Goal: Task Accomplishment & Management: Complete application form

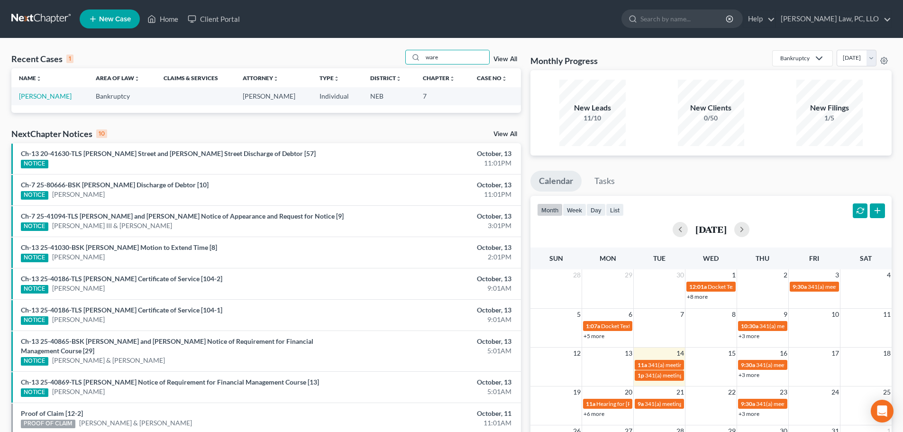
type input "ware"
click at [55, 100] on td "[PERSON_NAME]" at bounding box center [49, 96] width 77 height 18
click at [53, 99] on link "[PERSON_NAME]" at bounding box center [45, 96] width 53 height 8
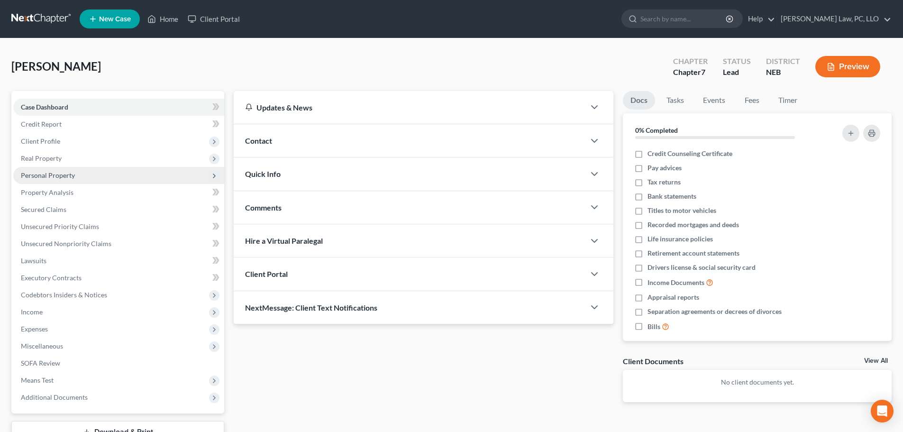
click at [60, 171] on span "Personal Property" at bounding box center [48, 175] width 54 height 8
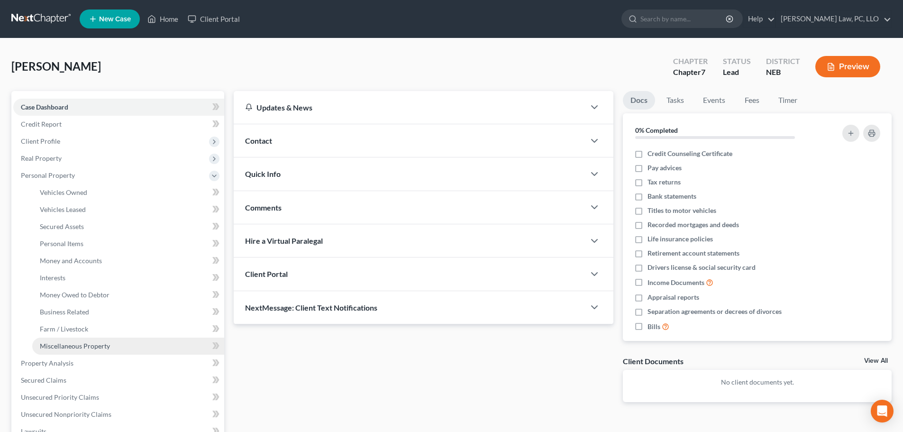
click at [71, 349] on span "Miscellaneous Property" at bounding box center [75, 346] width 70 height 8
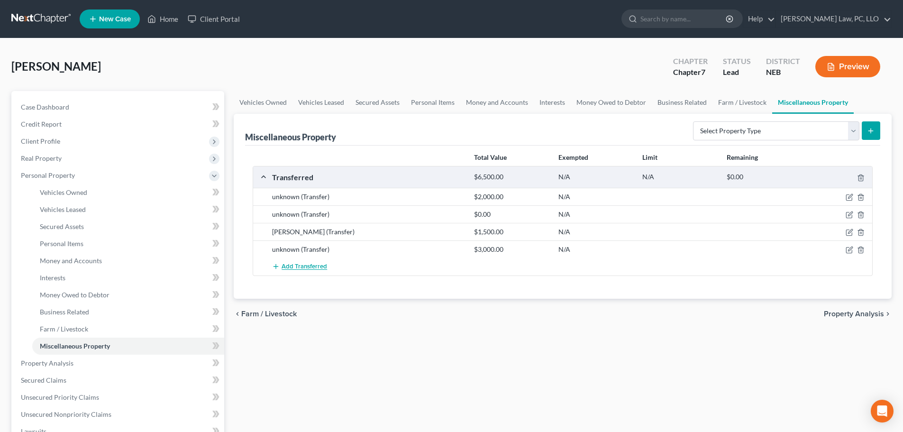
click at [312, 265] on span "Add Transferred" at bounding box center [305, 267] width 46 height 8
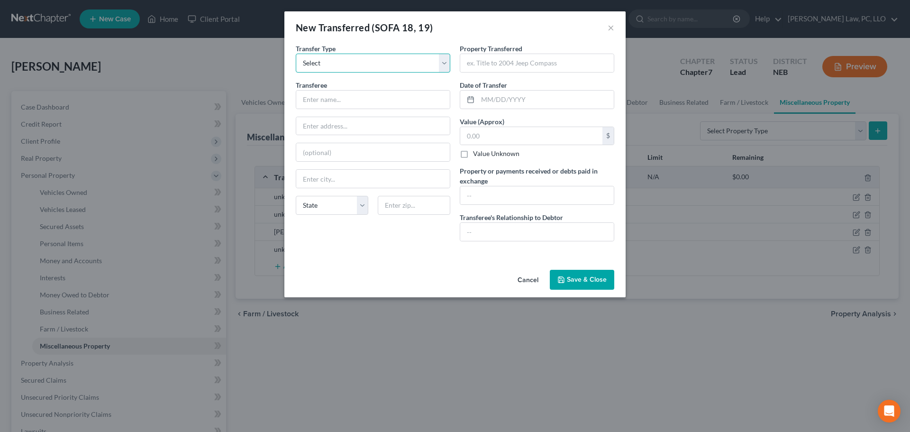
click at [367, 69] on select "Select Ordinary ([DATE]) [DATE]" at bounding box center [373, 63] width 155 height 19
select select "Ordinary ([DATE])"
click at [296, 54] on select "Select Ordinary ([DATE]) [DATE]" at bounding box center [373, 63] width 155 height 19
click at [339, 103] on input "text" at bounding box center [373, 100] width 154 height 18
type input "unknown"
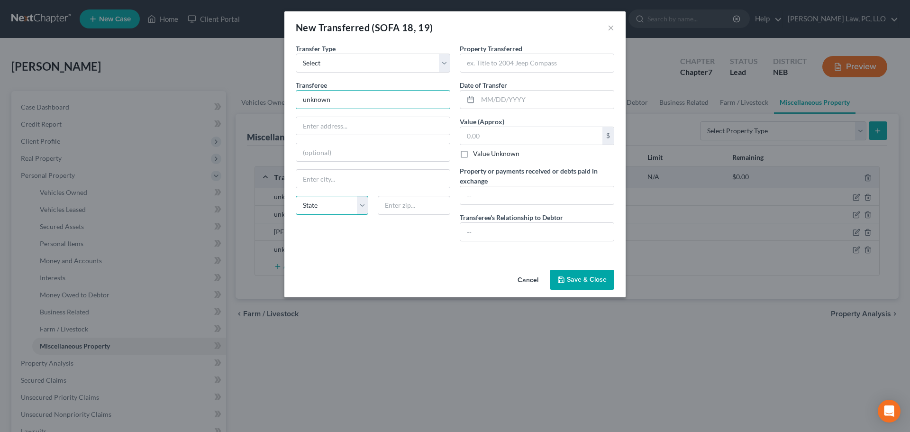
click at [316, 209] on select "State [US_STATE] AK AR AZ CA CO CT DE DC [GEOGRAPHIC_DATA] [GEOGRAPHIC_DATA] GU…" at bounding box center [332, 205] width 73 height 19
select select "30"
click at [526, 59] on input "text" at bounding box center [537, 63] width 154 height 18
type input "International 460 Tractor"
type input "[DATE]"
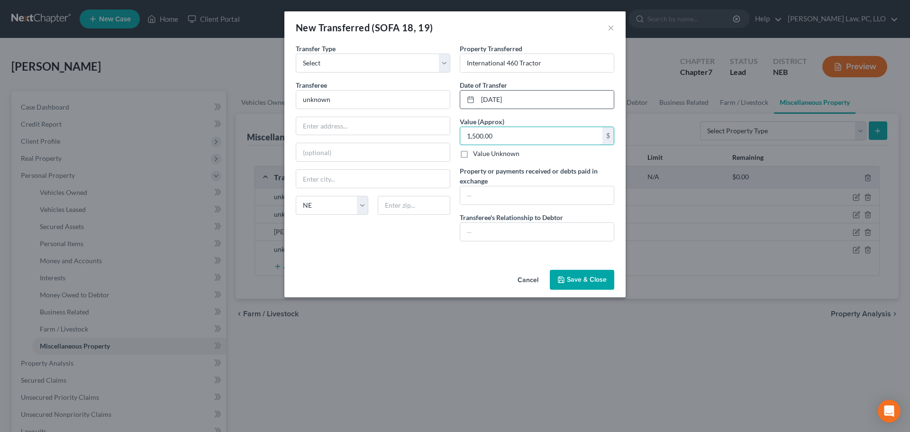
type input "1,500.00"
type input "$1,500.00 sold via Wahoo Livestock Sales"
type input "none"
click at [564, 285] on button "Save & Close" at bounding box center [582, 280] width 64 height 20
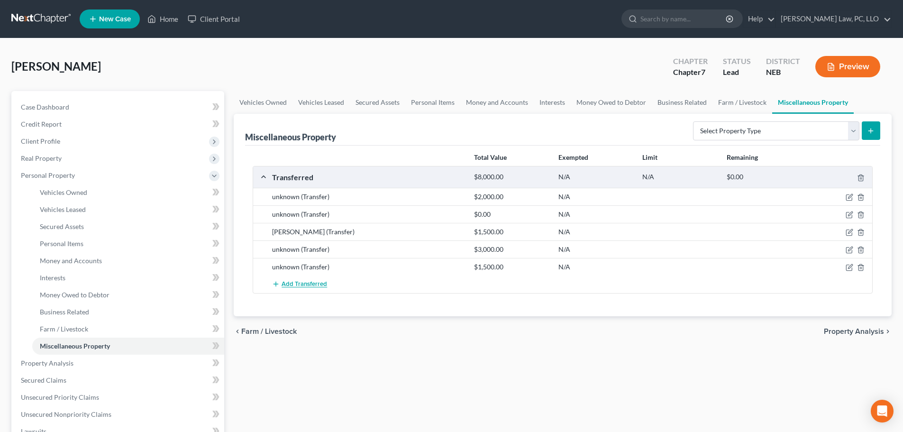
click at [298, 285] on span "Add Transferred" at bounding box center [305, 285] width 46 height 8
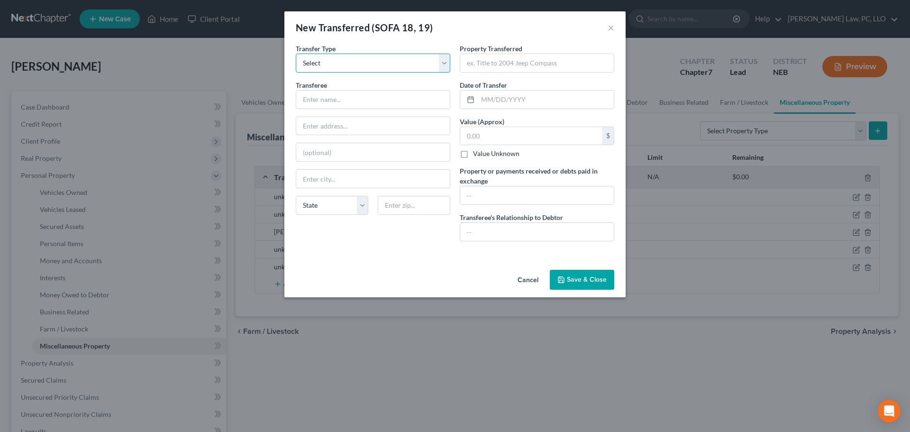
drag, startPoint x: 327, startPoint y: 64, endPoint x: 327, endPoint y: 72, distance: 7.6
click at [327, 64] on select "Select Ordinary ([DATE]) [DATE]" at bounding box center [373, 63] width 155 height 19
select select "Ordinary ([DATE])"
click at [296, 54] on select "Select Ordinary ([DATE]) [DATE]" at bounding box center [373, 63] width 155 height 19
click at [320, 105] on input "text" at bounding box center [373, 100] width 154 height 18
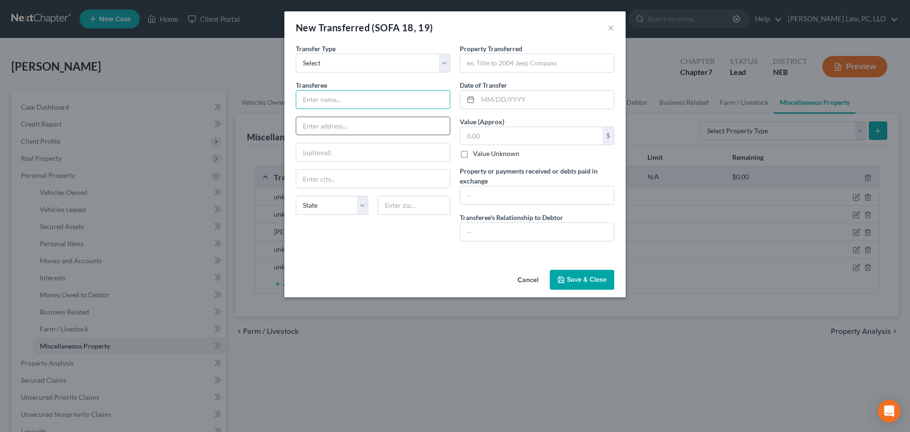
type input "unknown"
click at [310, 210] on select "State [US_STATE] AK AR AZ CA CO CT DE DC [GEOGRAPHIC_DATA] [GEOGRAPHIC_DATA] GU…" at bounding box center [332, 205] width 73 height 19
select select "30"
click at [573, 63] on input "text" at bounding box center [537, 63] width 154 height 18
type input "Horse"
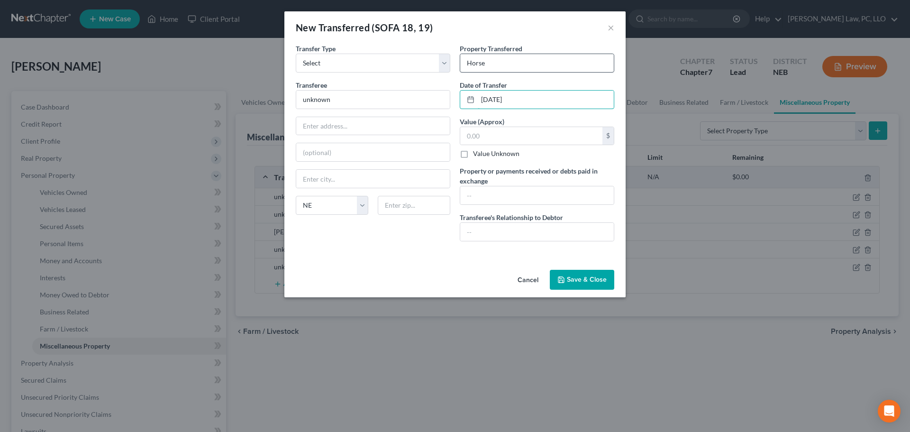
type input "[DATE]"
type input "5,200.00"
type input "$5,200.00 sold via Wahoo Livestock Sales"
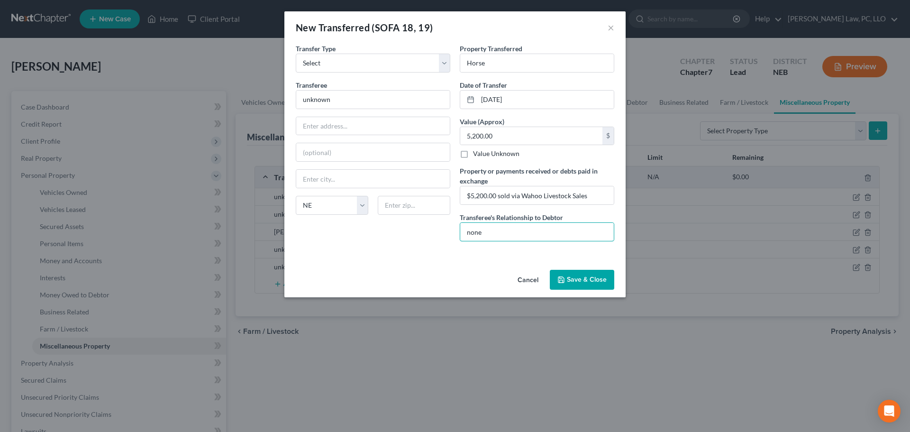
type input "none"
click at [569, 287] on button "Save & Close" at bounding box center [582, 280] width 64 height 20
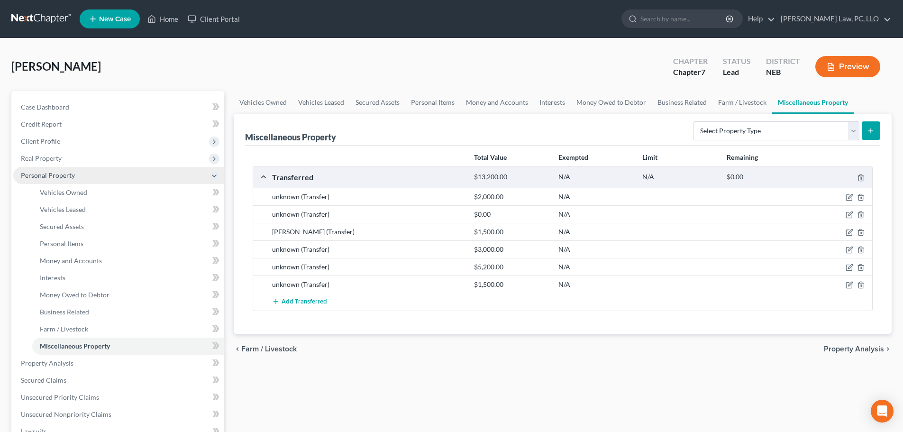
click at [58, 173] on span "Personal Property" at bounding box center [48, 175] width 54 height 8
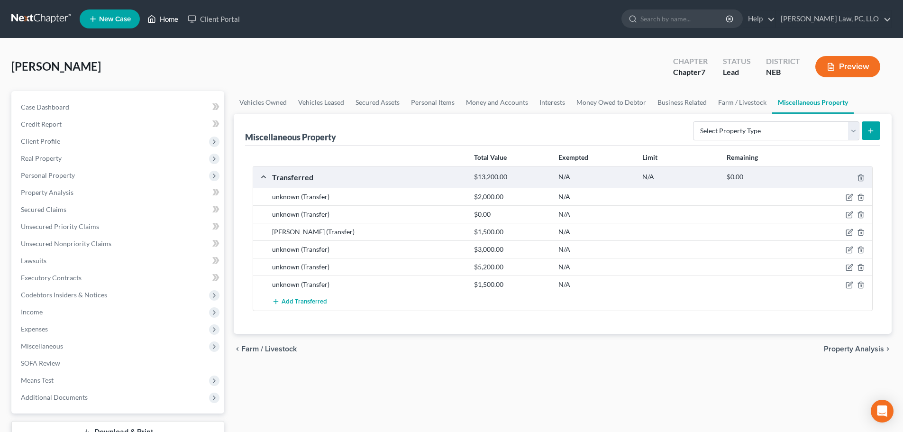
click at [155, 23] on icon at bounding box center [151, 18] width 9 height 11
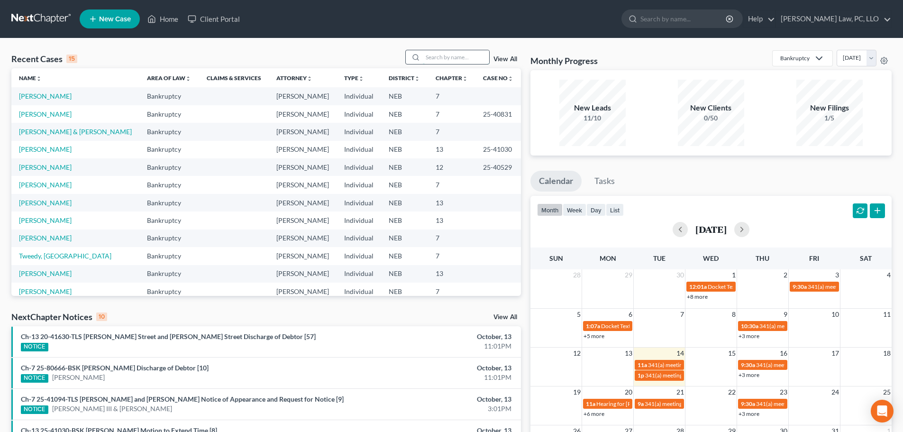
click at [434, 58] on input "search" at bounding box center [456, 57] width 66 height 14
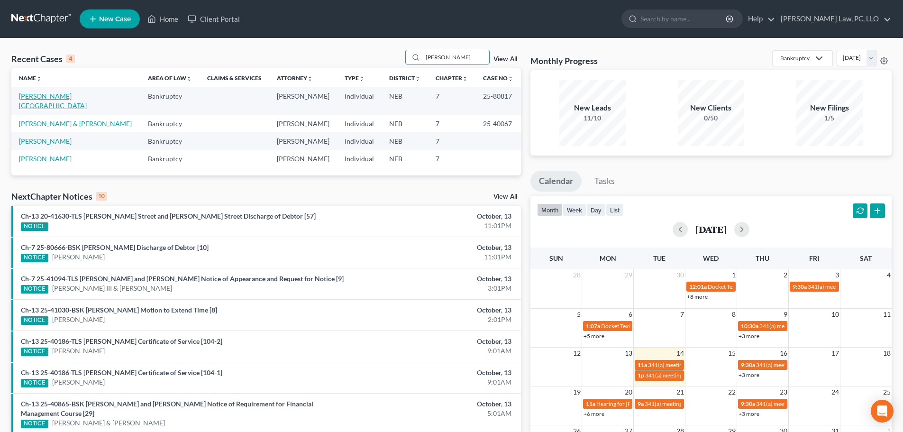
type input "[PERSON_NAME]"
click at [34, 94] on link "[PERSON_NAME][GEOGRAPHIC_DATA]" at bounding box center [53, 101] width 68 height 18
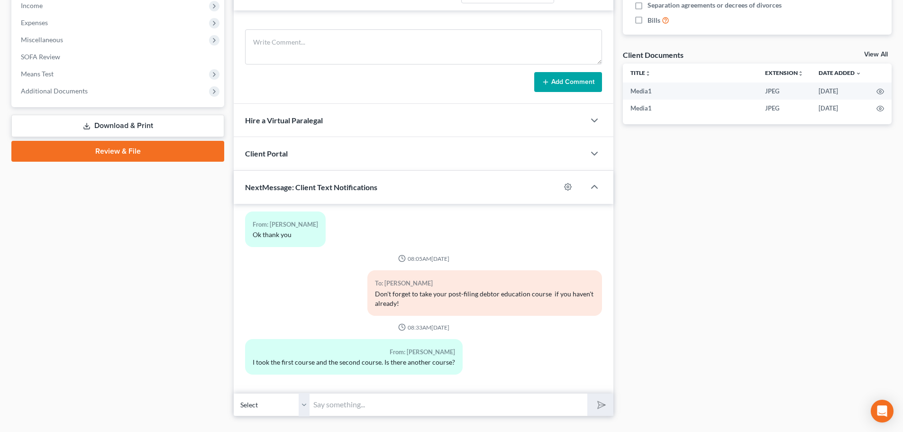
scroll to position [327, 0]
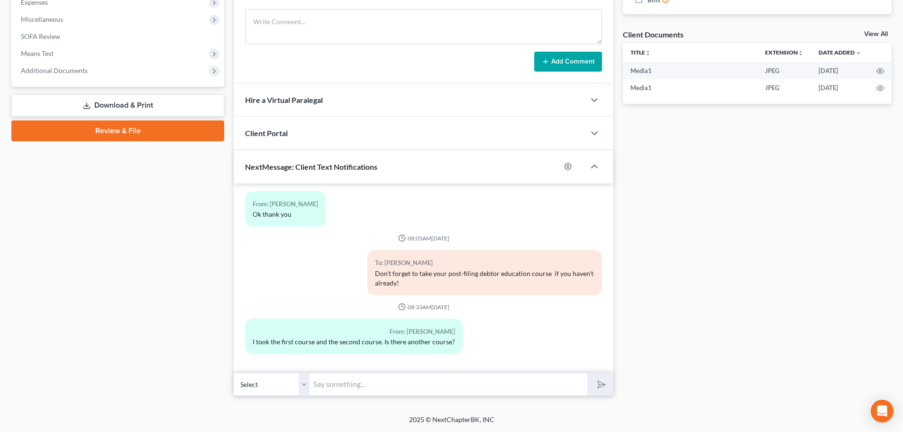
click at [389, 383] on input "text" at bounding box center [449, 384] width 278 height 23
type input "No, you are good. That is an automated message incase you hadn't taken it yet."
click at [587, 373] on button "submit" at bounding box center [600, 384] width 26 height 22
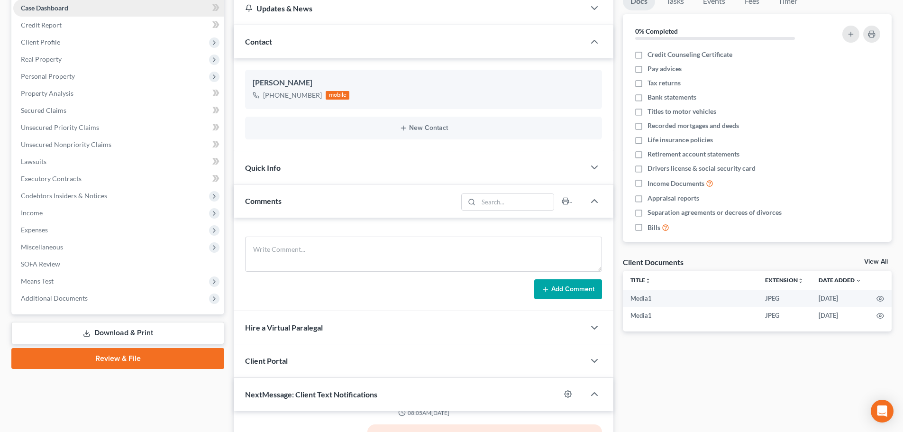
scroll to position [0, 0]
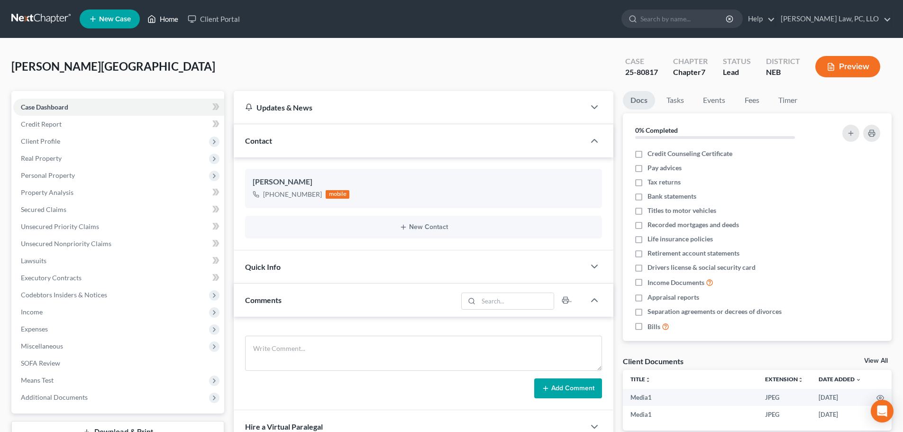
click at [153, 18] on icon at bounding box center [151, 18] width 9 height 11
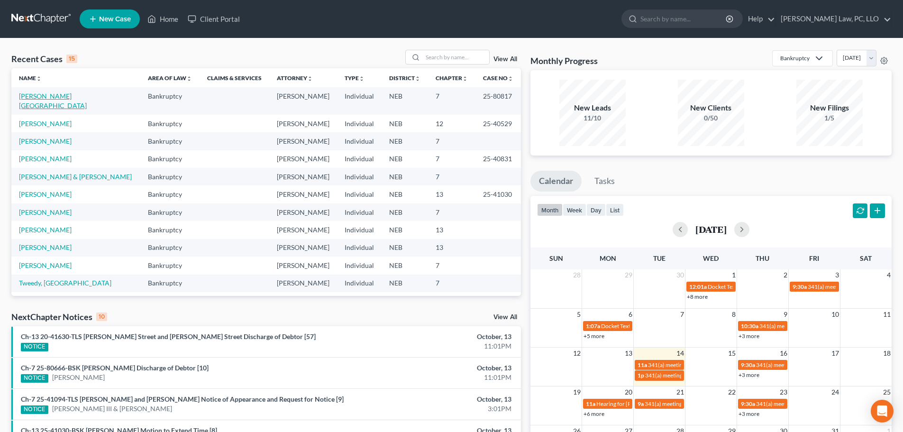
click at [27, 93] on link "[PERSON_NAME][GEOGRAPHIC_DATA]" at bounding box center [53, 101] width 68 height 18
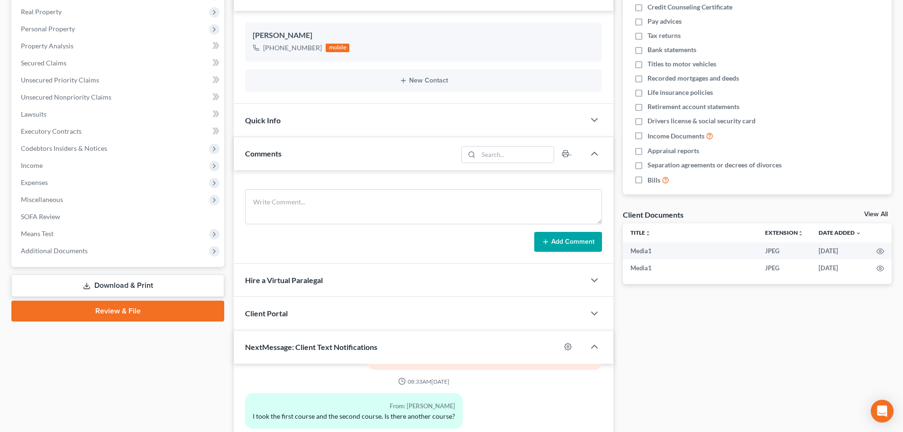
scroll to position [284, 0]
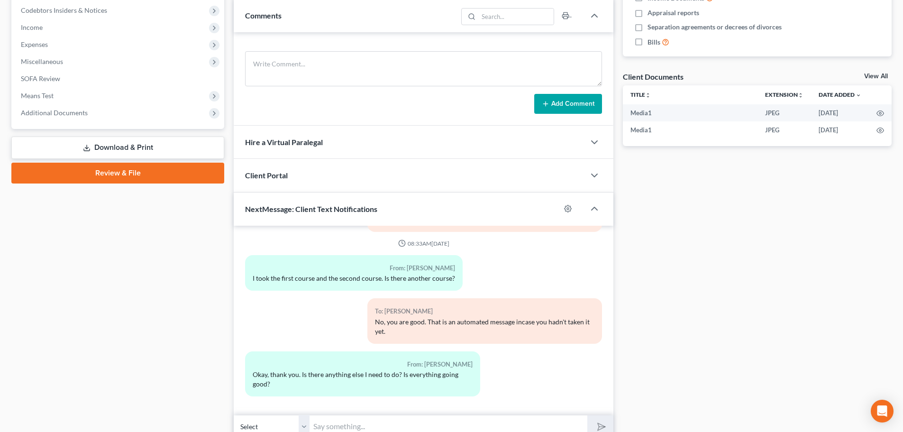
click at [330, 430] on input "text" at bounding box center [449, 426] width 278 height 23
click at [330, 429] on input "text" at bounding box center [449, 426] width 278 height 23
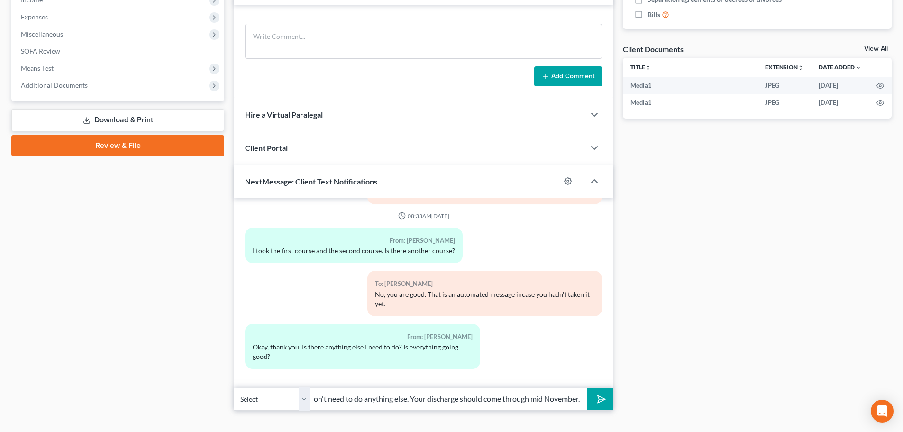
scroll to position [327, 0]
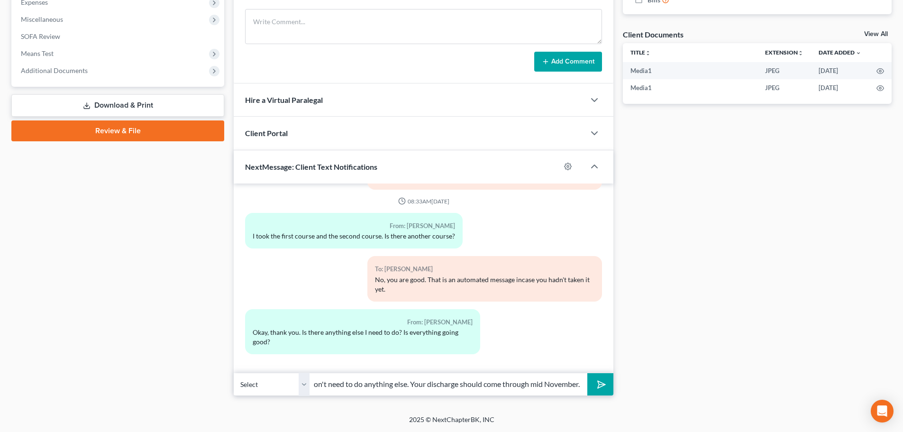
type input "You don't need to do anything else. Your discharge should come through mid Nove…"
click at [598, 386] on icon "submit" at bounding box center [599, 383] width 13 height 13
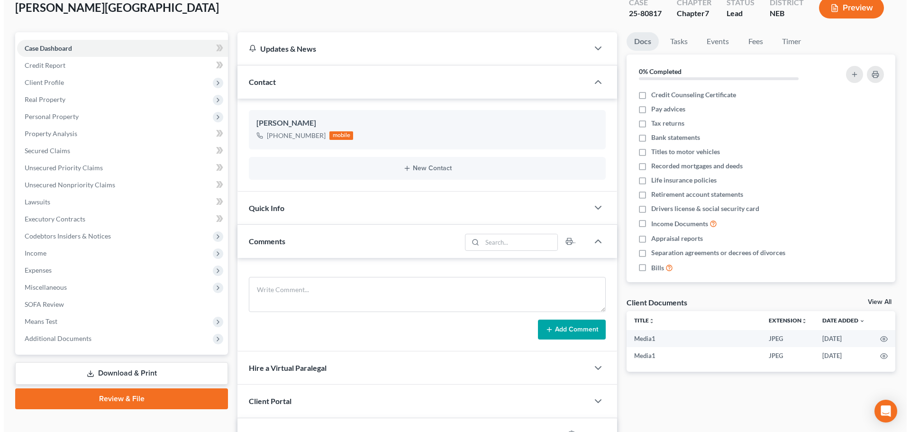
scroll to position [0, 0]
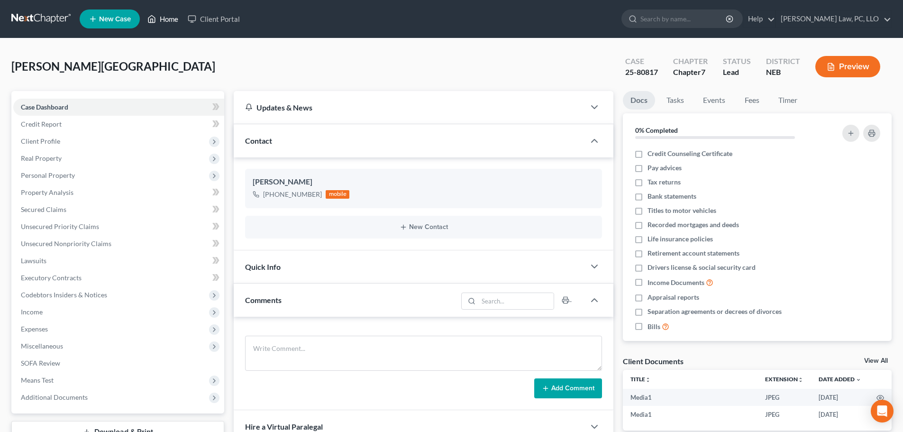
click at [155, 21] on icon at bounding box center [151, 18] width 9 height 11
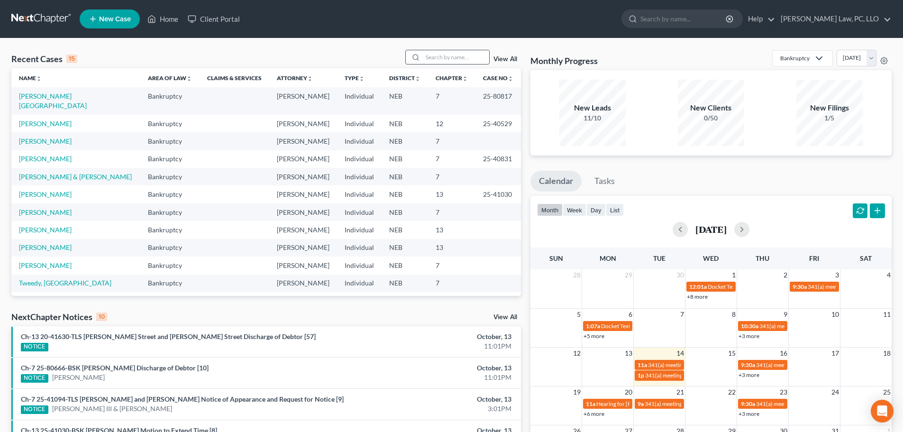
click at [455, 59] on input "search" at bounding box center [456, 57] width 66 height 14
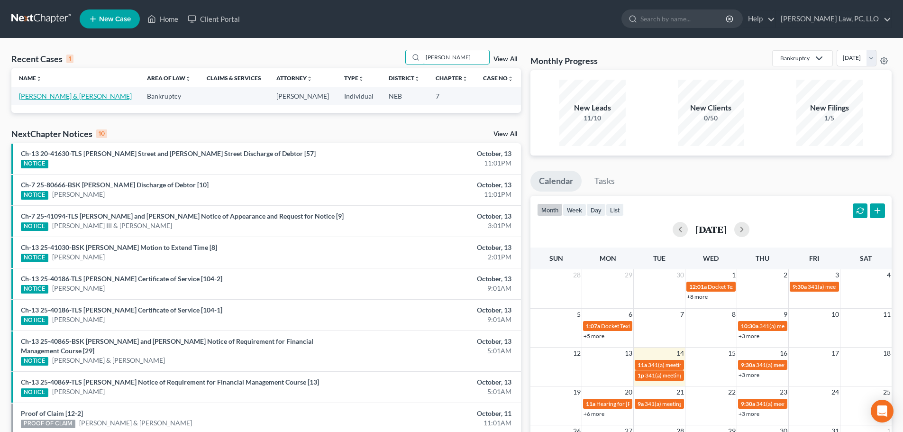
type input "[PERSON_NAME]"
click at [89, 97] on link "[PERSON_NAME] & [PERSON_NAME]" at bounding box center [75, 96] width 113 height 8
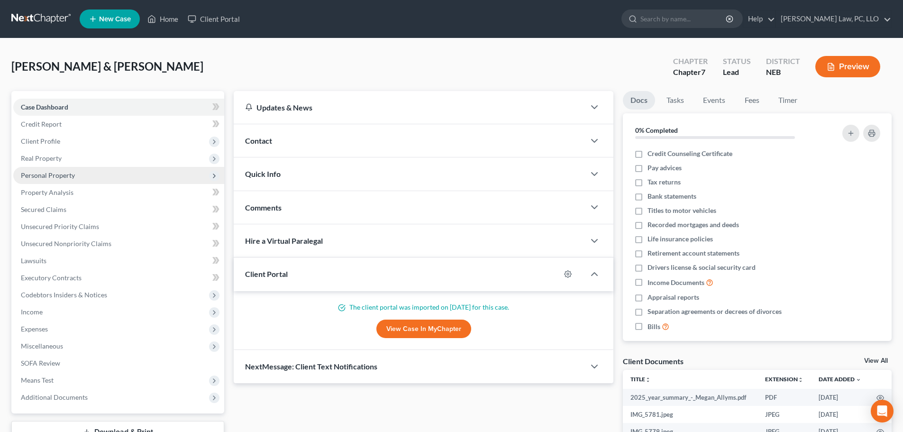
click at [49, 174] on span "Personal Property" at bounding box center [48, 175] width 54 height 8
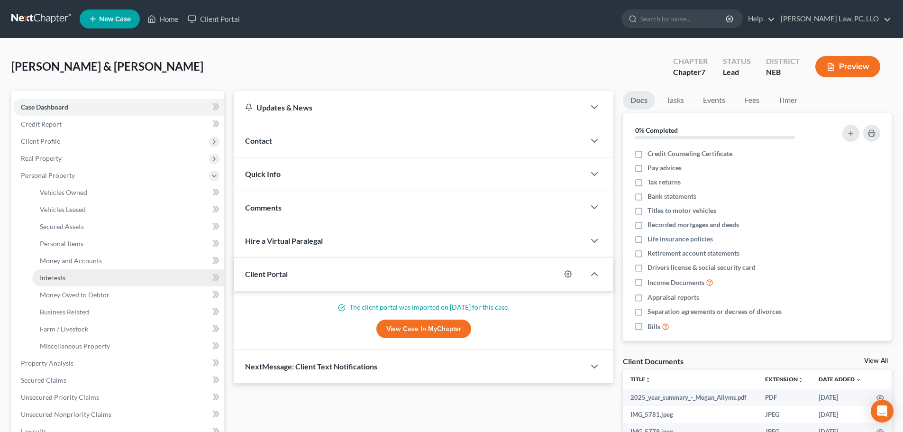
click at [60, 275] on span "Interests" at bounding box center [53, 278] width 26 height 8
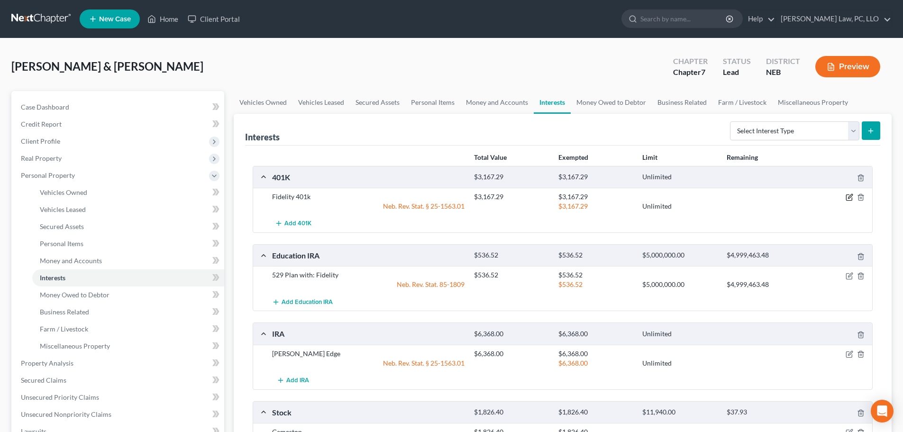
click at [849, 194] on icon "button" at bounding box center [850, 197] width 8 height 8
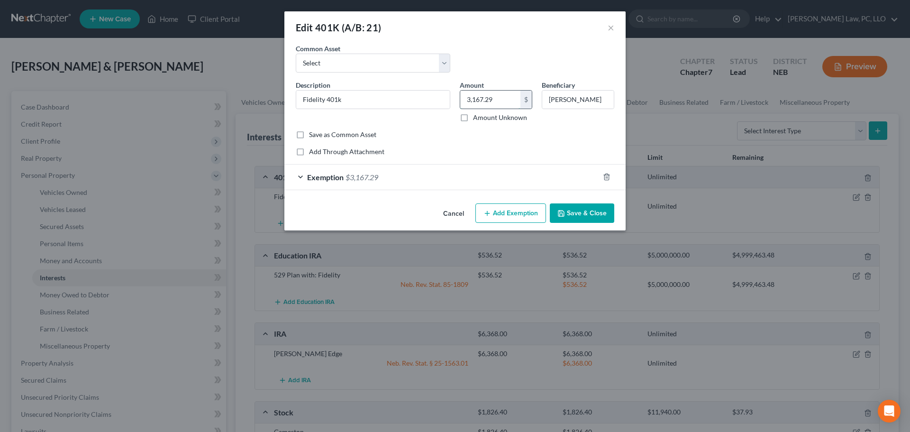
click at [507, 99] on input "3,167.29" at bounding box center [490, 100] width 60 height 18
type input "11,196.54"
click at [406, 175] on div "Exemption $3,167.29" at bounding box center [441, 176] width 315 height 25
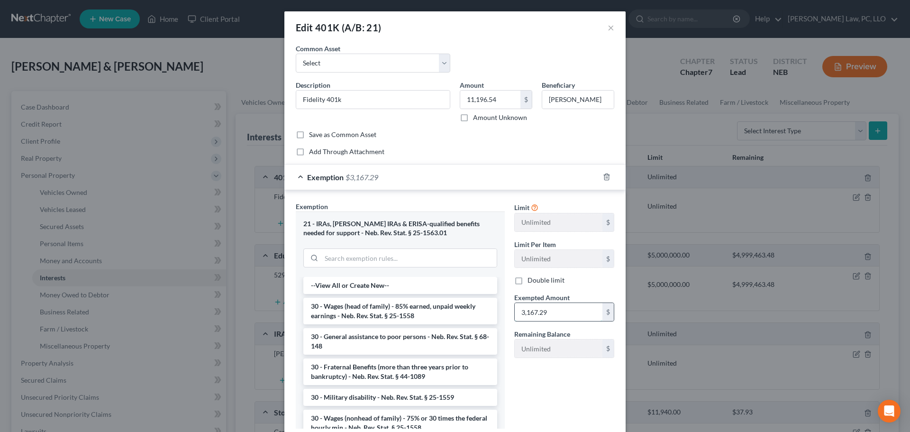
click at [564, 316] on input "3,167.29" at bounding box center [559, 312] width 88 height 18
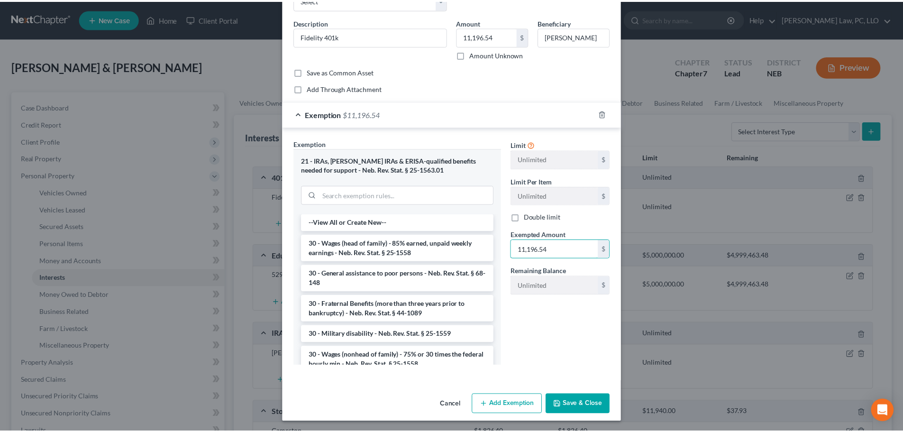
scroll to position [64, 0]
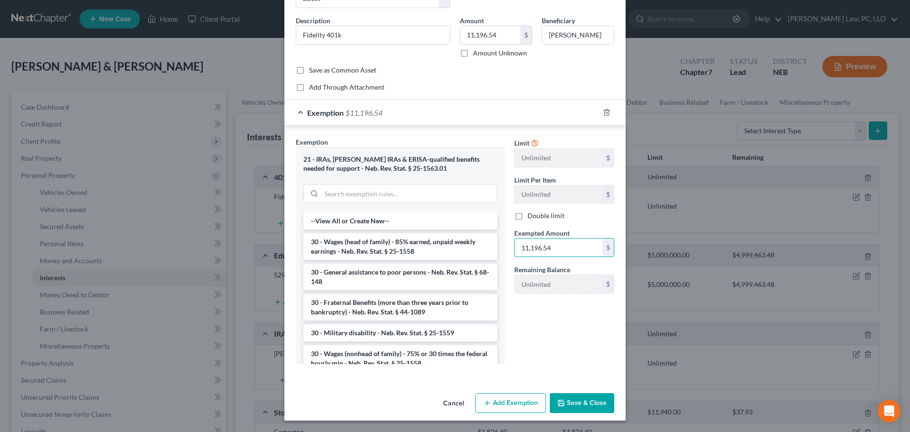
type input "11,196.54"
click at [570, 402] on button "Save & Close" at bounding box center [582, 403] width 64 height 20
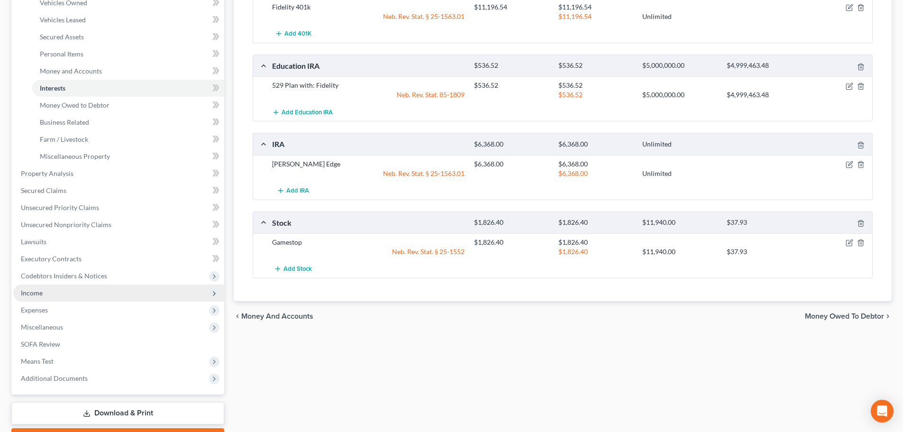
click at [69, 294] on span "Income" at bounding box center [118, 292] width 211 height 17
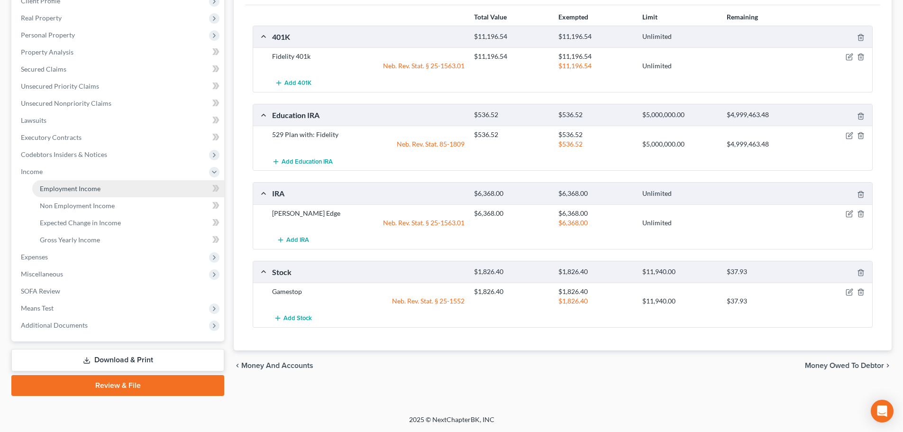
click at [70, 182] on link "Employment Income" at bounding box center [128, 188] width 192 height 17
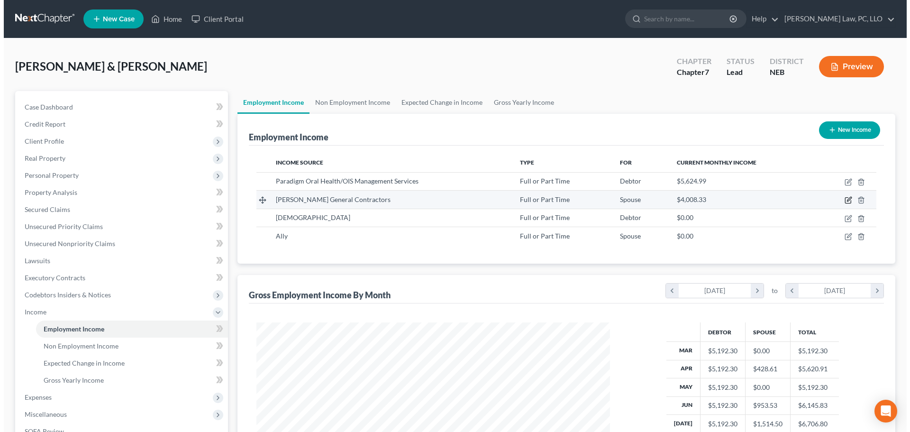
scroll to position [177, 373]
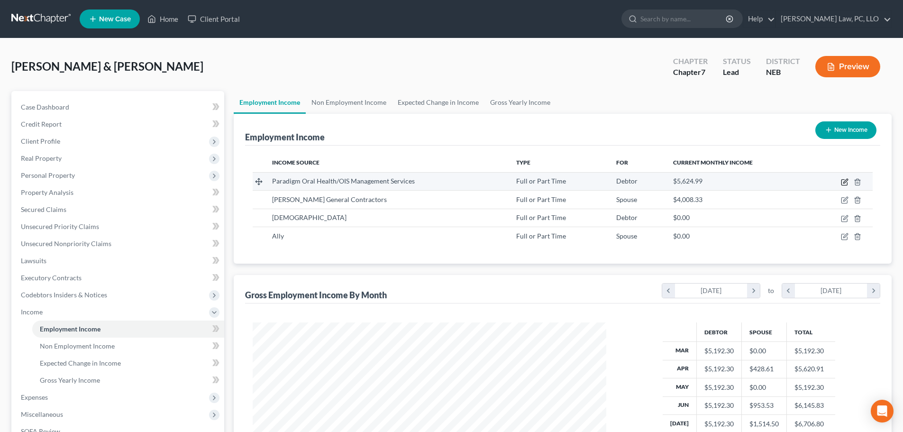
click at [841, 180] on icon "button" at bounding box center [845, 182] width 8 height 8
select select "0"
select select "30"
select select "2"
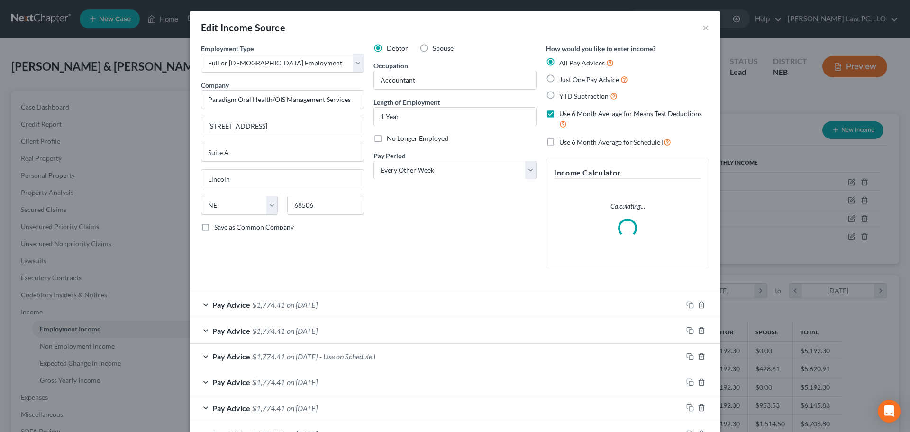
scroll to position [178, 376]
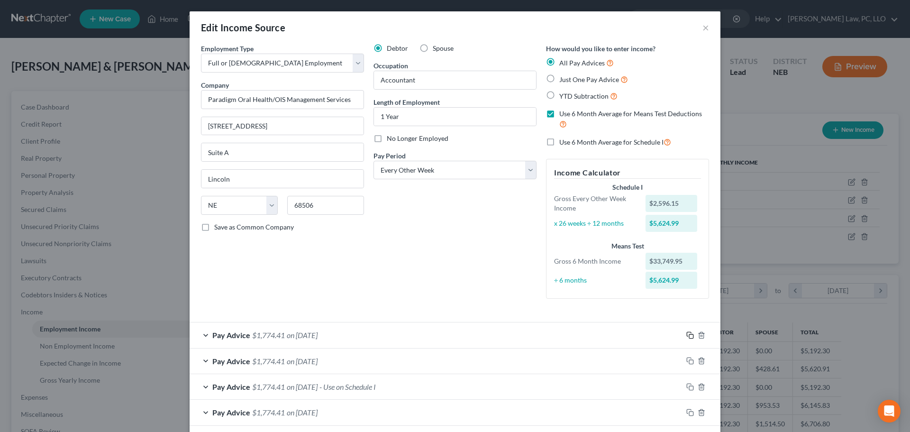
click at [686, 336] on icon "button" at bounding box center [690, 335] width 8 height 8
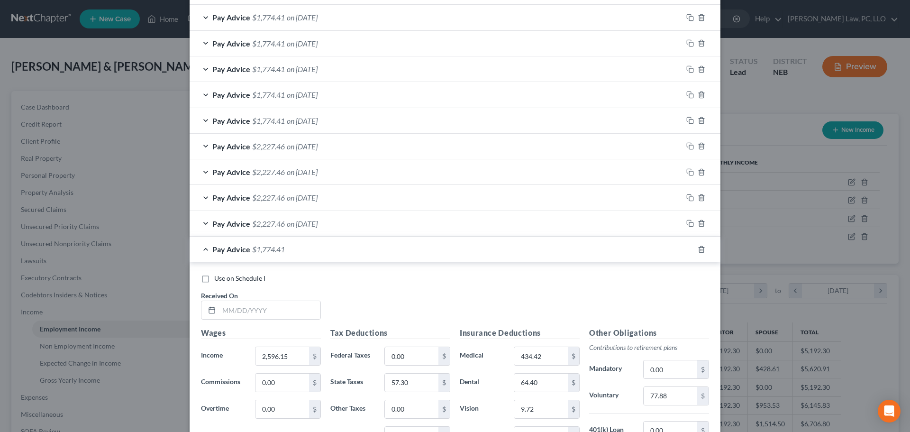
scroll to position [616, 0]
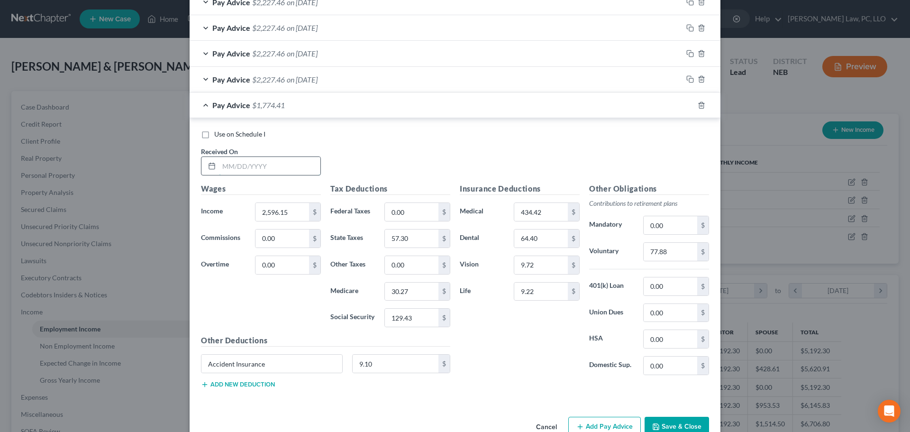
click at [228, 165] on input "text" at bounding box center [269, 166] width 101 height 18
type input "[DATE]"
click at [205, 103] on div "Pay Advice $1,774.41 on [DATE]" at bounding box center [436, 104] width 493 height 25
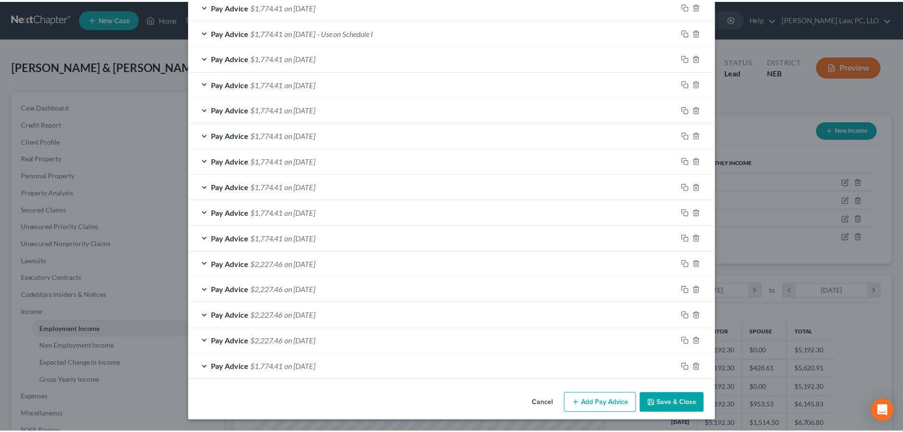
scroll to position [355, 0]
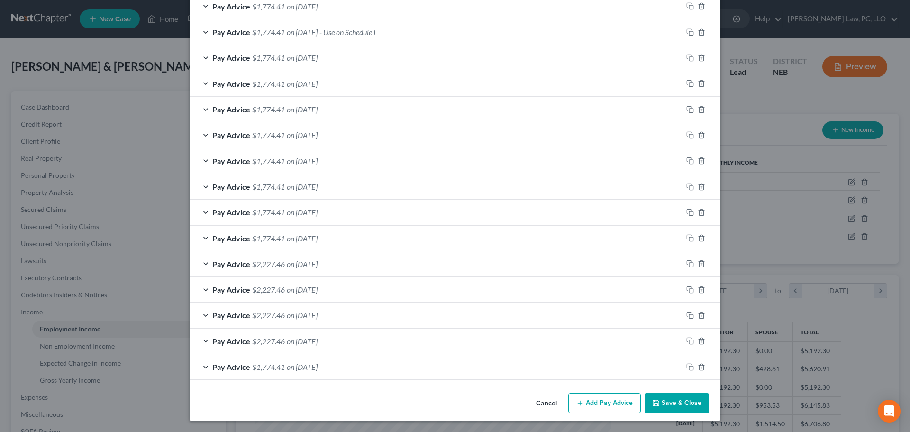
click at [682, 399] on button "Save & Close" at bounding box center [677, 403] width 64 height 20
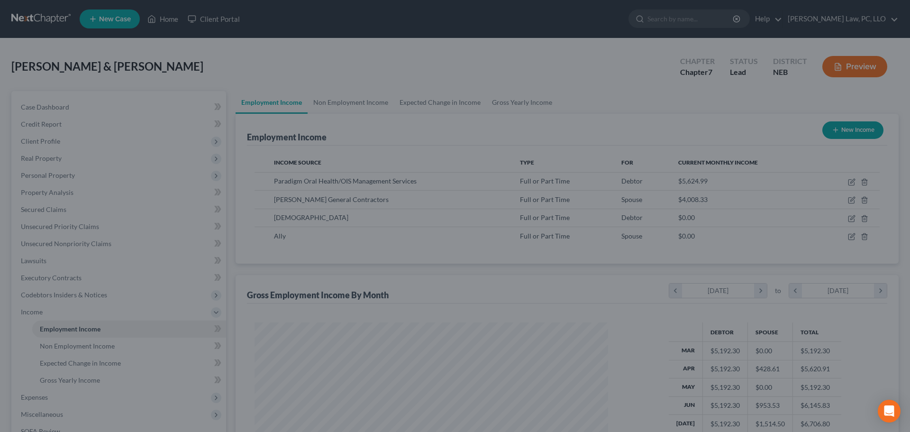
scroll to position [473845, 473649]
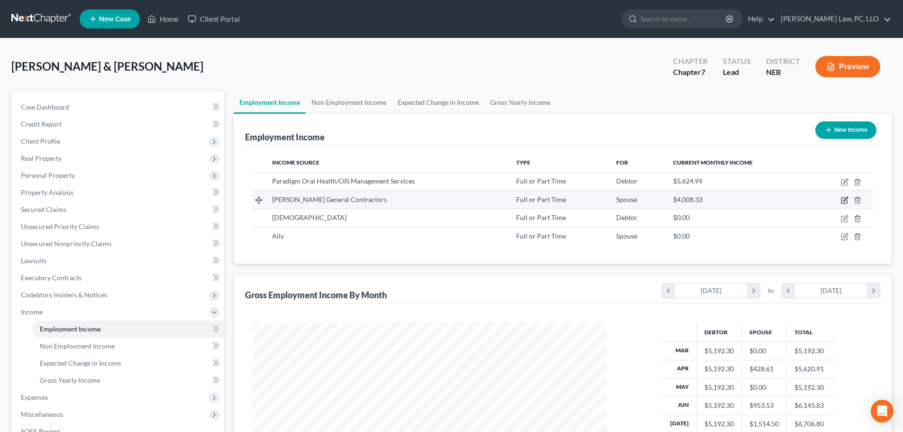
click at [842, 198] on icon "button" at bounding box center [844, 201] width 6 height 6
select select "0"
select select "30"
select select "3"
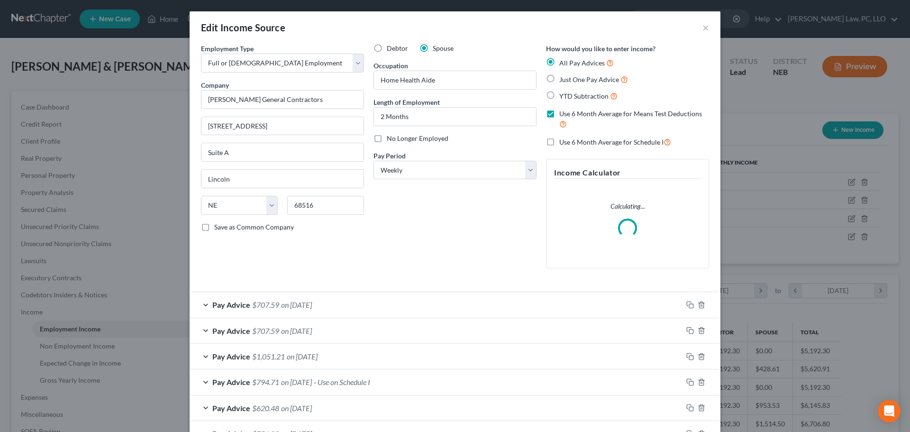
scroll to position [178, 376]
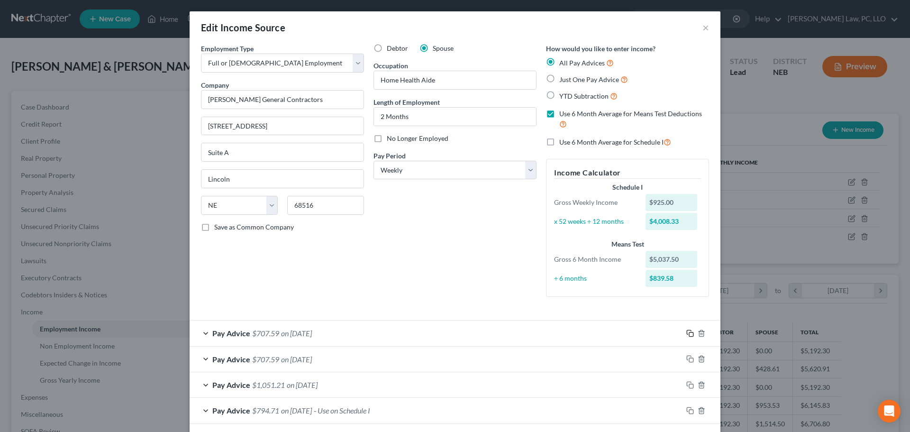
click at [686, 331] on icon "button" at bounding box center [690, 333] width 8 height 8
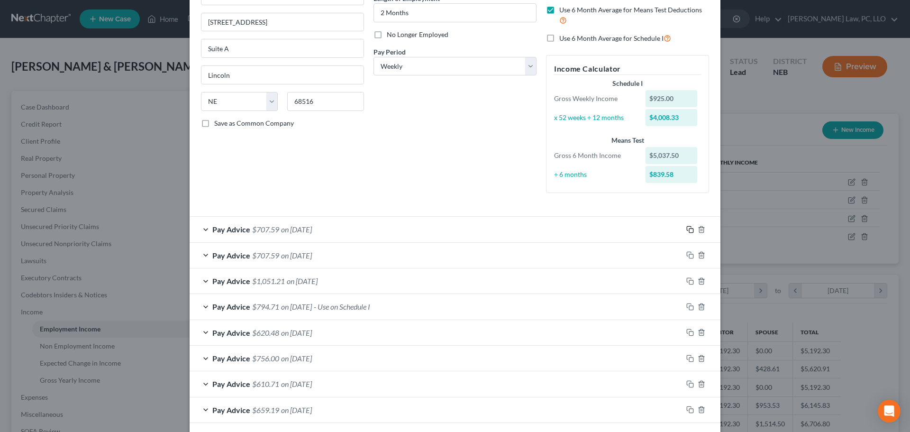
scroll to position [332, 0]
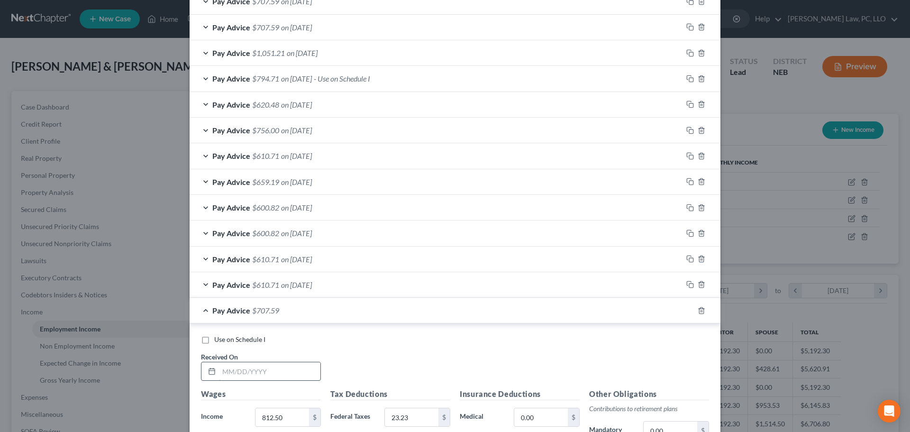
click at [253, 369] on input "text" at bounding box center [269, 371] width 101 height 18
type input "[DATE]"
click at [201, 310] on div "Pay Advice $707.59 on [DATE]" at bounding box center [436, 310] width 493 height 25
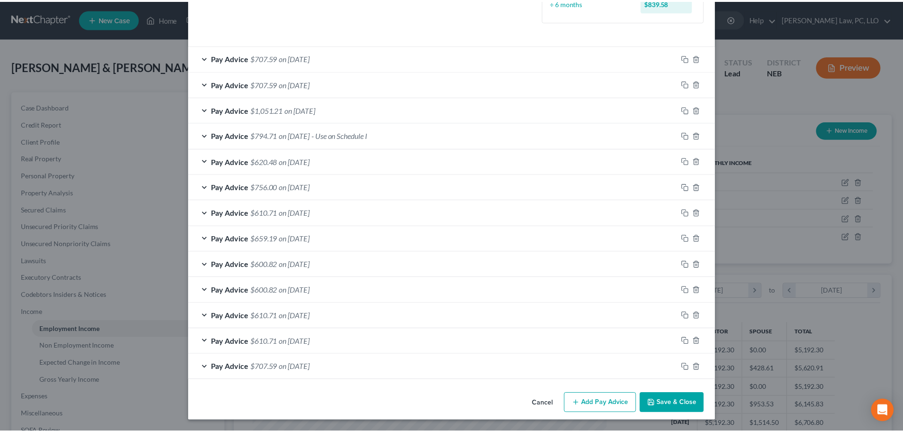
scroll to position [275, 0]
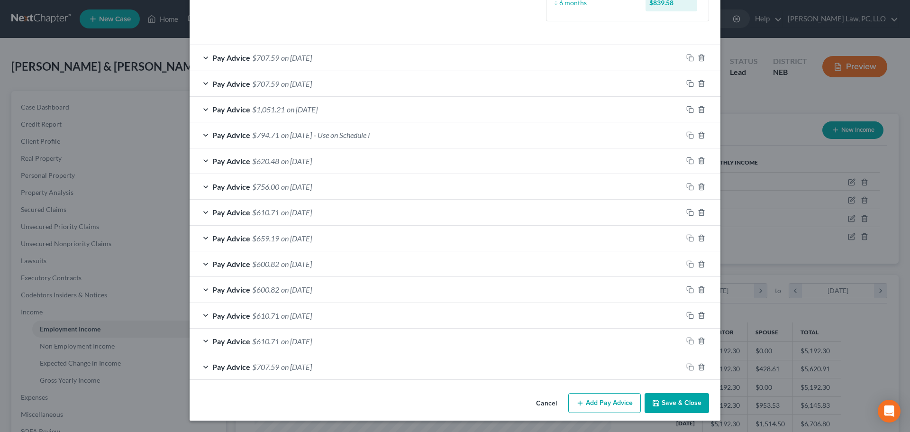
click at [674, 406] on button "Save & Close" at bounding box center [677, 403] width 64 height 20
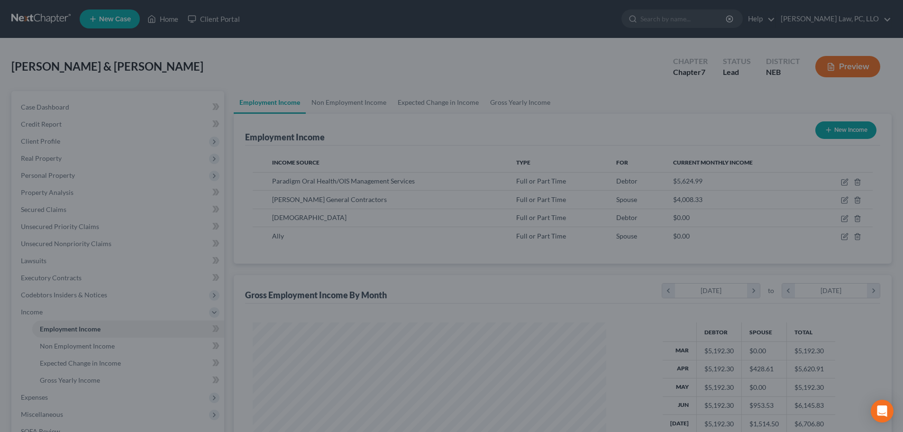
scroll to position [473845, 473649]
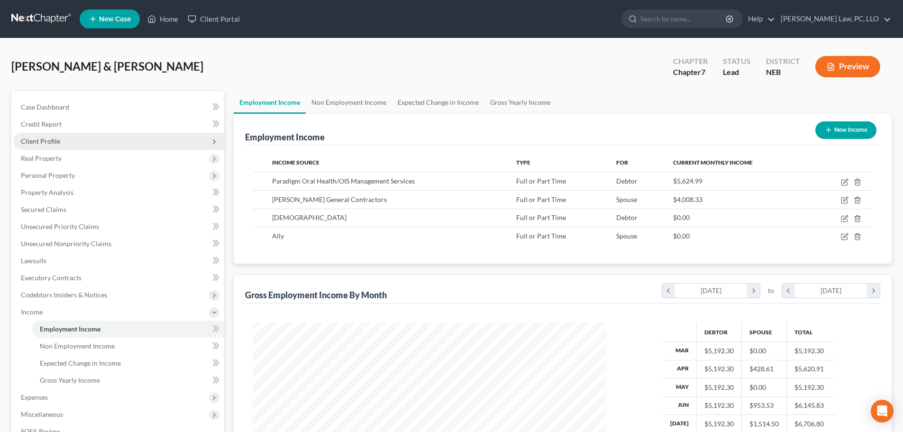
click at [46, 141] on span "Client Profile" at bounding box center [40, 141] width 39 height 8
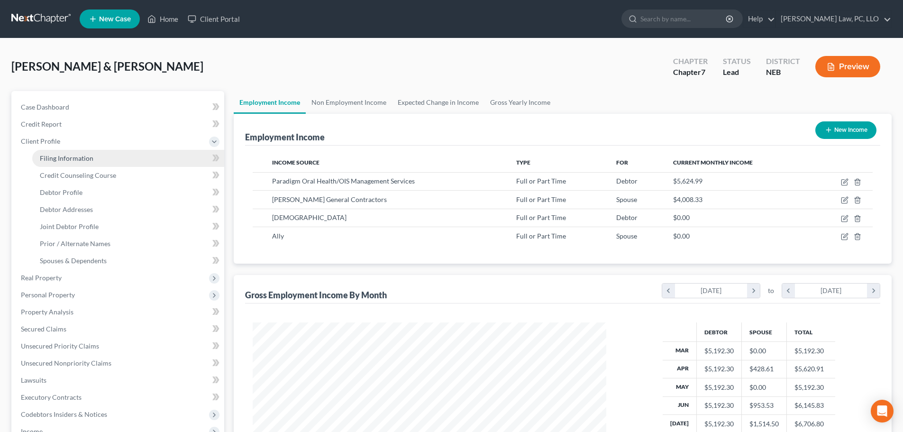
click at [49, 158] on span "Filing Information" at bounding box center [67, 158] width 54 height 8
select select "1"
select select "0"
select select "30"
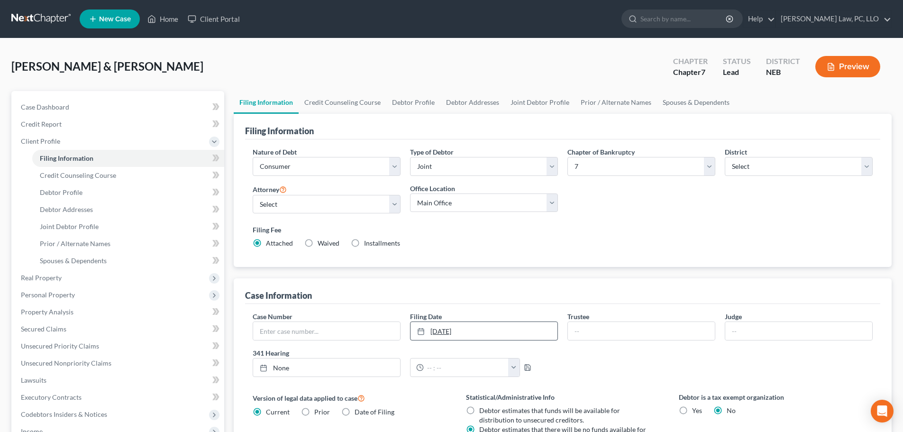
click at [512, 333] on link "[DATE]" at bounding box center [484, 331] width 147 height 18
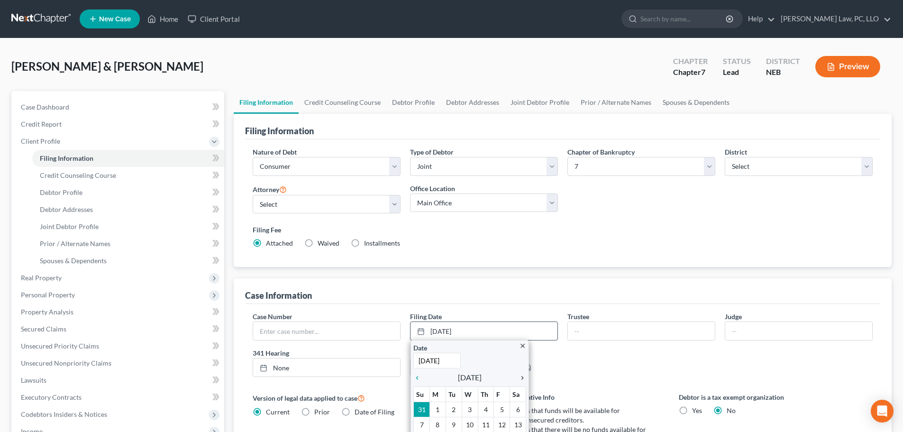
click at [522, 377] on icon "chevron_right" at bounding box center [520, 378] width 12 height 8
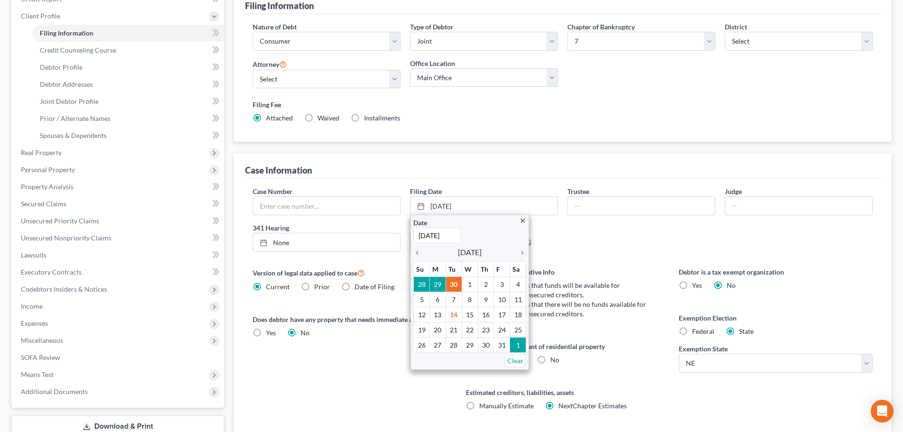
scroll to position [142, 0]
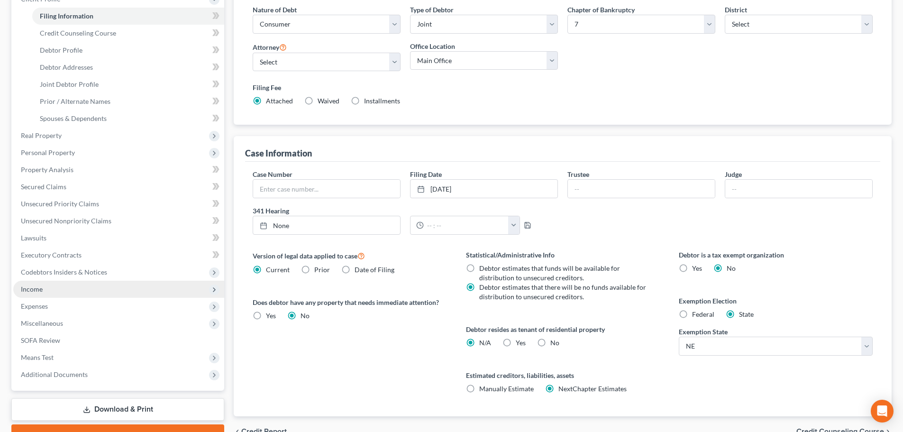
click at [69, 292] on span "Income" at bounding box center [118, 289] width 211 height 17
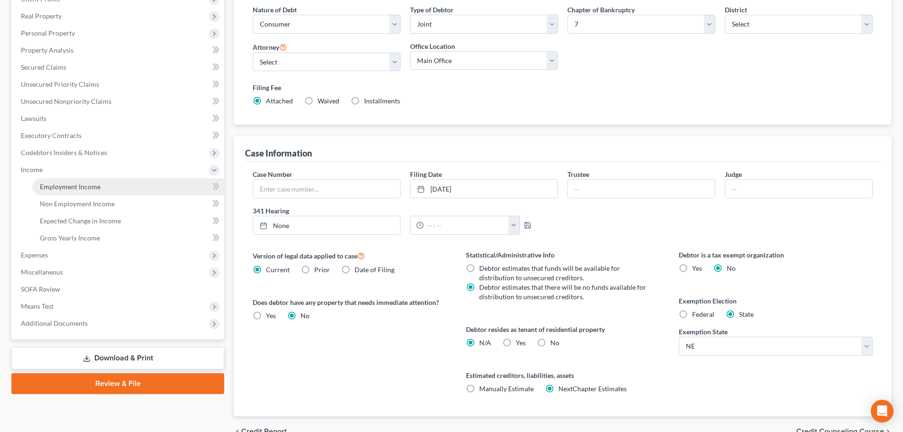
click at [70, 185] on span "Employment Income" at bounding box center [70, 186] width 61 height 8
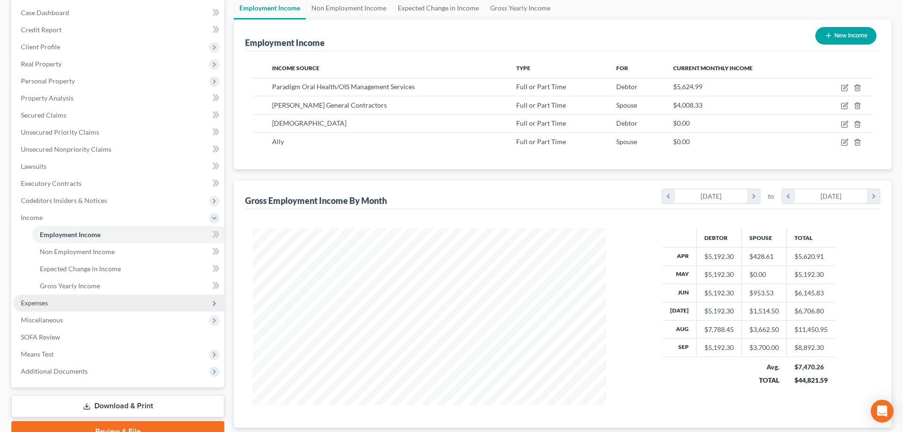
scroll to position [95, 0]
click at [68, 298] on span "Expenses" at bounding box center [118, 302] width 211 height 17
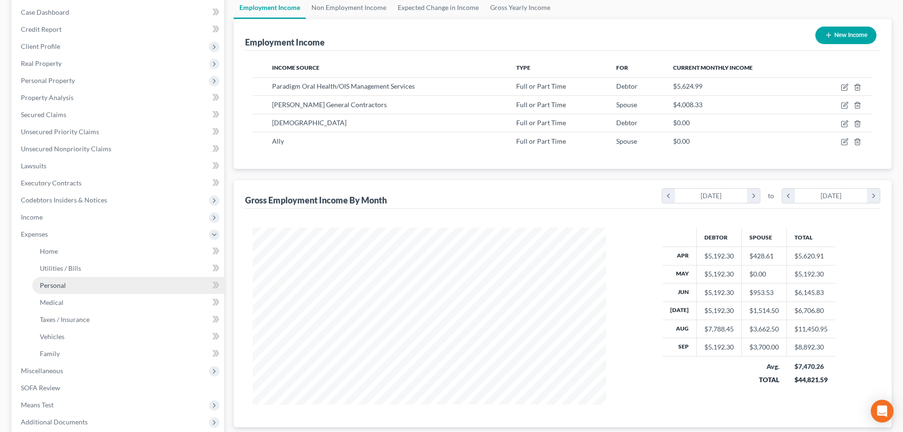
click at [65, 289] on link "Personal" at bounding box center [128, 285] width 192 height 17
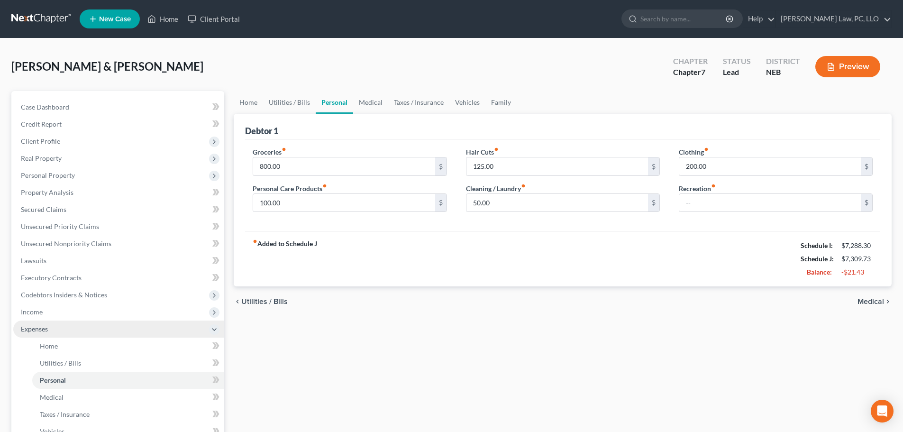
click at [41, 328] on span "Expenses" at bounding box center [34, 329] width 27 height 8
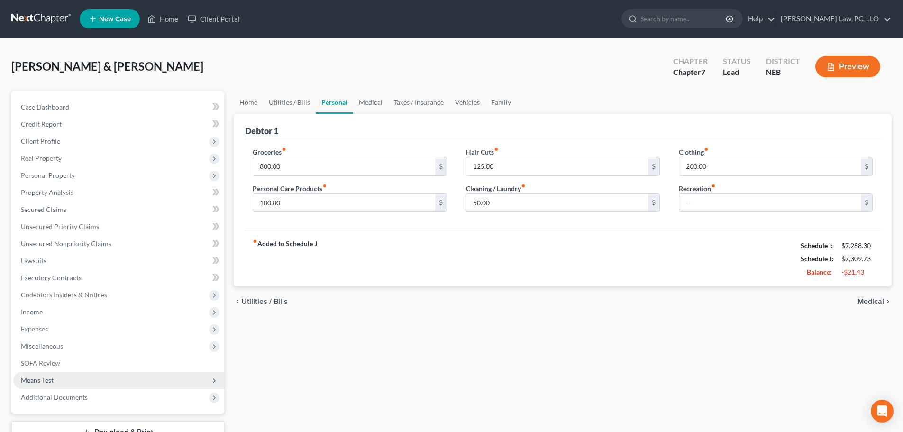
click at [51, 382] on span "Means Test" at bounding box center [37, 380] width 33 height 8
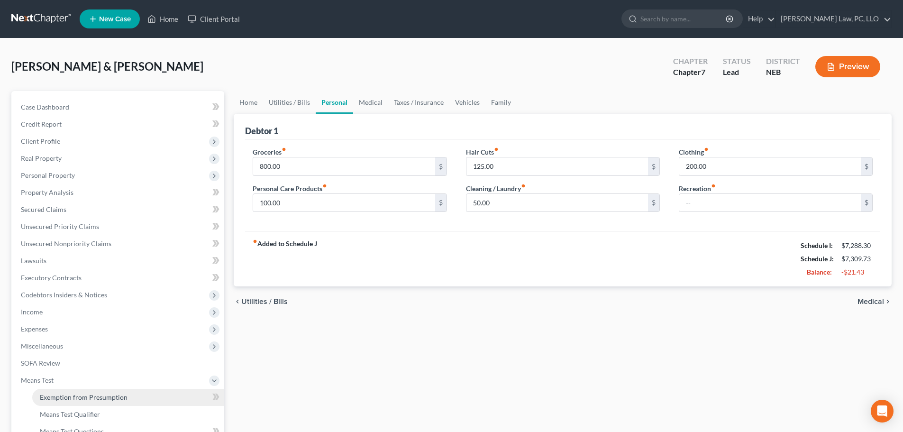
click at [51, 395] on span "Exemption from Presumption" at bounding box center [84, 397] width 88 height 8
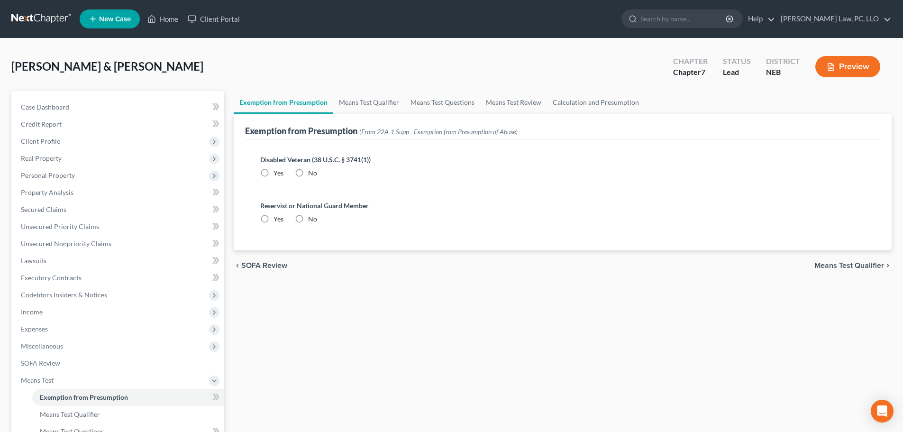
click at [308, 177] on label "No" at bounding box center [312, 172] width 9 height 9
click at [312, 174] on input "No" at bounding box center [315, 171] width 6 height 6
radio input "true"
click at [308, 223] on label "No" at bounding box center [312, 218] width 9 height 9
click at [312, 220] on input "No" at bounding box center [315, 217] width 6 height 6
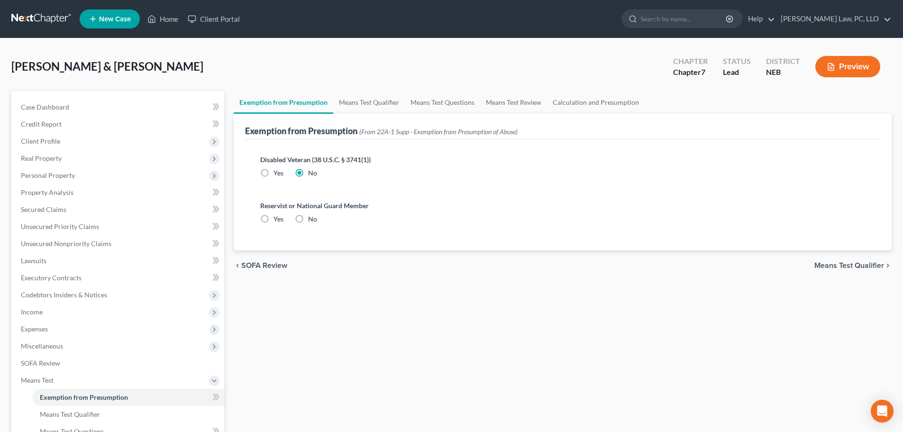
radio input "true"
click at [363, 94] on link "Means Test Qualifier" at bounding box center [369, 102] width 72 height 23
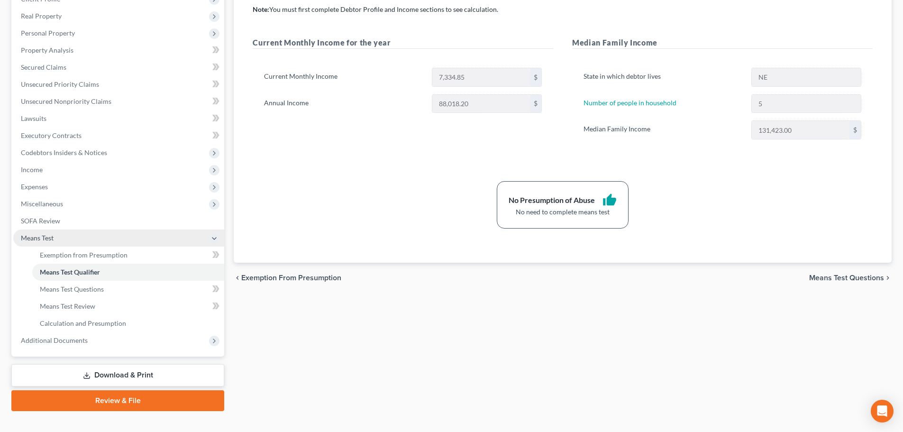
click at [47, 234] on span "Means Test" at bounding box center [37, 238] width 33 height 8
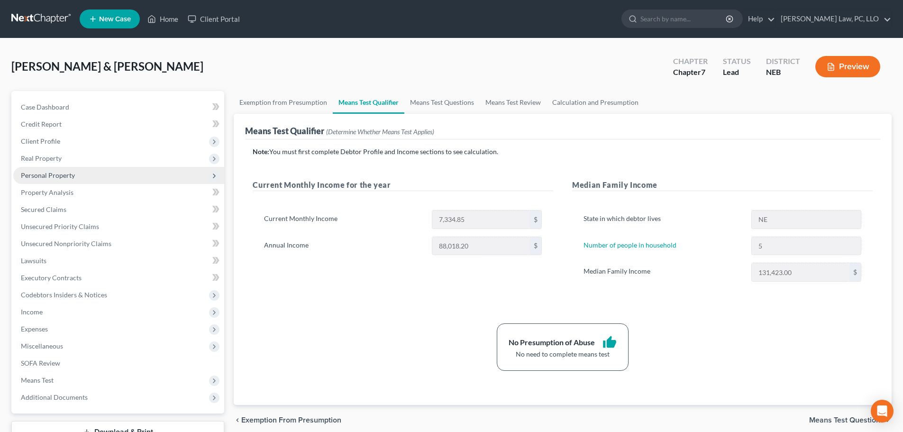
click at [69, 178] on span "Personal Property" at bounding box center [48, 175] width 54 height 8
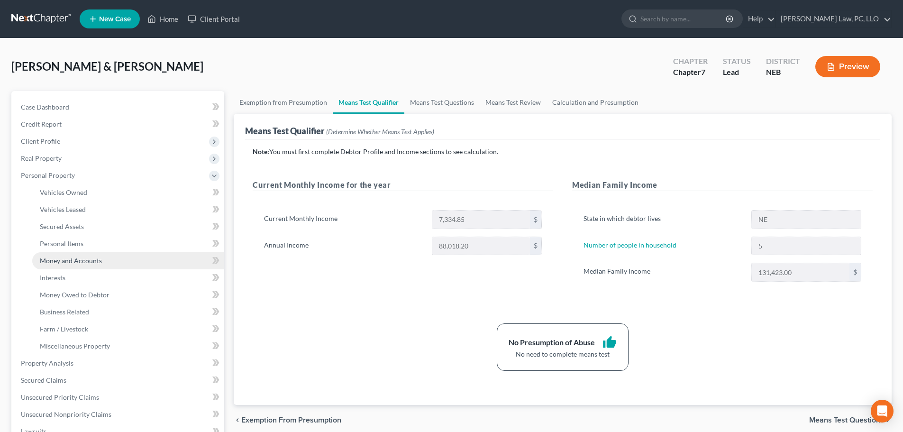
click at [80, 258] on span "Money and Accounts" at bounding box center [71, 260] width 62 height 8
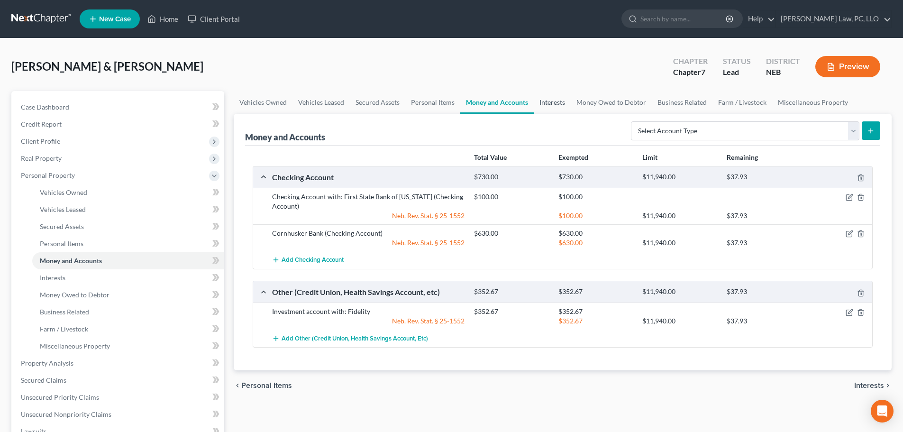
click at [559, 100] on link "Interests" at bounding box center [552, 102] width 37 height 23
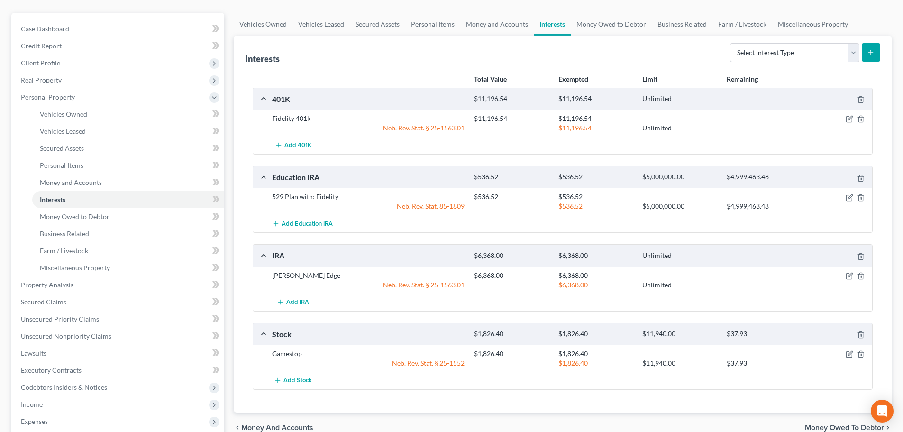
scroll to position [95, 0]
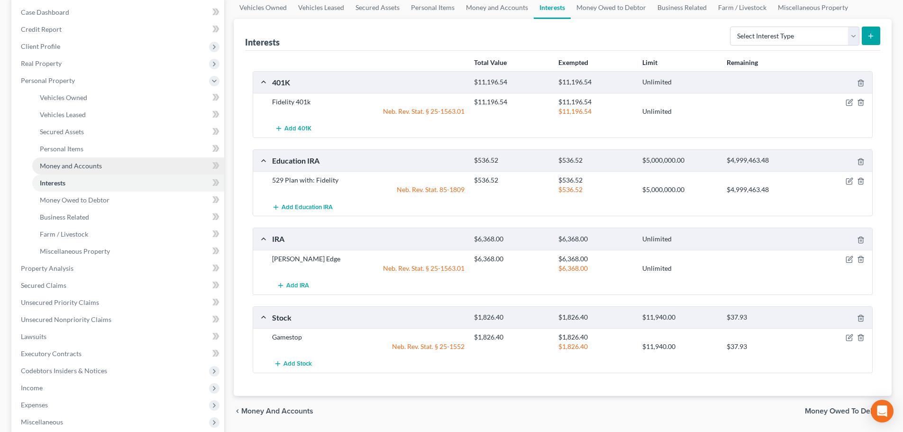
click at [97, 170] on link "Money and Accounts" at bounding box center [128, 165] width 192 height 17
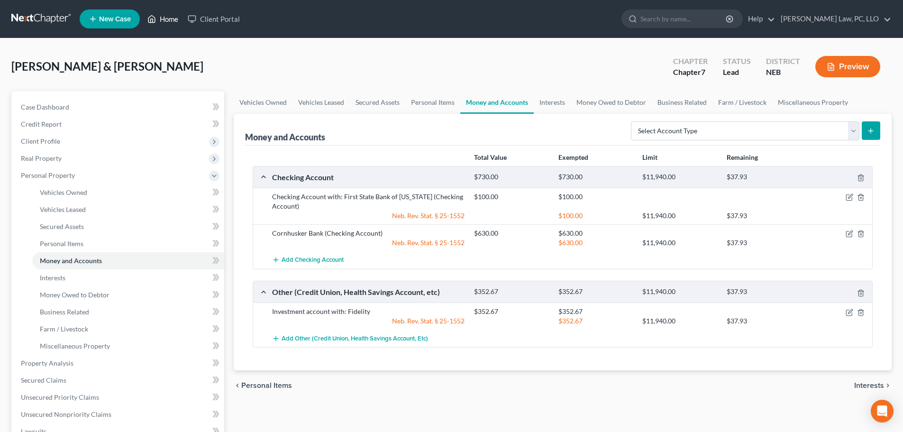
click at [171, 18] on link "Home" at bounding box center [163, 18] width 40 height 17
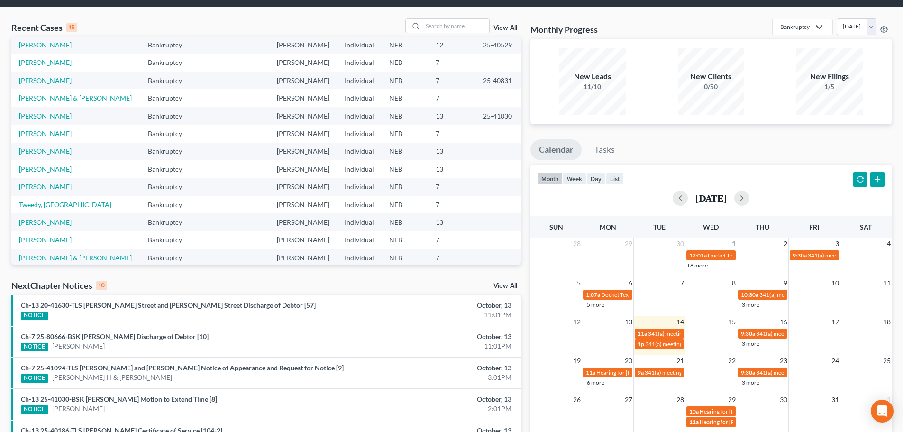
scroll to position [47, 0]
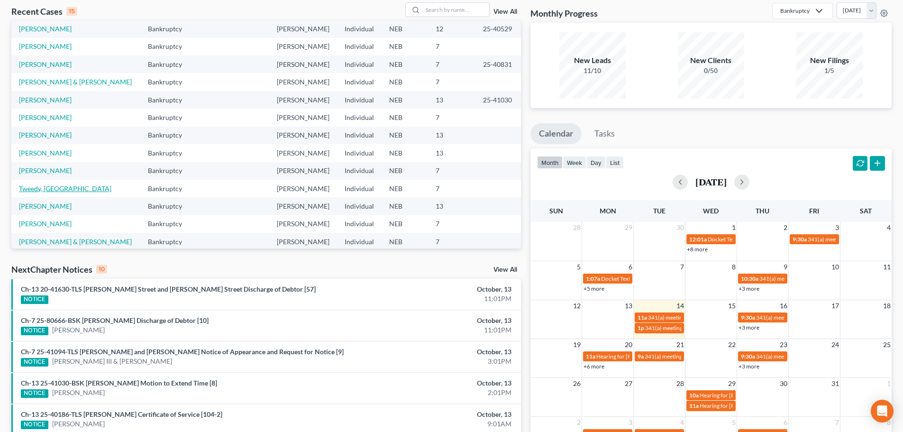
click at [43, 184] on link "Tweedy, [GEOGRAPHIC_DATA]" at bounding box center [65, 188] width 92 height 8
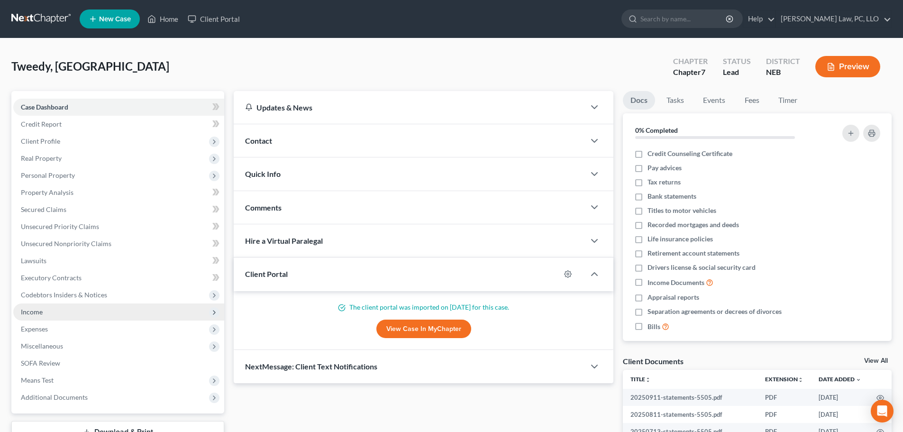
click at [54, 316] on span "Income" at bounding box center [118, 311] width 211 height 17
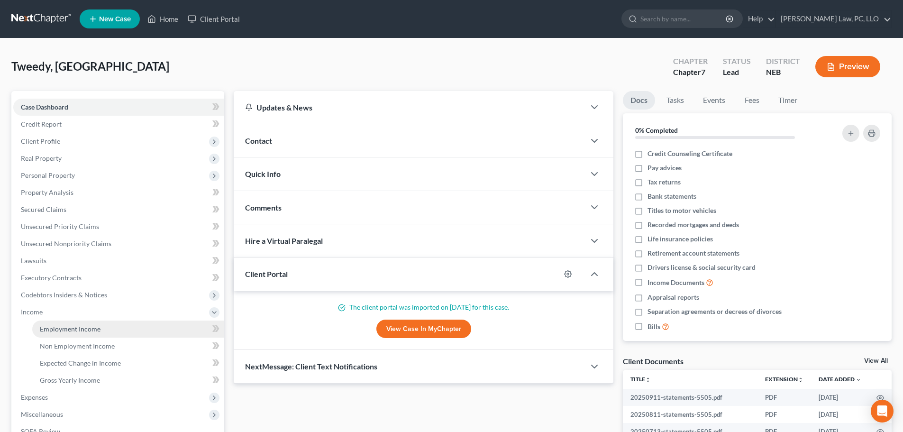
click at [56, 330] on span "Employment Income" at bounding box center [70, 329] width 61 height 8
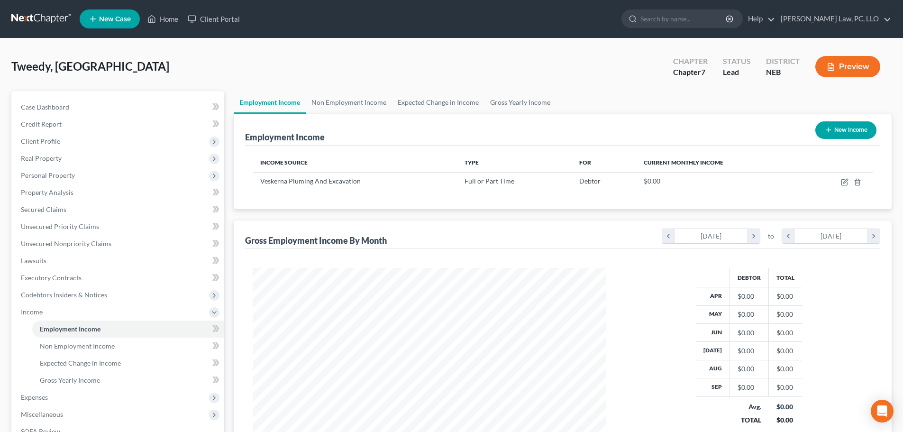
scroll to position [177, 373]
click at [345, 105] on link "Non Employment Income" at bounding box center [349, 102] width 86 height 23
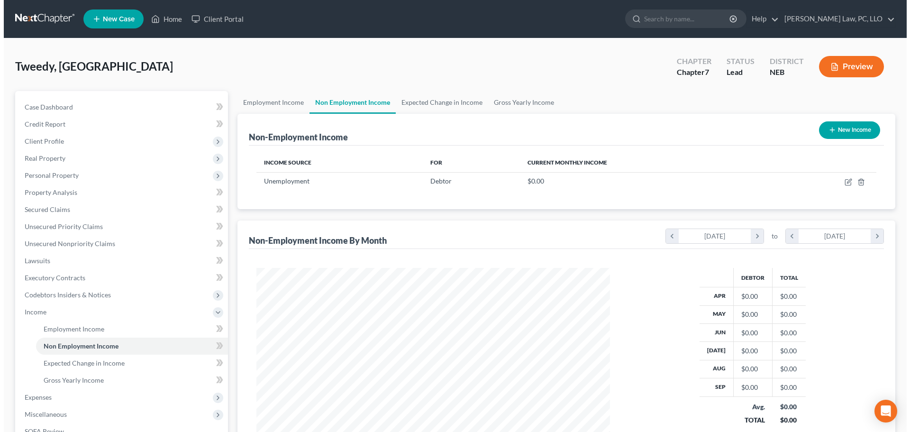
scroll to position [177, 373]
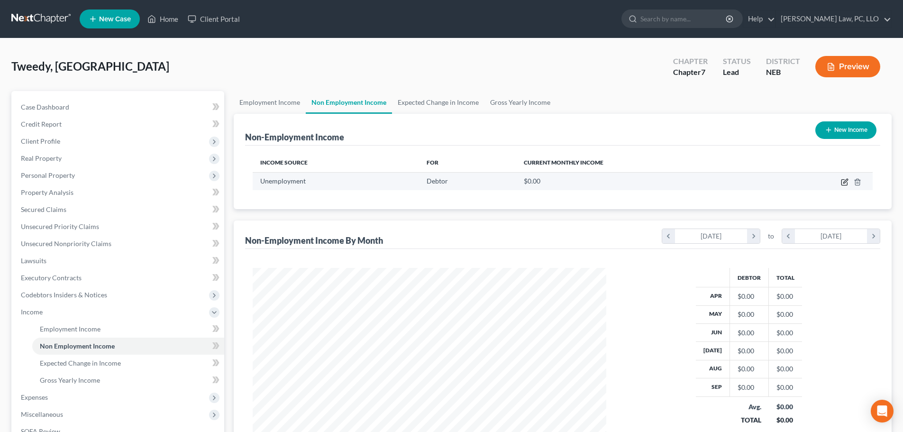
click at [846, 180] on icon "button" at bounding box center [845, 181] width 4 height 4
select select "0"
select select "3"
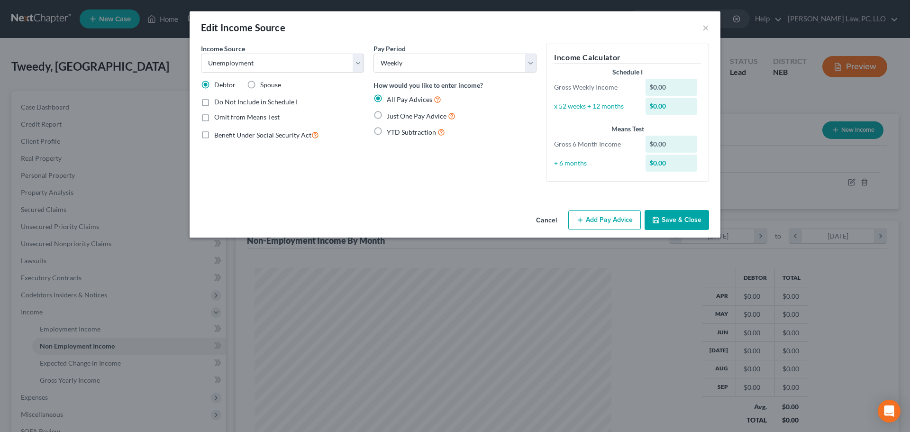
click at [412, 132] on span "YTD Subtraction" at bounding box center [411, 132] width 49 height 8
click at [397, 132] on input "YTD Subtraction" at bounding box center [394, 130] width 6 height 6
radio input "true"
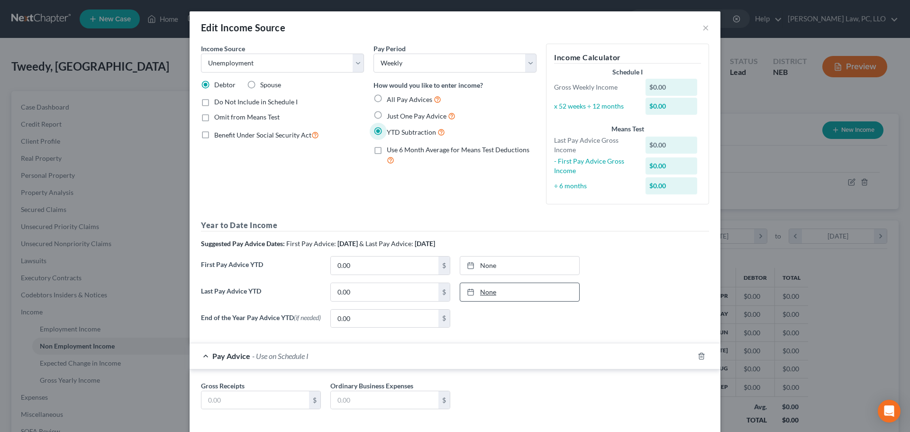
type input "[DATE]"
click at [529, 295] on link "None" at bounding box center [519, 292] width 119 height 18
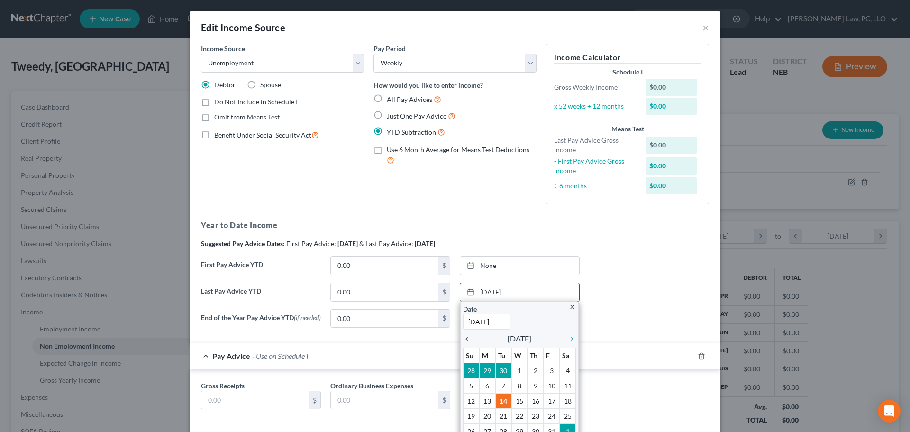
click at [463, 339] on icon "chevron_left" at bounding box center [469, 339] width 12 height 8
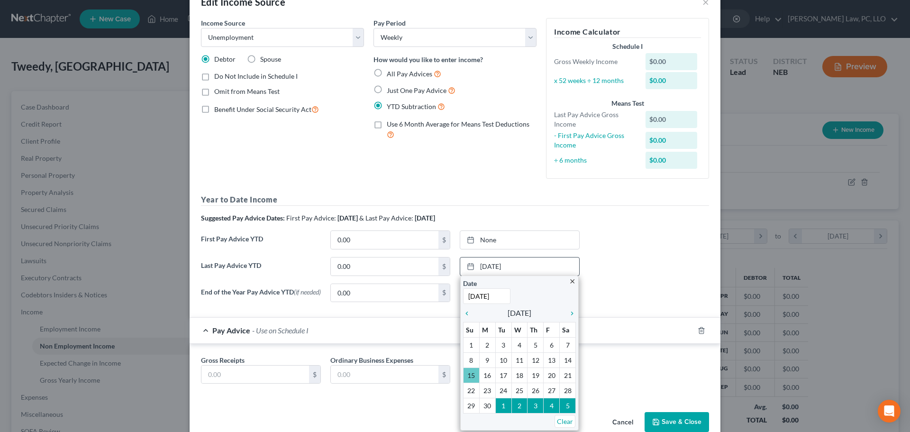
scroll to position [46, 0]
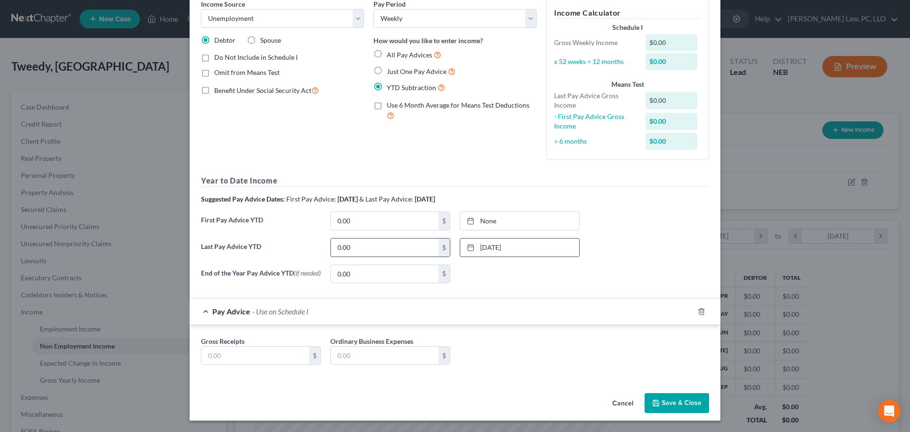
click at [401, 251] on input "0.00" at bounding box center [385, 247] width 108 height 18
type input "7,414.00"
type input "[DATE]"
click at [539, 219] on link "[DATE]" at bounding box center [519, 221] width 119 height 18
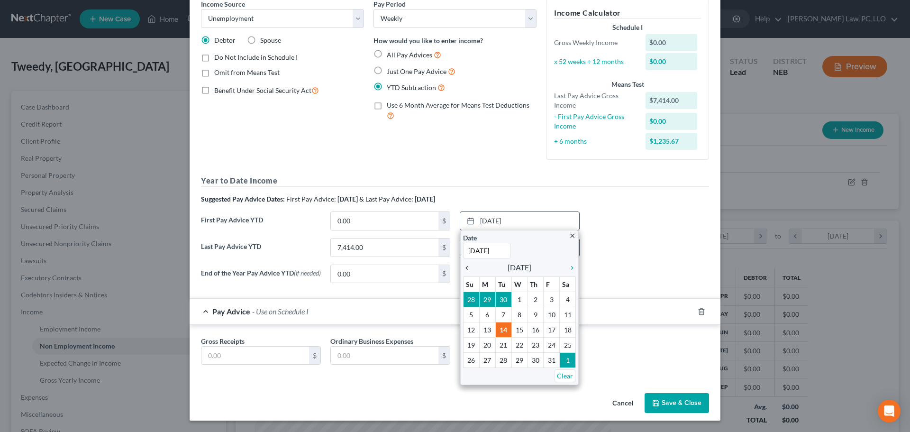
click at [463, 265] on icon "chevron_left" at bounding box center [469, 268] width 12 height 8
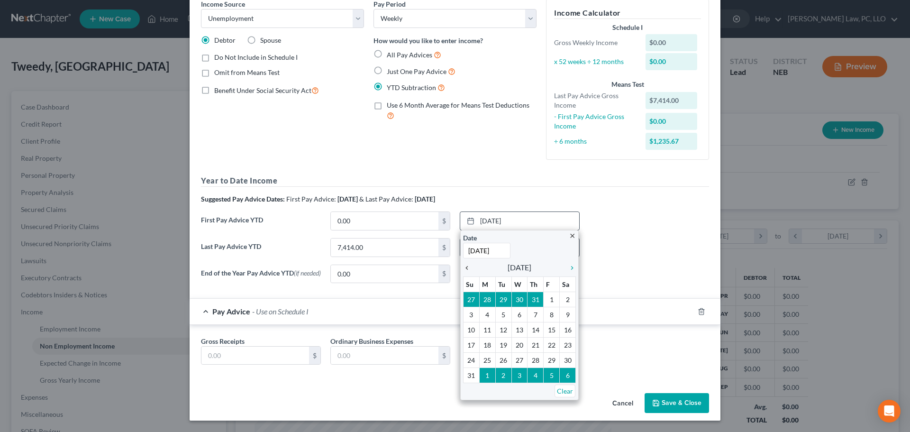
click at [463, 265] on icon "chevron_left" at bounding box center [469, 268] width 12 height 8
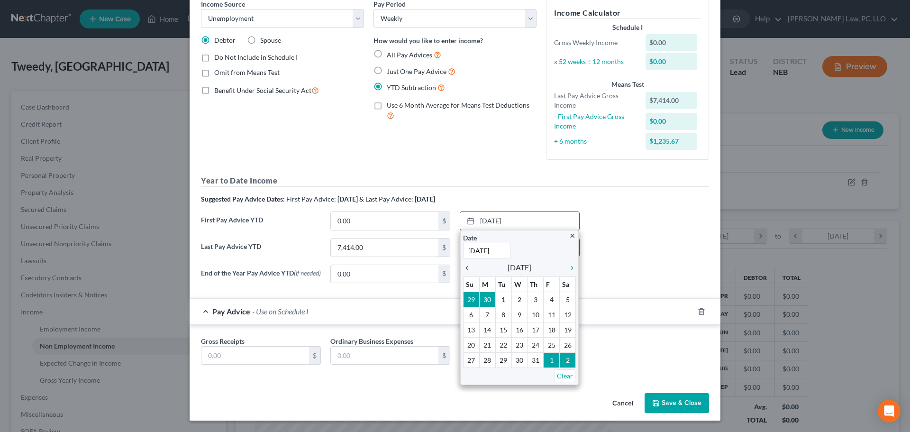
click at [463, 265] on icon "chevron_left" at bounding box center [469, 268] width 12 height 8
click at [465, 265] on icon "chevron_left" at bounding box center [469, 268] width 12 height 8
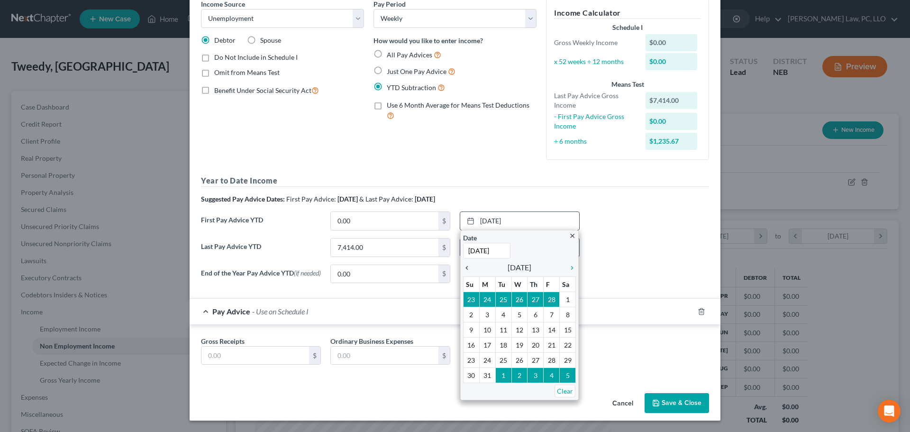
click at [465, 265] on icon "chevron_left" at bounding box center [469, 268] width 12 height 8
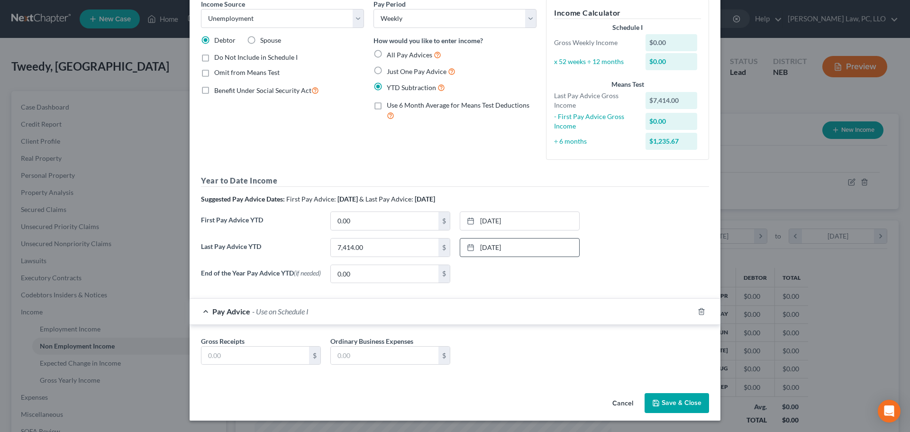
drag, startPoint x: 612, startPoint y: 233, endPoint x: 616, endPoint y: 238, distance: 6.4
click at [612, 233] on div "First Pay Advice YTD 0.00 $ [DATE] close Date [DATE] Time 12:00 AM chevron_left…" at bounding box center [455, 224] width 518 height 27
click at [699, 311] on icon "button" at bounding box center [702, 312] width 8 height 8
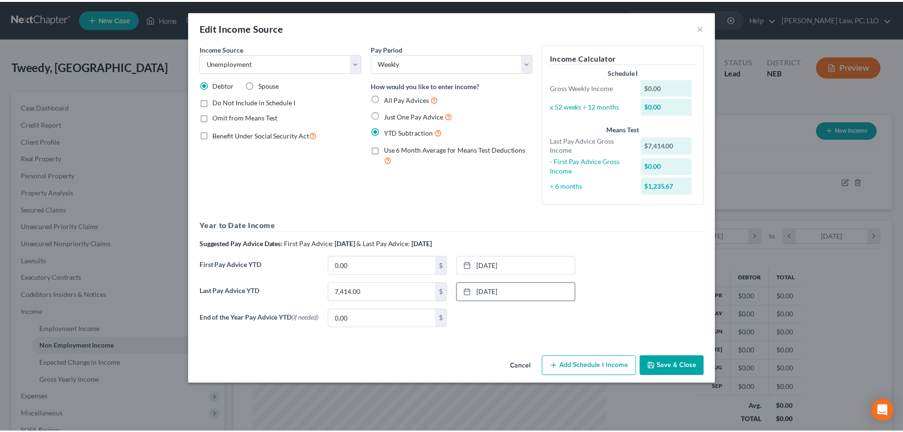
scroll to position [0, 0]
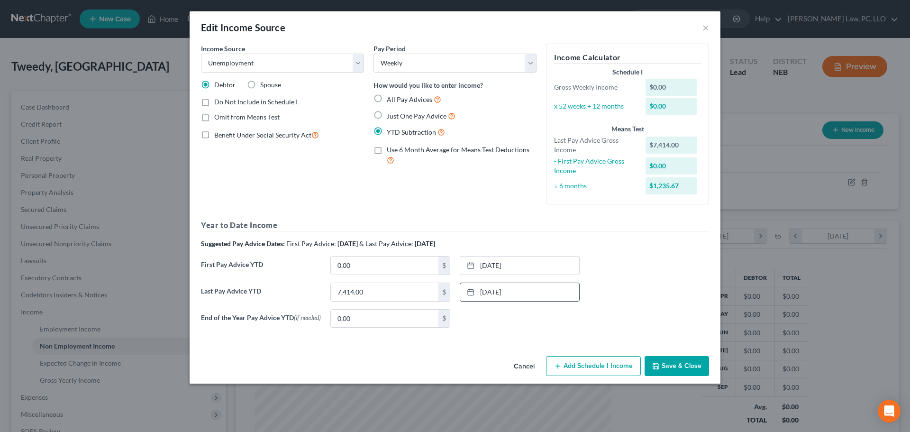
click at [623, 286] on div "Last Pay Advice YTD 7,414.00 $ [DATE] close Date [DATE] Time 12:00 AM chevron_l…" at bounding box center [455, 296] width 518 height 27
click at [662, 371] on button "Save & Close" at bounding box center [677, 366] width 64 height 20
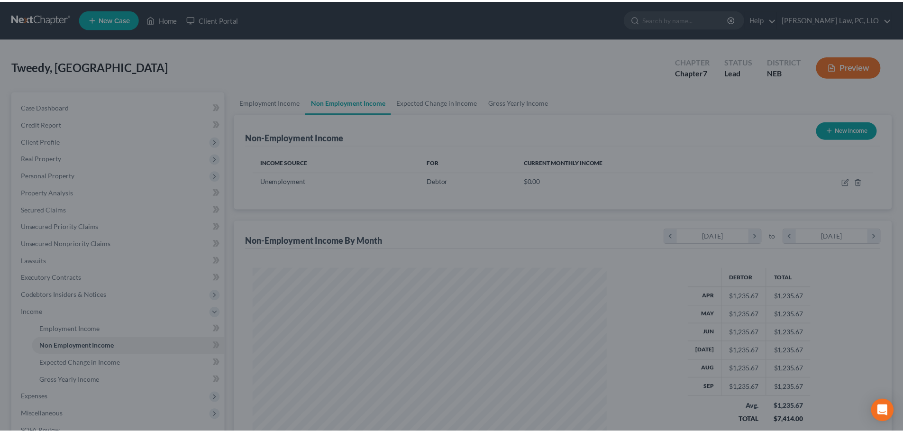
scroll to position [473845, 473649]
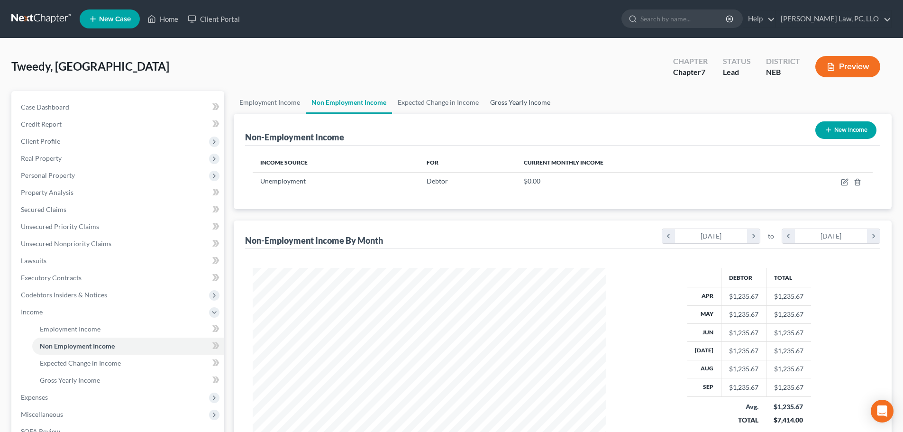
click at [520, 102] on link "Gross Yearly Income" at bounding box center [520, 102] width 72 height 23
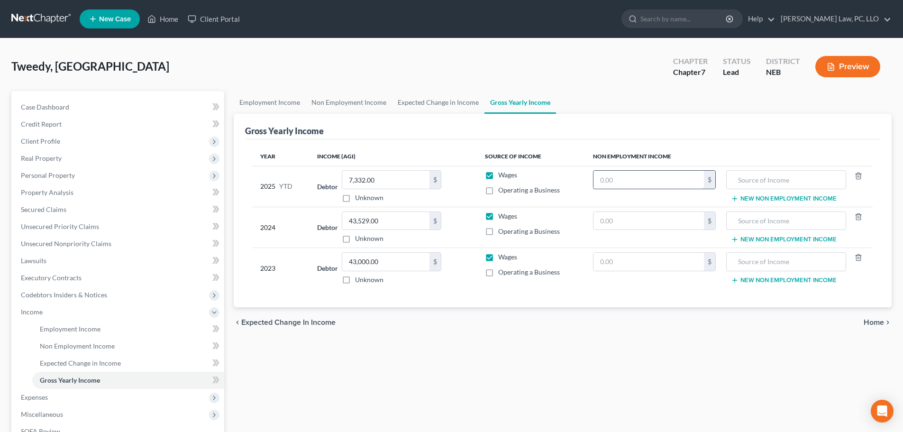
click at [629, 183] on input "text" at bounding box center [648, 180] width 110 height 18
type input "7,414.00"
type input "Unemployment"
click at [386, 340] on div "Employment Income Non Employment Income Expected Change in Income Gross Yearly …" at bounding box center [562, 313] width 667 height 445
click at [266, 102] on link "Employment Income" at bounding box center [270, 102] width 72 height 23
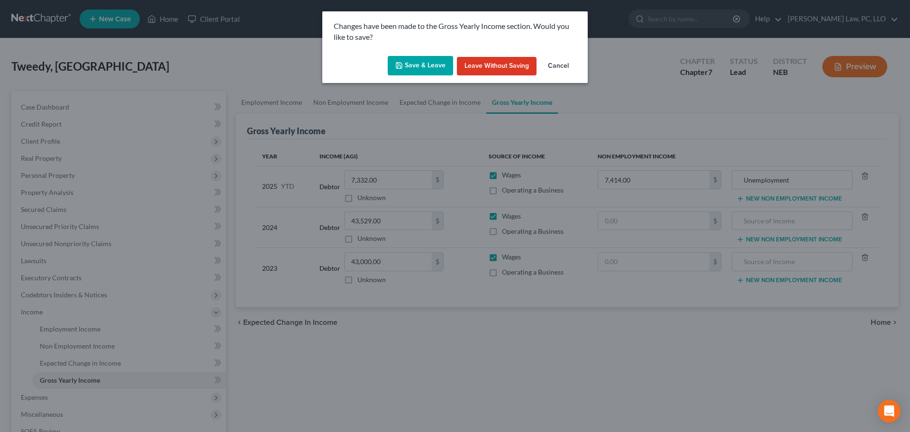
click at [430, 67] on button "Save & Leave" at bounding box center [420, 66] width 65 height 20
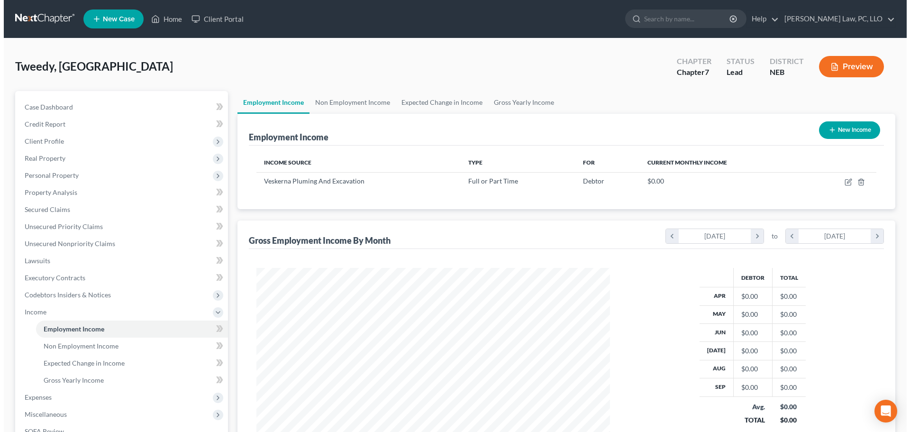
scroll to position [177, 373]
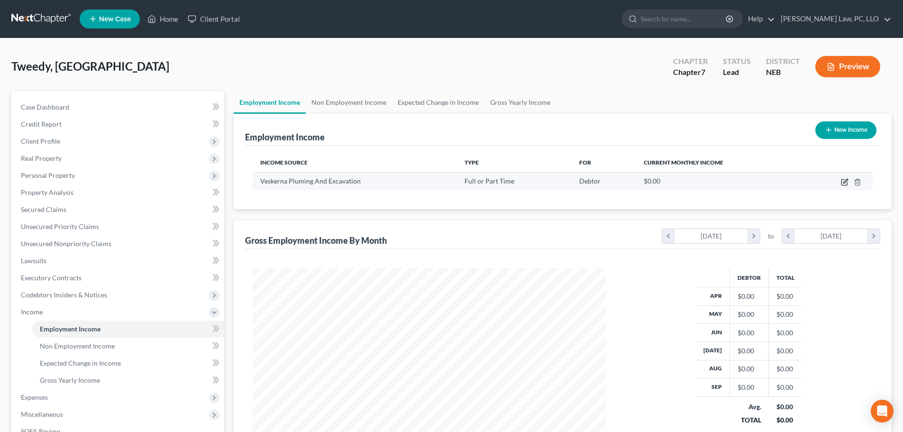
click at [844, 182] on icon "button" at bounding box center [845, 181] width 4 height 4
select select "0"
select select "30"
select select "2"
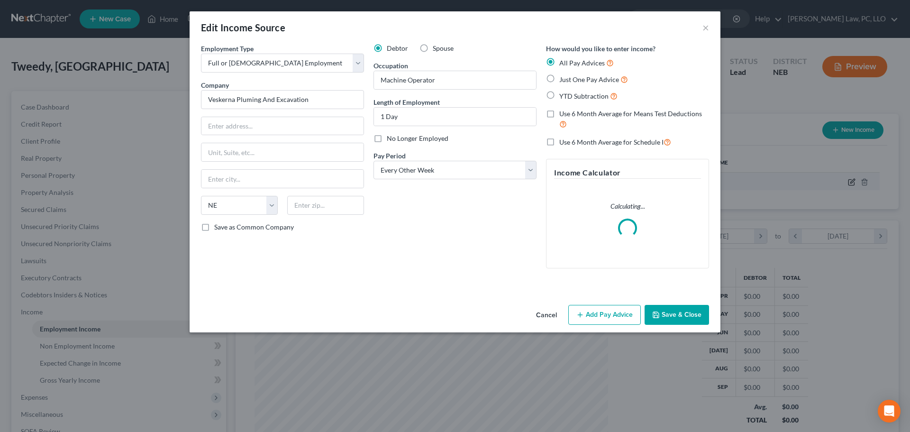
scroll to position [178, 376]
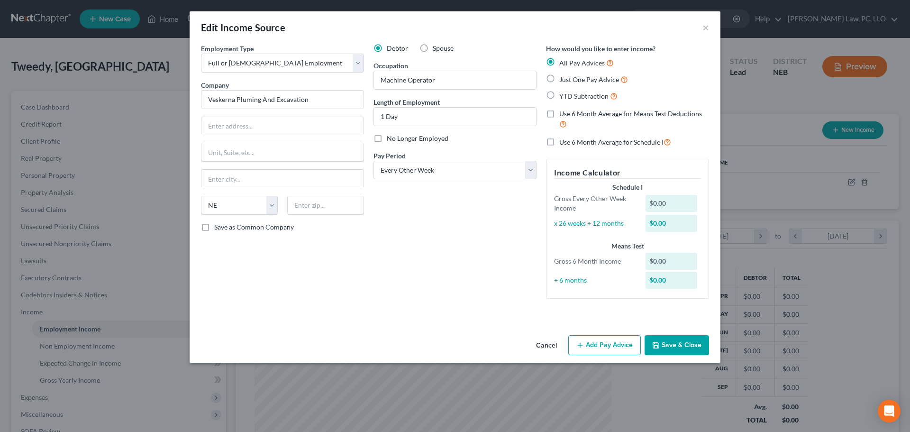
click at [605, 346] on button "Add Pay Advice" at bounding box center [604, 345] width 73 height 20
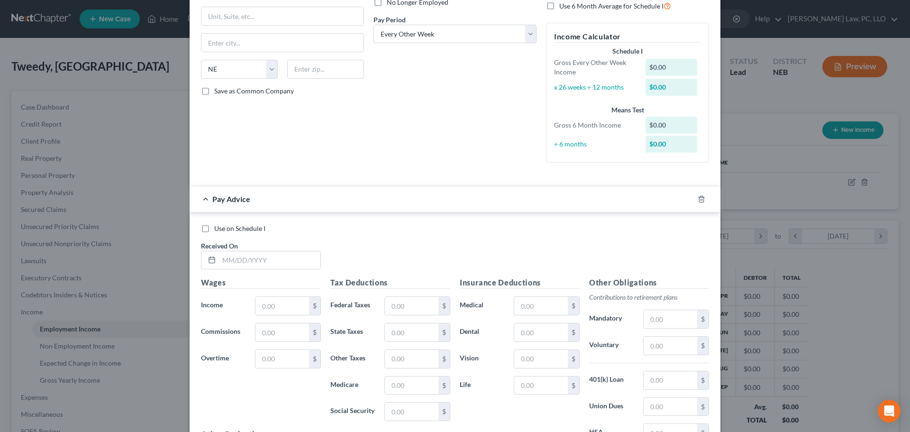
scroll to position [142, 0]
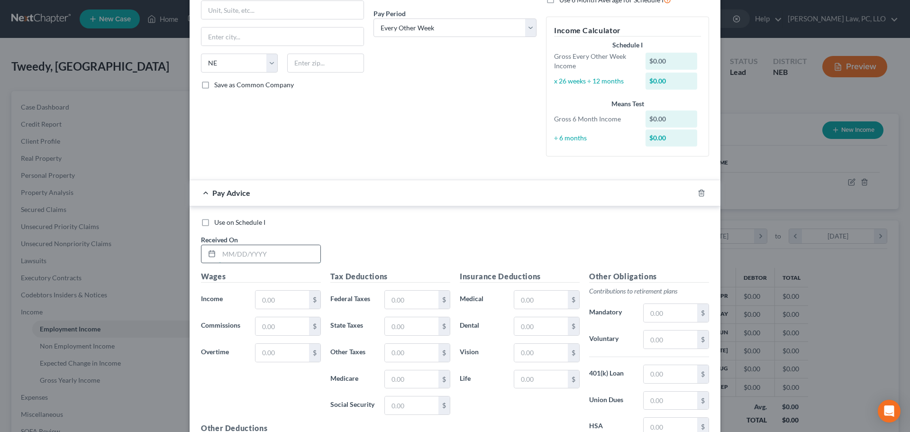
click at [232, 250] on input "text" at bounding box center [269, 254] width 101 height 18
type input "[DATE]"
type input "1,600.00"
type input "48.00"
type input "31.00"
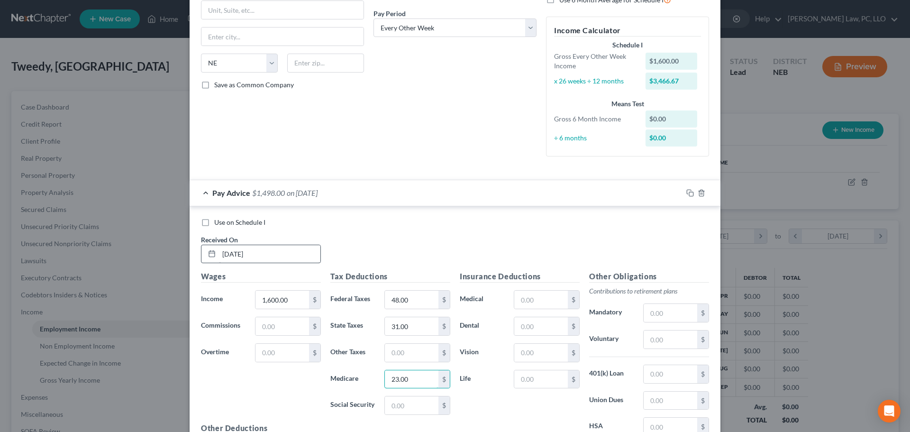
type input "23.00"
type input "99.00"
click at [214, 223] on span "Use on Schedule I" at bounding box center [239, 222] width 51 height 8
click at [218, 223] on input "Use on Schedule I" at bounding box center [221, 221] width 6 height 6
checkbox input "true"
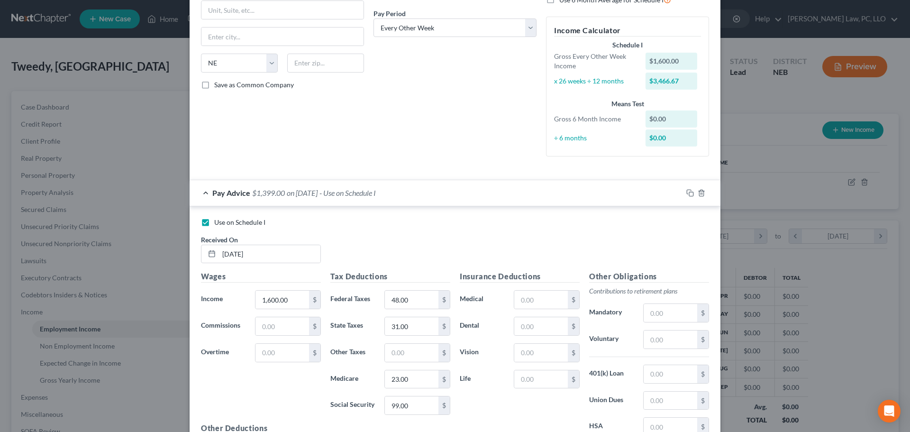
click at [202, 196] on div "Pay Advice $1,399.00 on [DATE] - Use on Schedule I" at bounding box center [436, 192] width 493 height 25
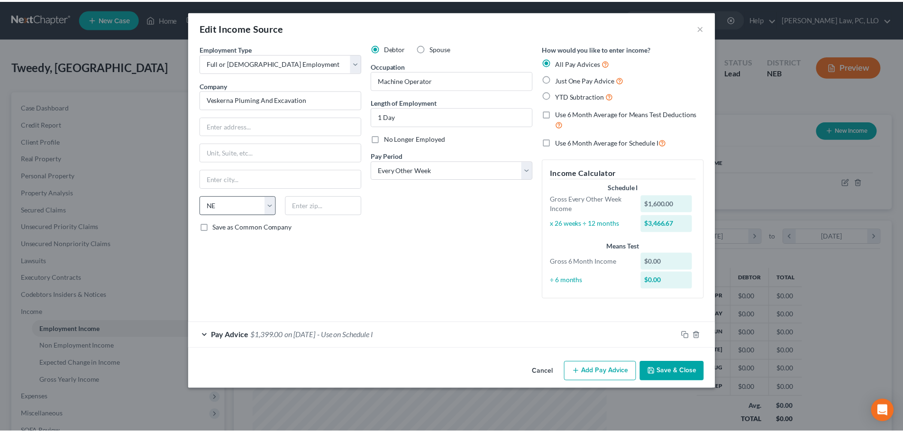
scroll to position [0, 0]
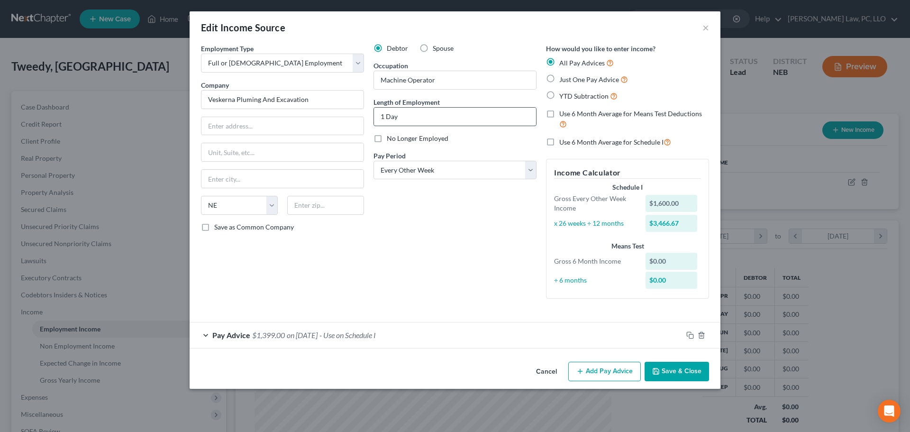
drag, startPoint x: 425, startPoint y: 123, endPoint x: 374, endPoint y: 122, distance: 50.7
click at [374, 122] on input "1 Day" at bounding box center [455, 117] width 162 height 18
type input "1"
type input "2 weeks"
click at [661, 369] on button "Save & Close" at bounding box center [677, 372] width 64 height 20
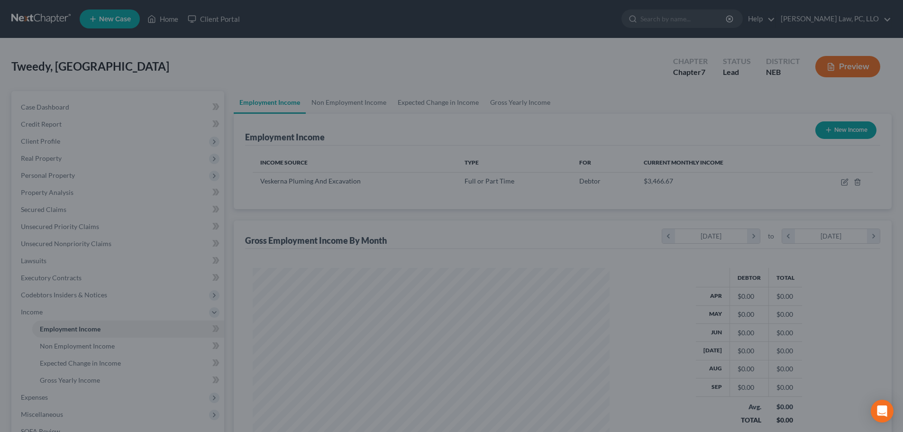
scroll to position [473845, 473649]
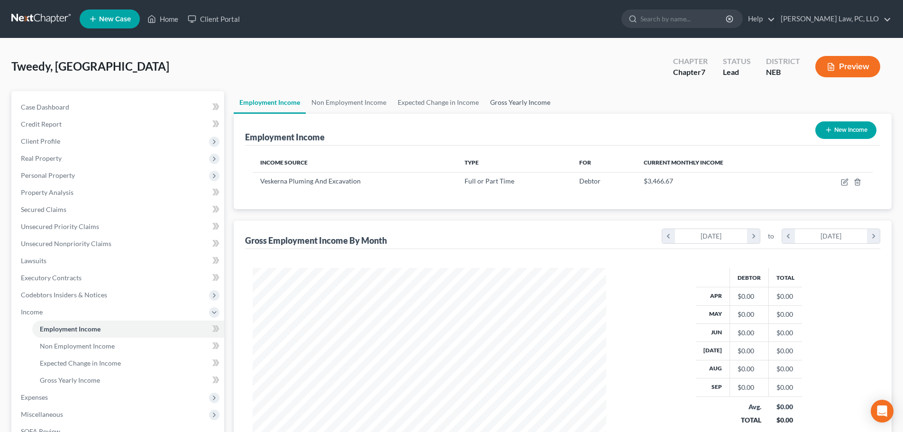
click at [522, 100] on link "Gross Yearly Income" at bounding box center [520, 102] width 72 height 23
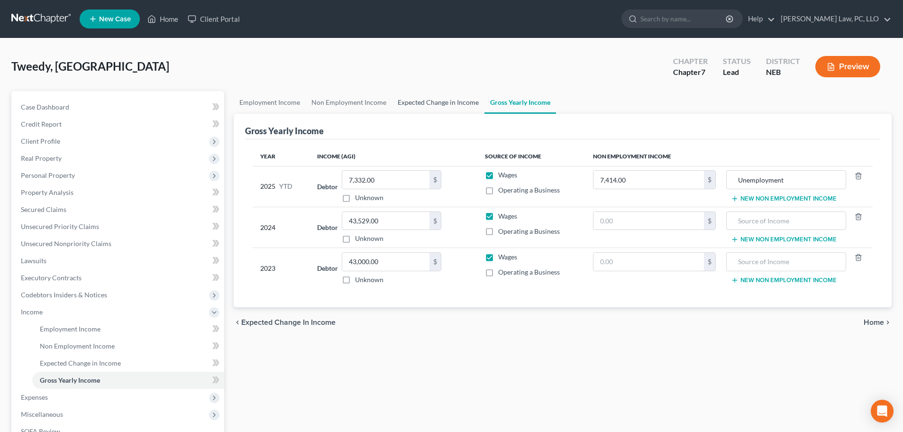
click at [447, 100] on link "Expected Change in Income" at bounding box center [438, 102] width 92 height 23
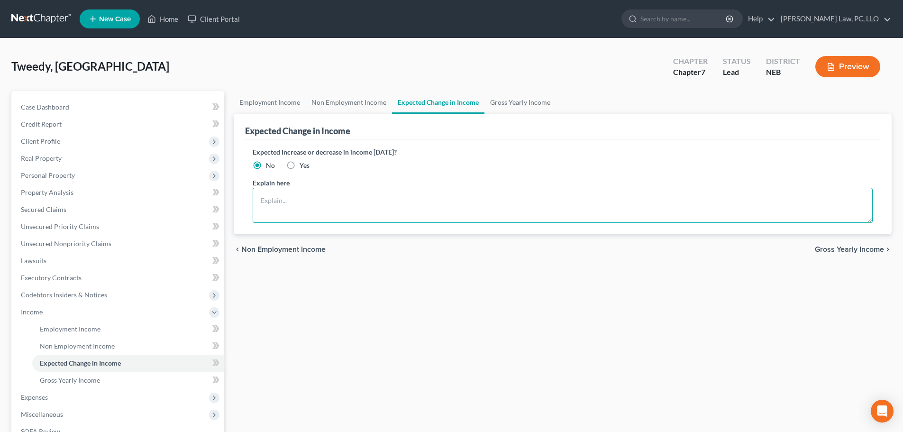
click at [310, 201] on textarea at bounding box center [563, 205] width 620 height 35
click at [300, 164] on label "Yes" at bounding box center [305, 165] width 10 height 9
click at [303, 164] on input "Yes" at bounding box center [306, 164] width 6 height 6
radio input "true"
click at [286, 203] on textarea at bounding box center [563, 205] width 620 height 35
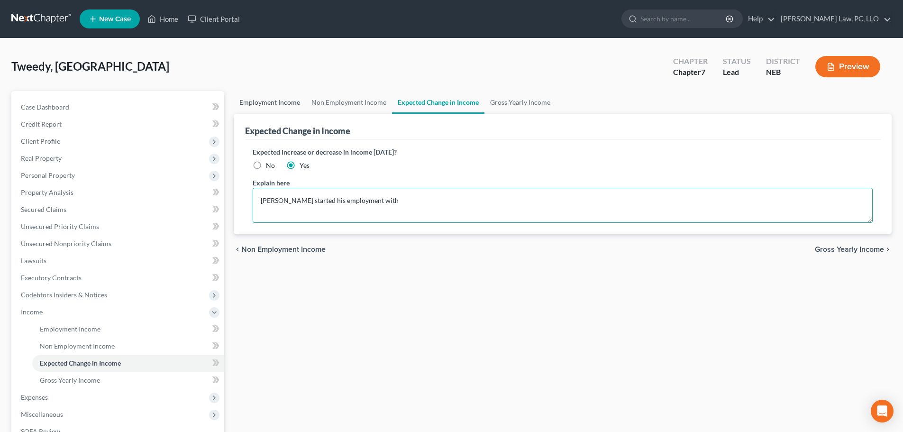
type textarea "[PERSON_NAME] started his employment with"
click at [247, 106] on link "Employment Income" at bounding box center [270, 102] width 72 height 23
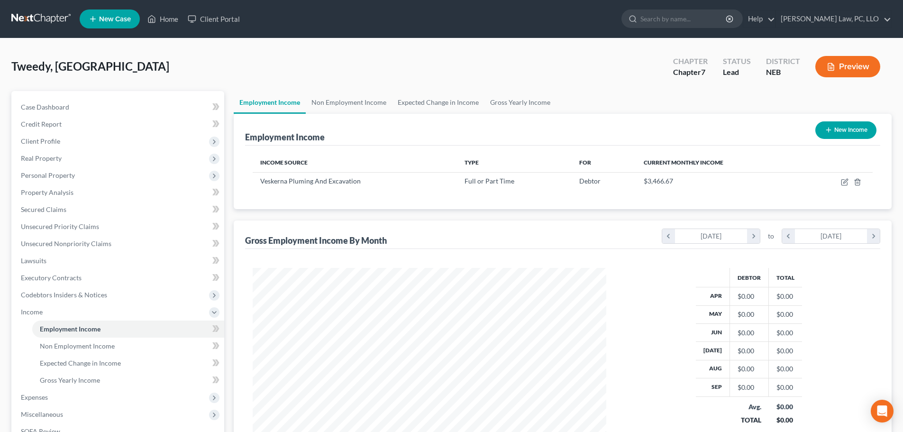
scroll to position [177, 373]
click at [511, 101] on link "Gross Yearly Income" at bounding box center [520, 102] width 72 height 23
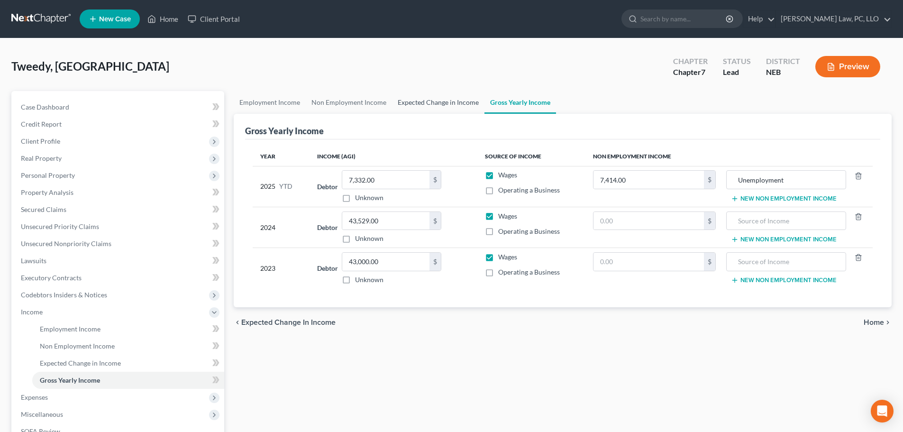
click at [435, 94] on link "Expected Change in Income" at bounding box center [438, 102] width 92 height 23
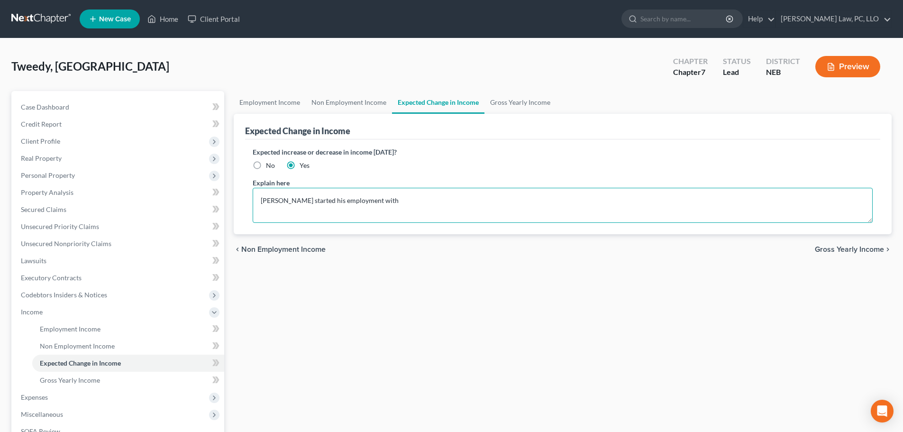
click at [410, 205] on textarea "[PERSON_NAME] started his employment with" at bounding box center [563, 205] width 620 height 35
paste textarea "O"
click at [795, 200] on textarea "[PERSON_NAME] started his employment with Veskerna Plumbing and Escavating on […" at bounding box center [563, 205] width 620 height 35
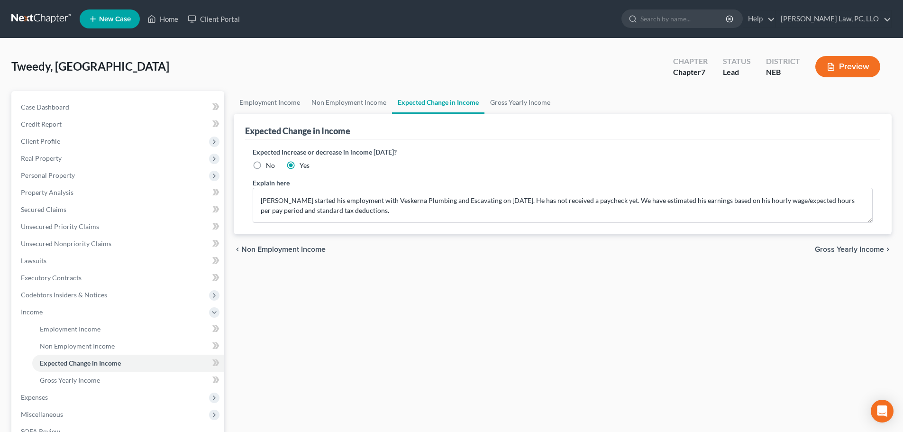
click at [541, 294] on div "Employment Income Non Employment Income Expected Change in Income Gross Yearly …" at bounding box center [562, 313] width 667 height 445
drag, startPoint x: 380, startPoint y: 200, endPoint x: 381, endPoint y: 220, distance: 20.0
click at [381, 220] on textarea "[PERSON_NAME] started his employment with Veskerna Plumbing and Excavating on […" at bounding box center [563, 205] width 620 height 35
type textarea "[PERSON_NAME] started his employment with Veskerna Plumbing and Excavating on […"
click at [259, 104] on link "Employment Income" at bounding box center [270, 102] width 72 height 23
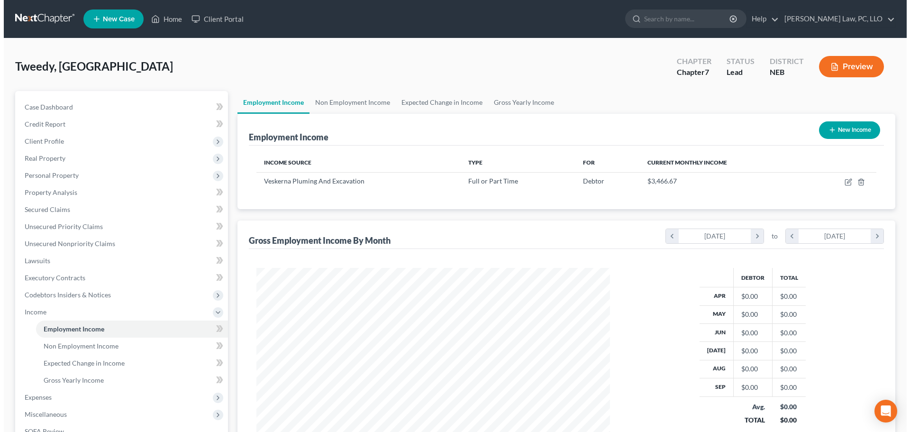
scroll to position [177, 373]
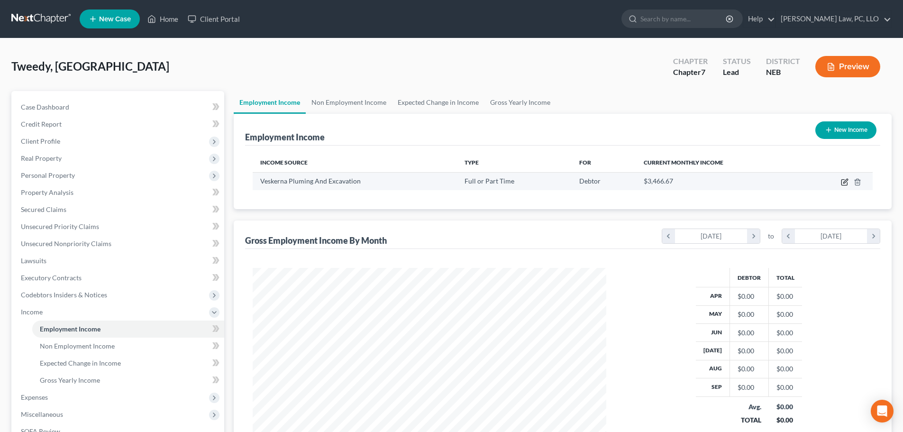
click at [842, 182] on icon "button" at bounding box center [845, 182] width 8 height 8
select select "0"
select select "30"
select select "2"
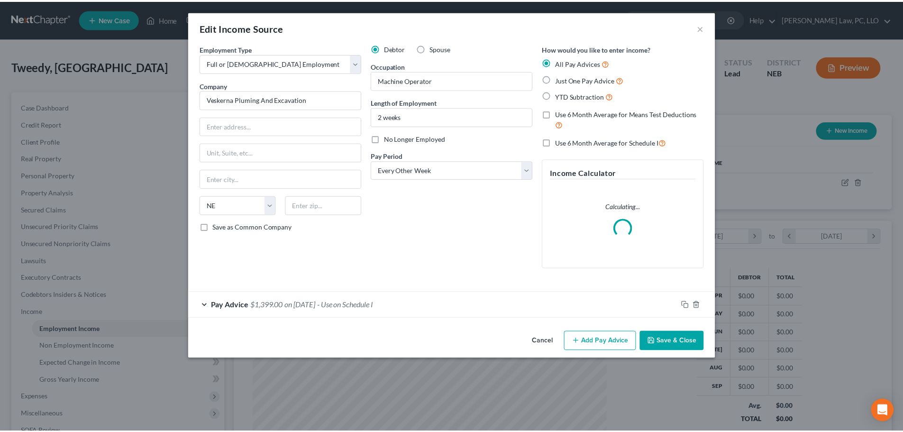
scroll to position [178, 376]
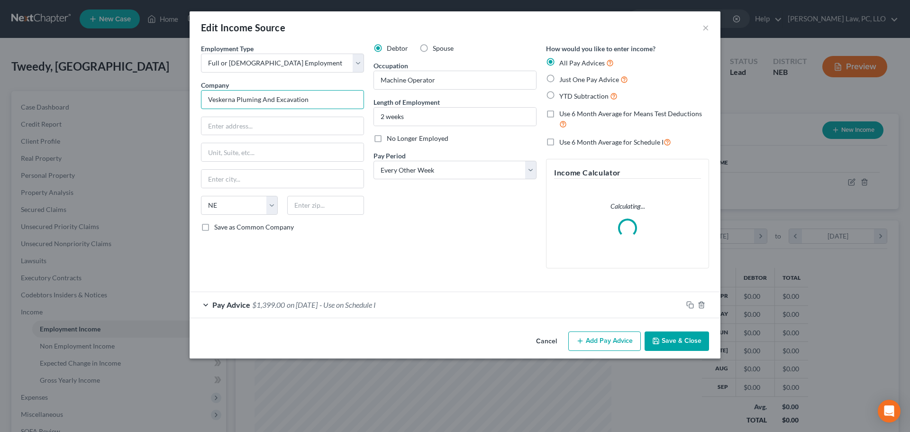
click at [251, 99] on input "Veskerna Pluming And Excavation" at bounding box center [282, 99] width 163 height 19
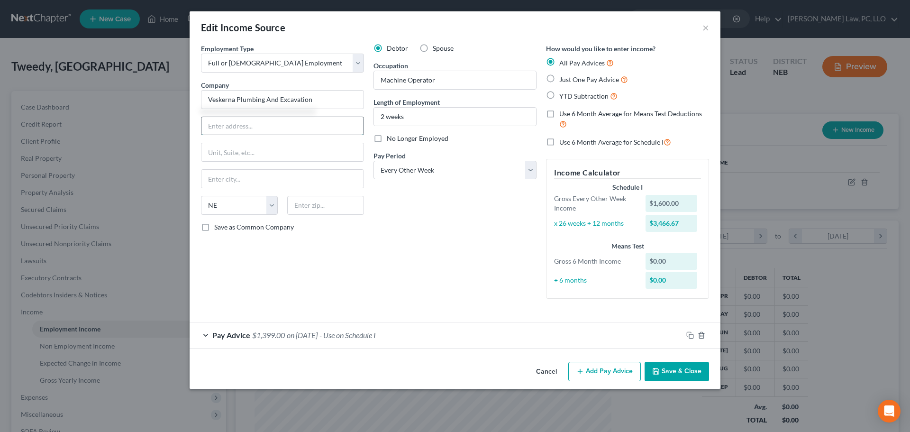
click at [315, 129] on input "text" at bounding box center [282, 126] width 162 height 18
type input "Veskerna Plumbing And Excavation"
click at [677, 373] on button "Save & Close" at bounding box center [677, 372] width 64 height 20
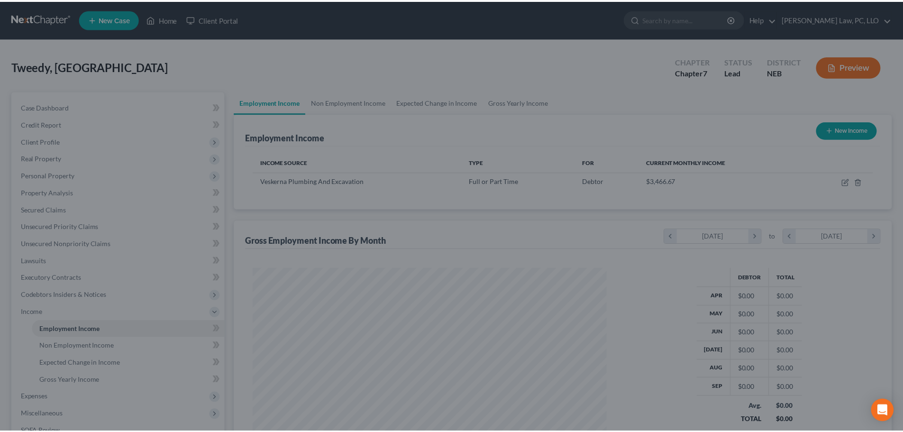
scroll to position [473845, 473649]
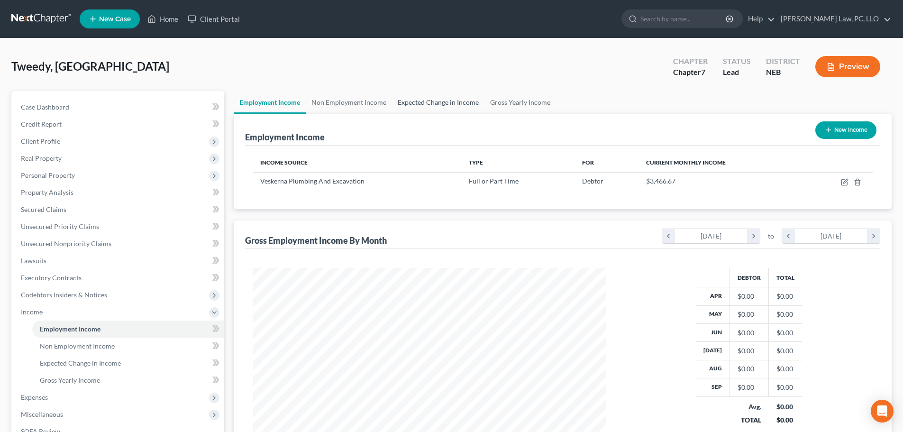
click at [465, 105] on link "Expected Change in Income" at bounding box center [438, 102] width 92 height 23
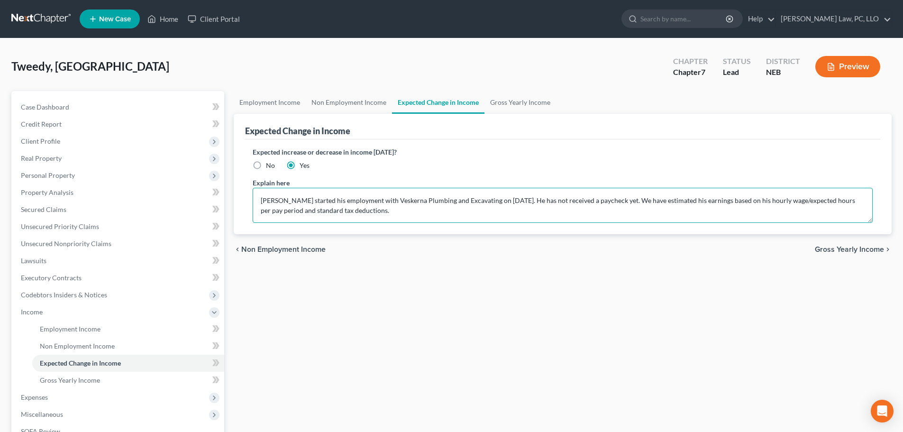
click at [467, 201] on textarea "[PERSON_NAME] started his employment with Veskerna Plumbing and Excavating on […" at bounding box center [563, 205] width 620 height 35
type textarea "[PERSON_NAME] started his employment with Veskerna Plumbing and Excavation on […"
click at [479, 255] on div "chevron_left Non Employment Income Gross Yearly Income chevron_right" at bounding box center [563, 249] width 658 height 30
click at [388, 301] on div "Employment Income Non Employment Income Expected Change in Income Gross Yearly …" at bounding box center [562, 313] width 667 height 445
click at [278, 107] on link "Employment Income" at bounding box center [270, 102] width 72 height 23
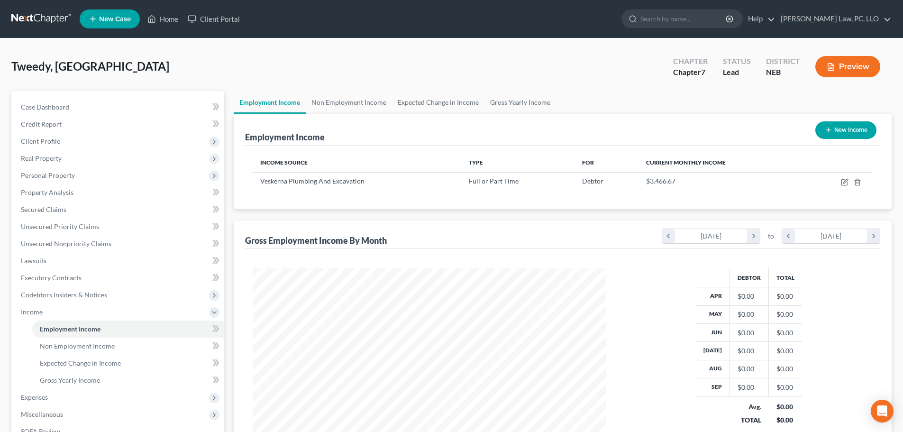
scroll to position [177, 373]
click at [58, 399] on span "Expenses" at bounding box center [118, 397] width 211 height 17
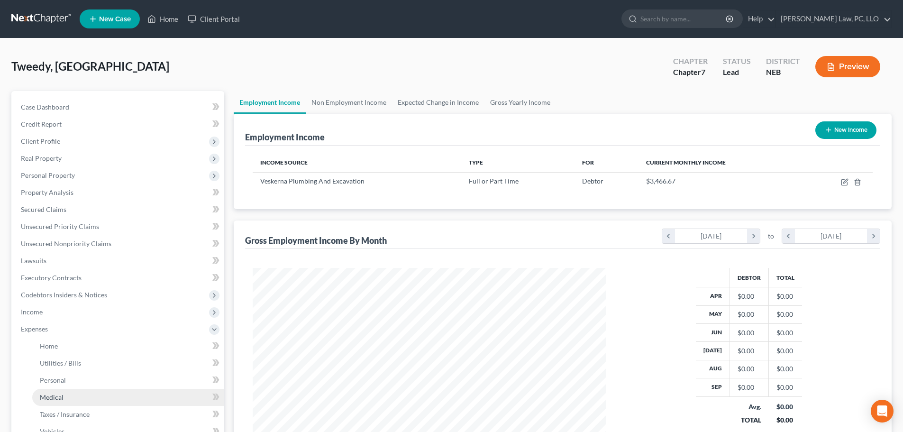
click at [58, 395] on span "Medical" at bounding box center [52, 397] width 24 height 8
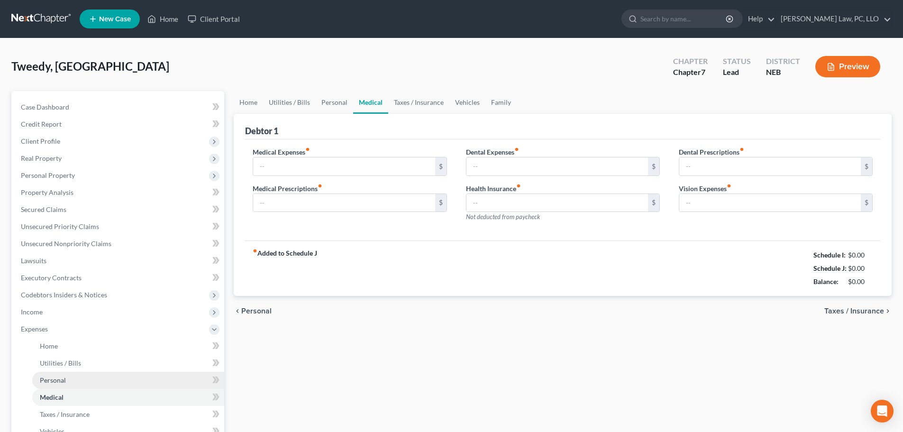
type input "0.00"
type input "60.00"
type input "0.00"
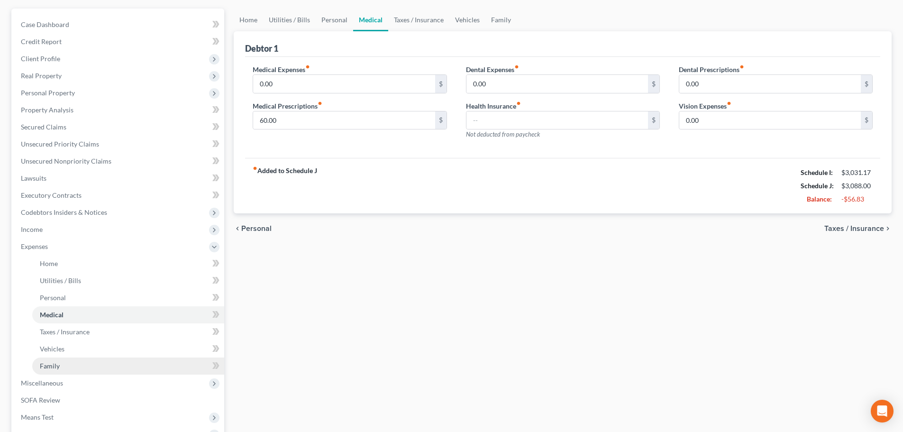
scroll to position [95, 0]
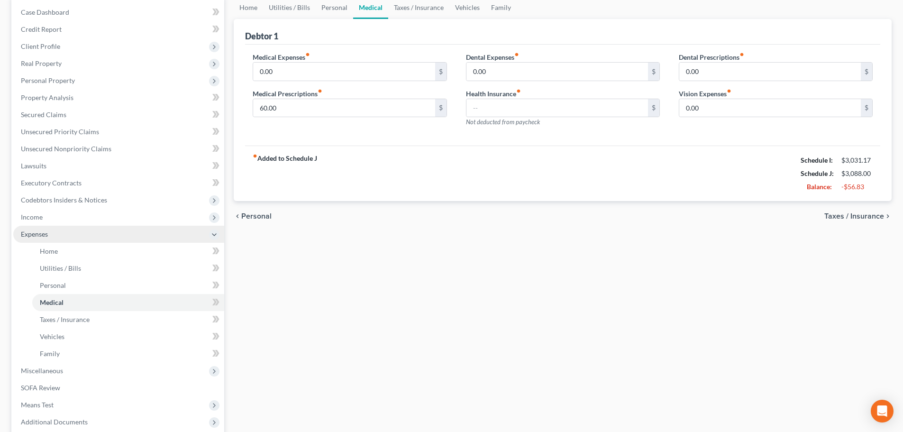
click at [44, 236] on span "Expenses" at bounding box center [34, 234] width 27 height 8
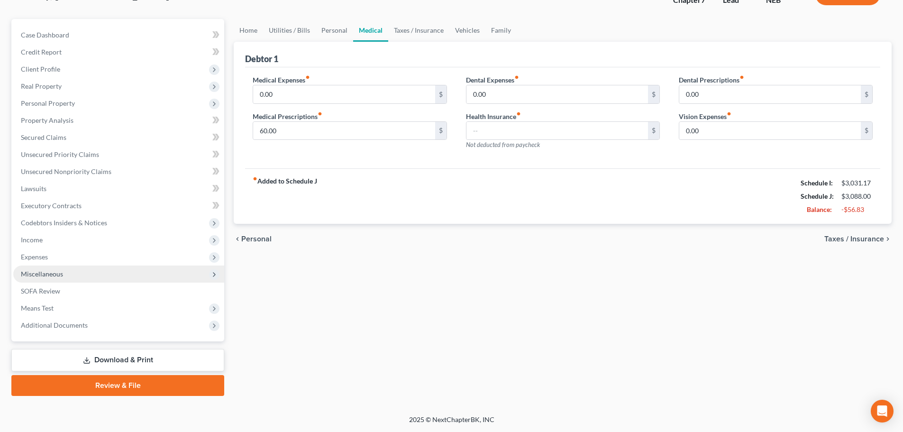
click at [49, 275] on span "Miscellaneous" at bounding box center [42, 274] width 42 height 8
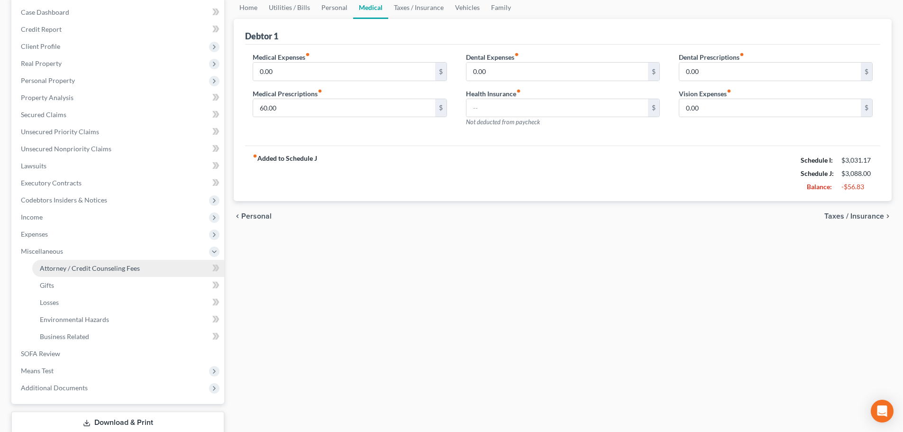
click at [49, 268] on span "Attorney / Credit Counseling Fees" at bounding box center [90, 268] width 100 height 8
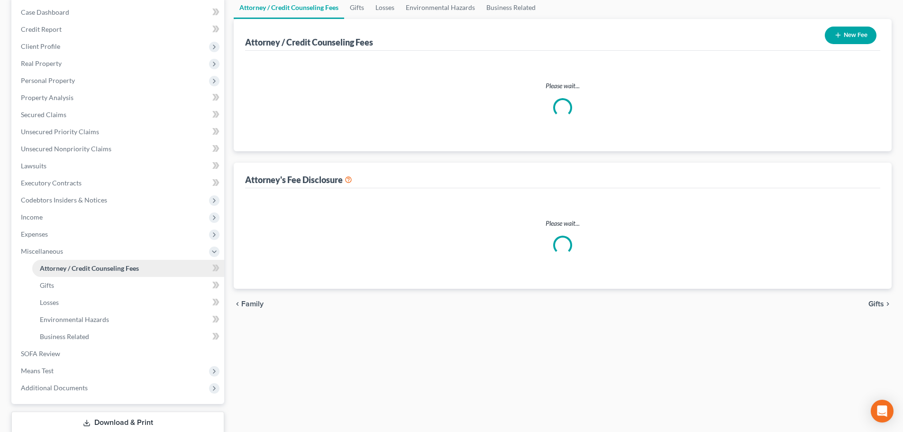
scroll to position [2, 0]
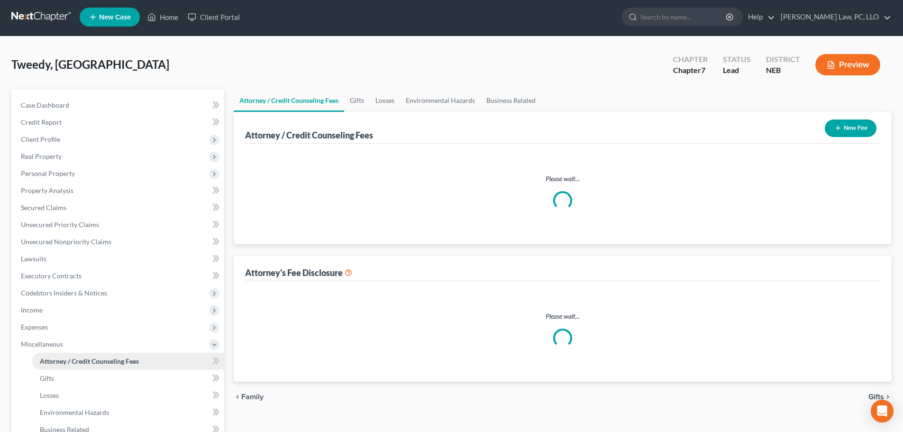
select select "2"
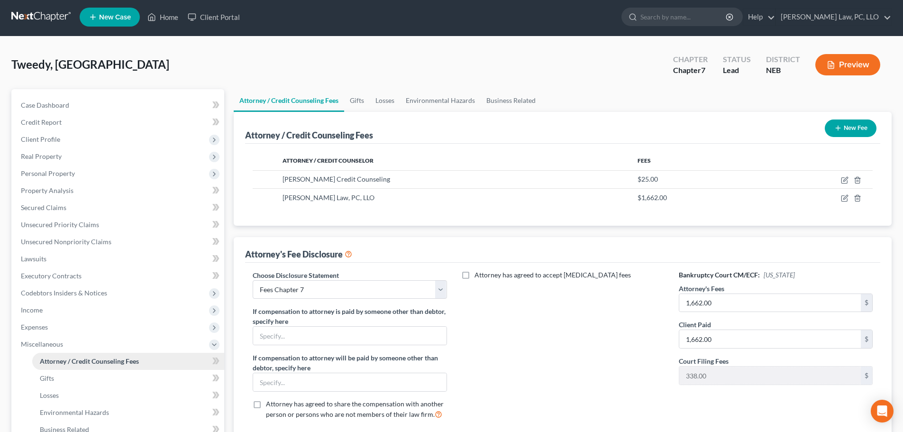
scroll to position [0, 0]
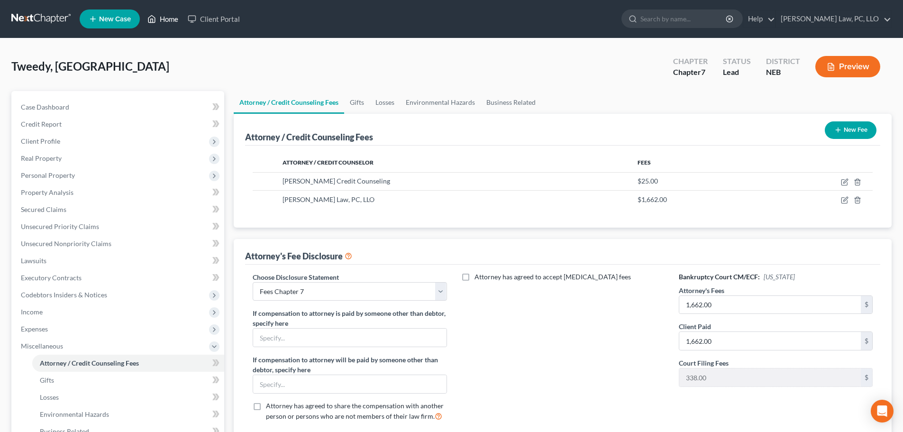
click at [170, 20] on link "Home" at bounding box center [163, 18] width 40 height 17
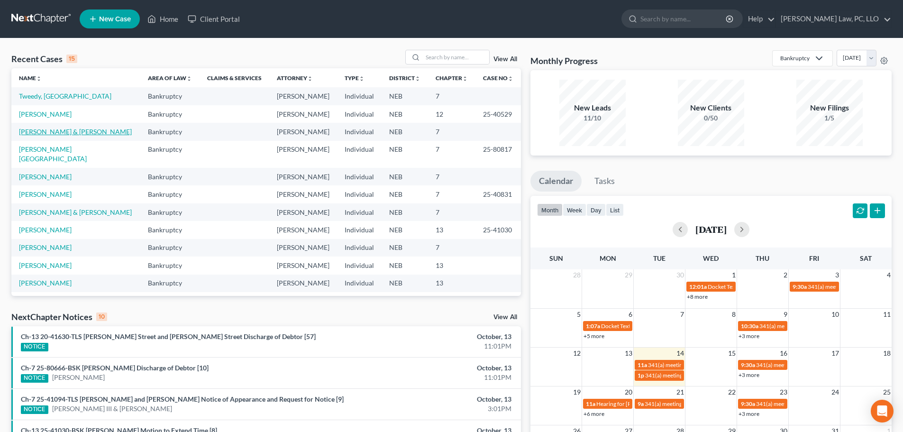
click at [51, 128] on link "[PERSON_NAME] & [PERSON_NAME]" at bounding box center [75, 132] width 113 height 8
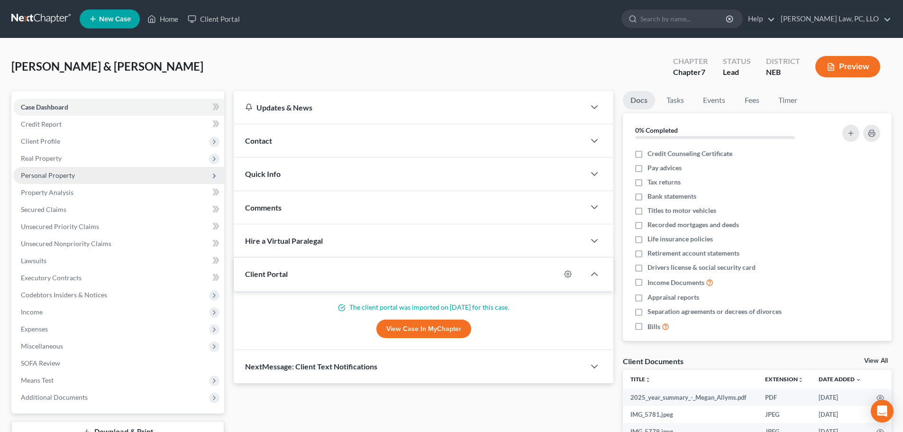
click at [49, 178] on span "Personal Property" at bounding box center [48, 175] width 54 height 8
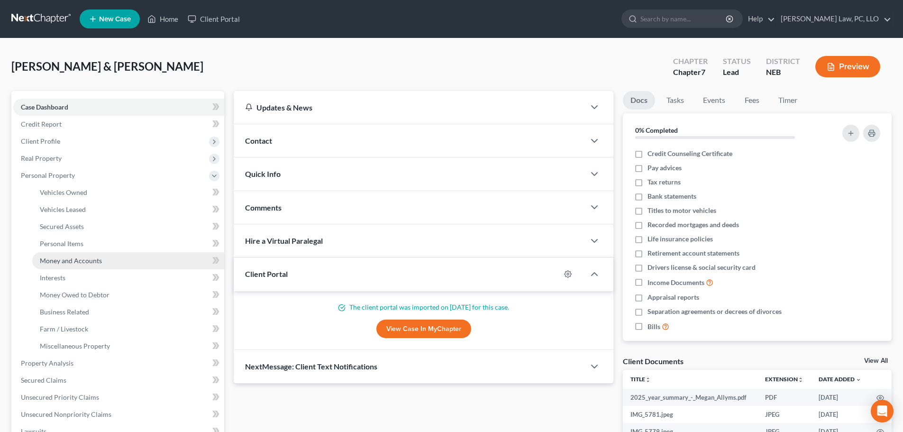
click at [65, 263] on span "Money and Accounts" at bounding box center [71, 260] width 62 height 8
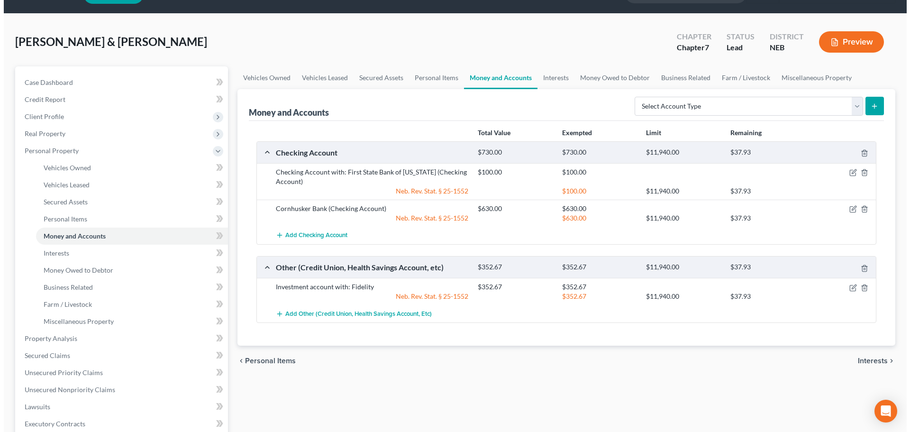
scroll to position [47, 0]
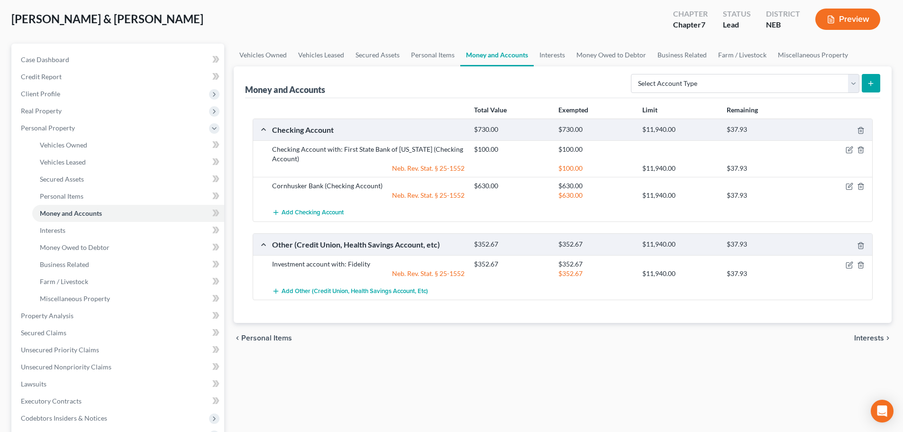
click at [433, 377] on div "Vehicles Owned Vehicles Leased Secured Assets Personal Items Money and Accounts…" at bounding box center [562, 317] width 667 height 547
click at [887, 352] on div "chevron_left Personal Items Interests chevron_right" at bounding box center [563, 338] width 658 height 30
click at [848, 266] on icon "button" at bounding box center [850, 265] width 8 height 8
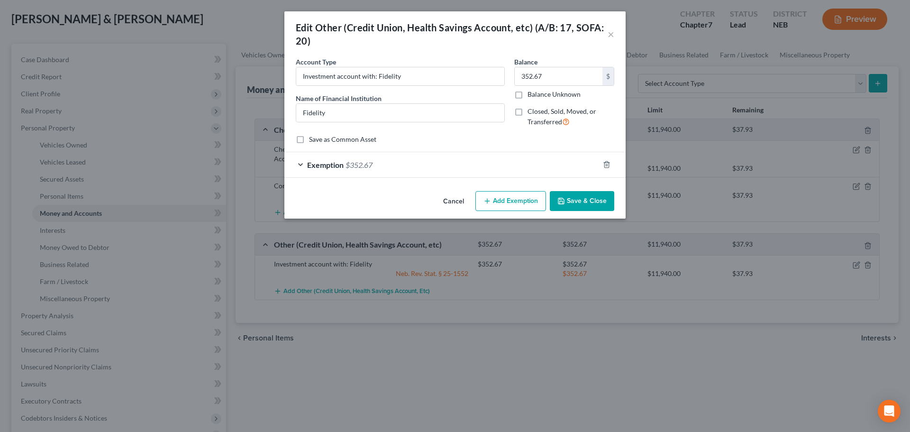
checkbox input "true"
click at [550, 76] on input "352.67" at bounding box center [559, 76] width 88 height 18
type input "336.85"
click at [529, 162] on div "Exemption $352.67" at bounding box center [441, 164] width 315 height 25
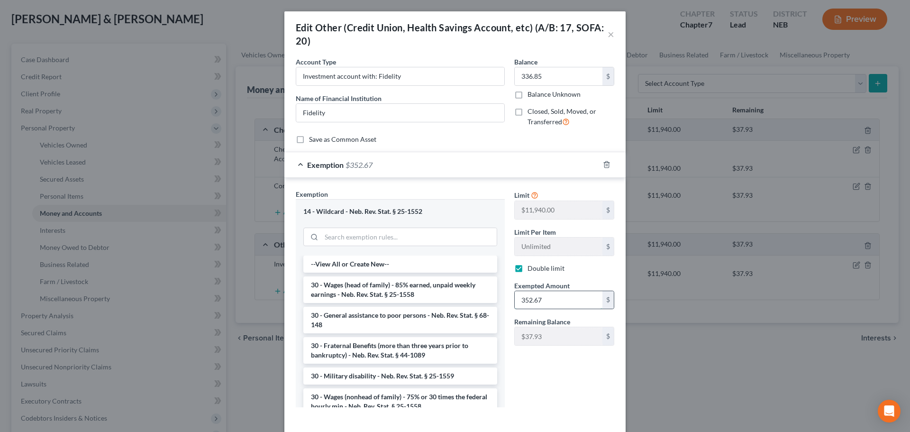
click at [557, 298] on input "352.67" at bounding box center [559, 300] width 88 height 18
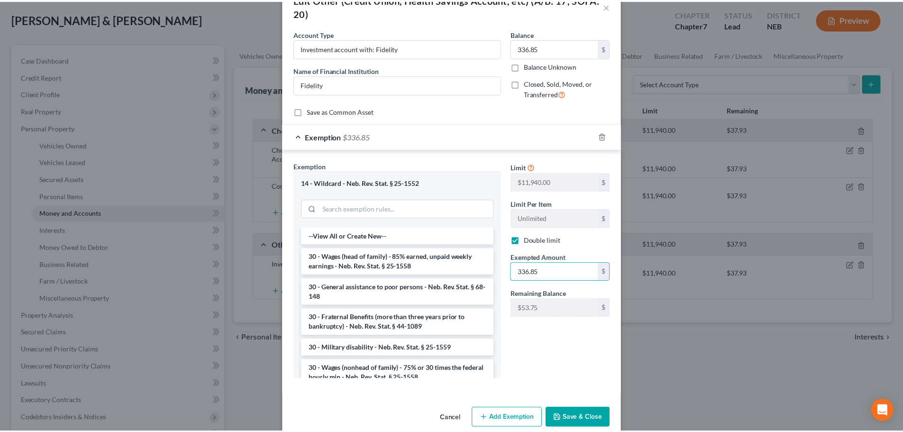
scroll to position [43, 0]
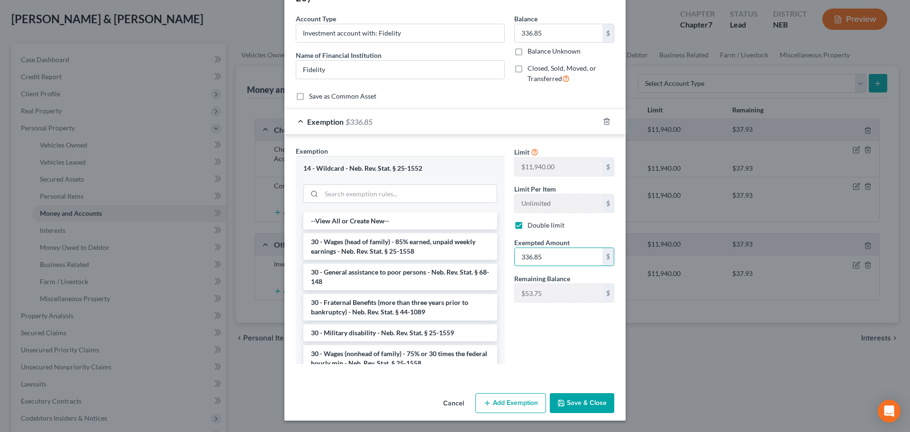
type input "336.85"
click at [564, 400] on button "Save & Close" at bounding box center [582, 403] width 64 height 20
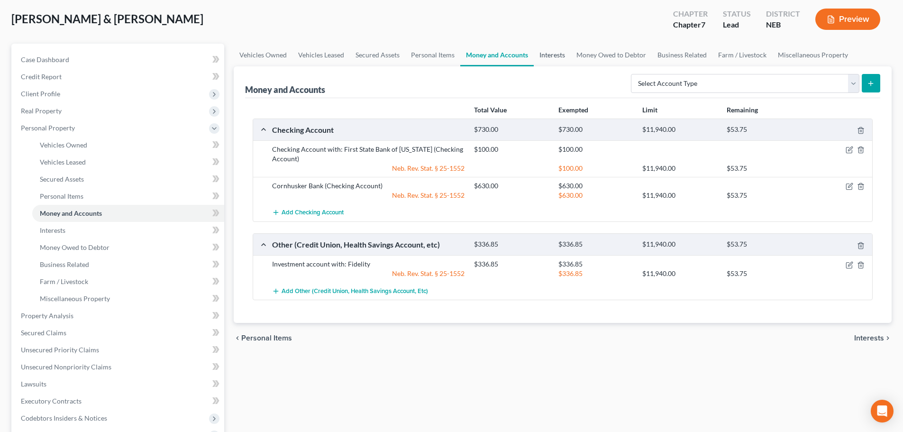
click at [557, 55] on link "Interests" at bounding box center [552, 55] width 37 height 23
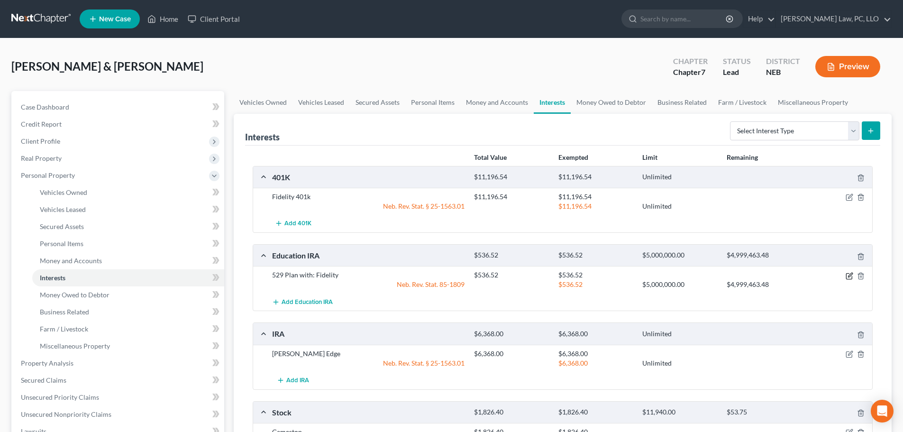
click at [847, 276] on icon "button" at bounding box center [850, 276] width 8 height 8
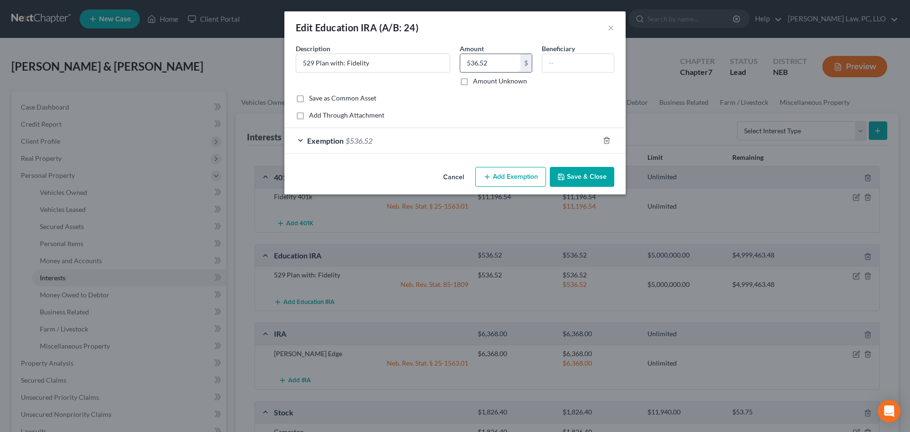
click at [496, 66] on input "536.52" at bounding box center [490, 63] width 60 height 18
type input "562.50"
click at [417, 143] on div "Exemption $536.52" at bounding box center [441, 140] width 315 height 25
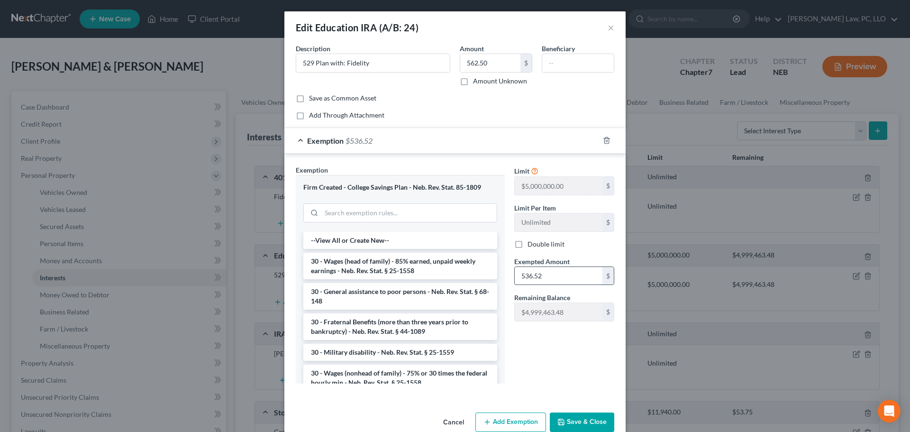
click at [549, 275] on input "536.52" at bounding box center [559, 276] width 88 height 18
type input "562.50"
click at [569, 416] on button "Save & Close" at bounding box center [582, 422] width 64 height 20
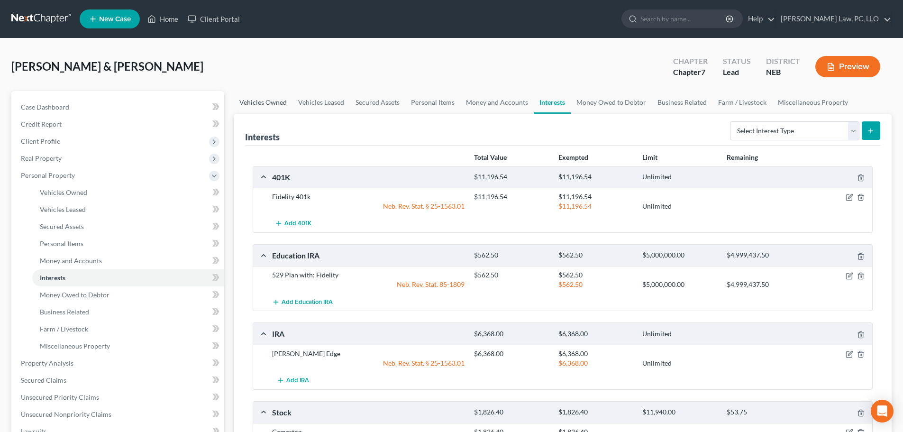
click at [270, 103] on link "Vehicles Owned" at bounding box center [263, 102] width 59 height 23
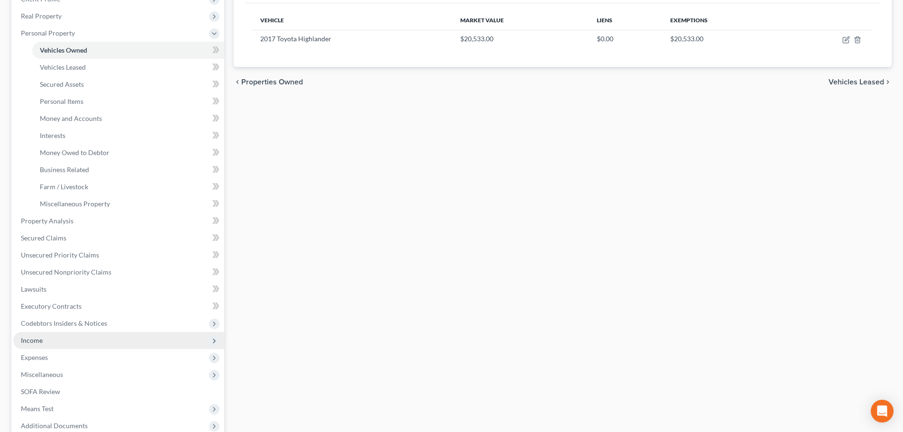
click at [42, 342] on span "Income" at bounding box center [32, 340] width 22 height 8
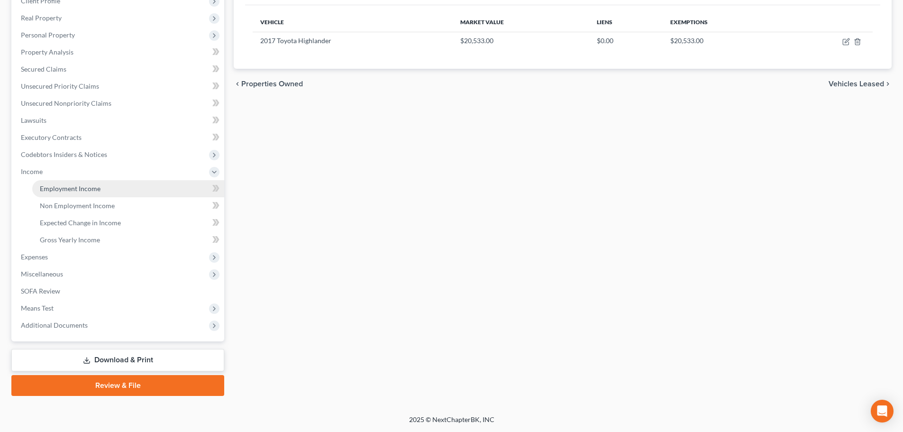
click at [65, 189] on span "Employment Income" at bounding box center [70, 188] width 61 height 8
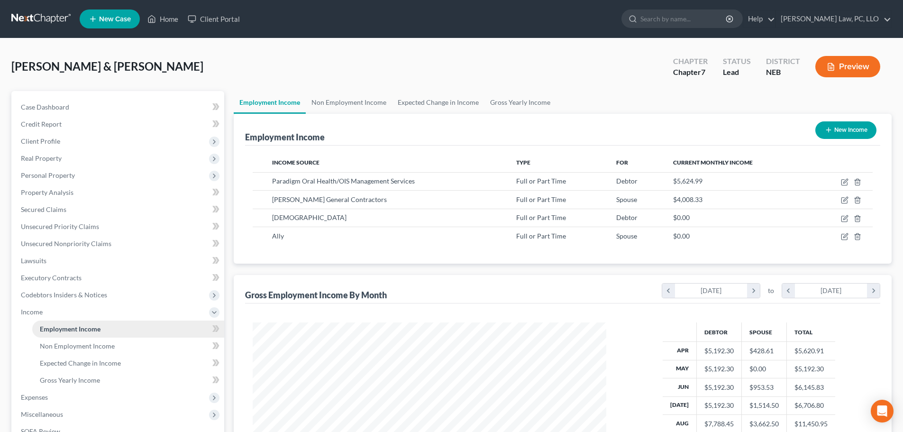
scroll to position [177, 373]
click at [64, 181] on span "Personal Property" at bounding box center [118, 175] width 211 height 17
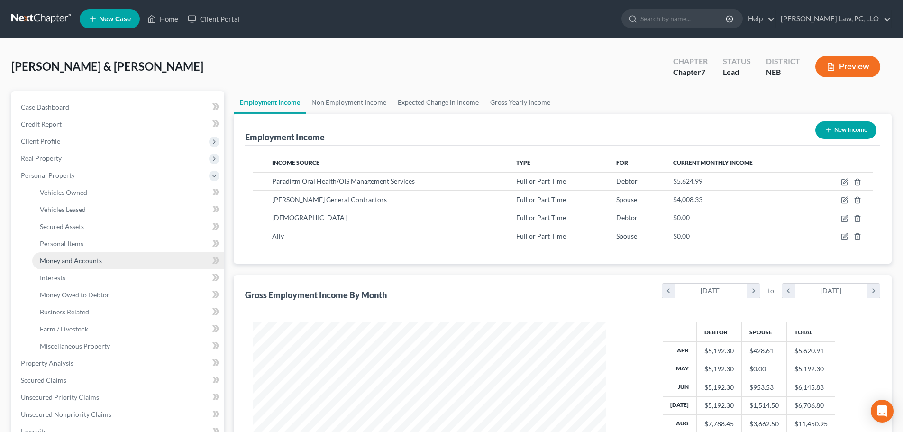
click at [63, 264] on span "Money and Accounts" at bounding box center [71, 260] width 62 height 8
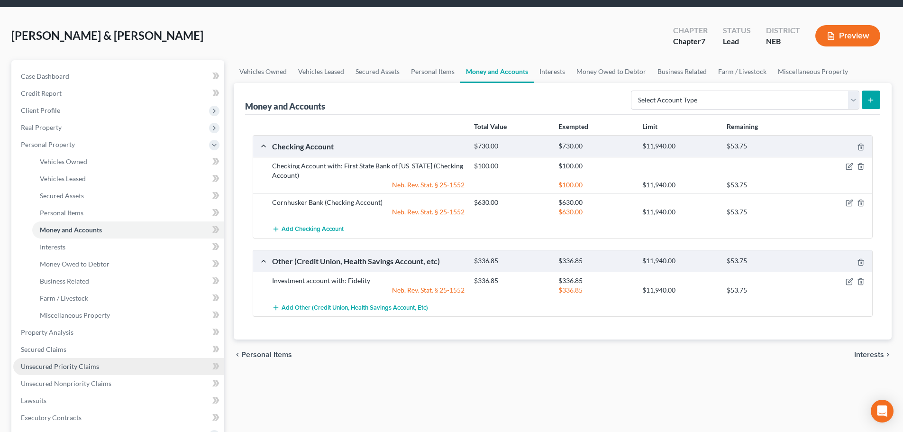
scroll to position [47, 0]
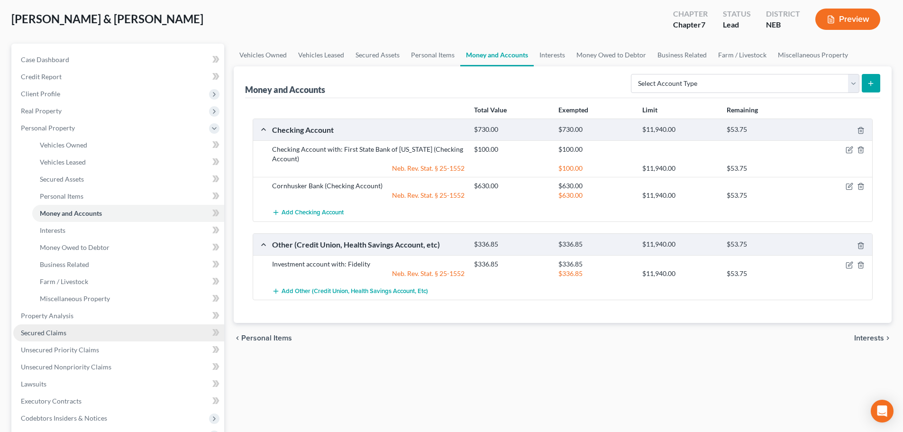
click at [73, 329] on link "Secured Claims" at bounding box center [118, 332] width 211 height 17
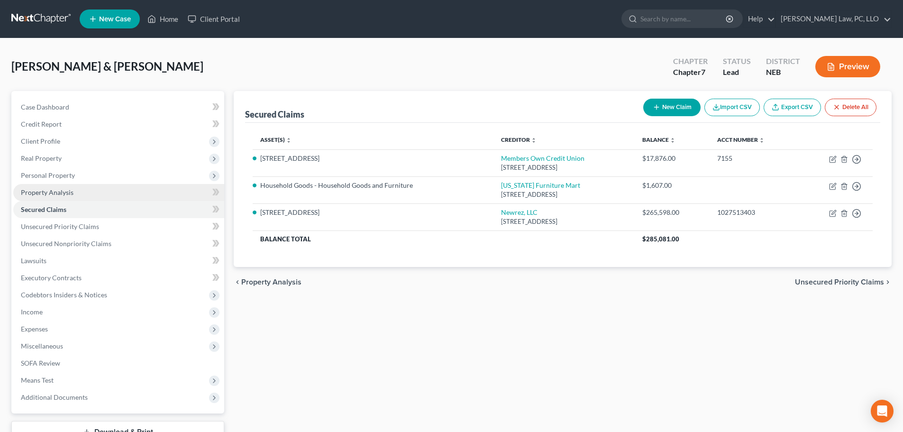
click at [76, 198] on link "Property Analysis" at bounding box center [118, 192] width 211 height 17
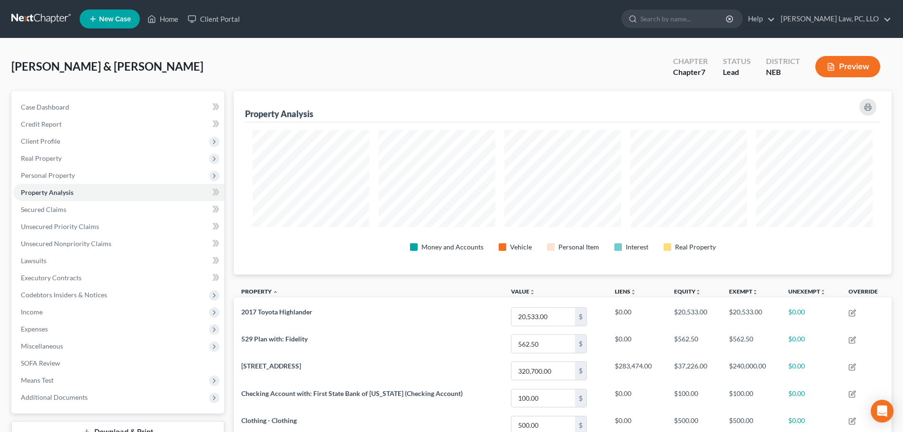
scroll to position [183, 658]
click at [57, 172] on span "Personal Property" at bounding box center [48, 175] width 54 height 8
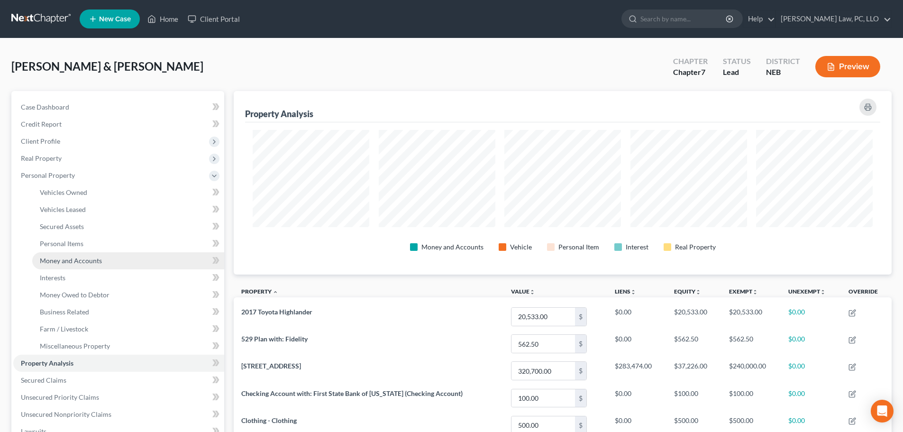
click at [75, 260] on span "Money and Accounts" at bounding box center [71, 260] width 62 height 8
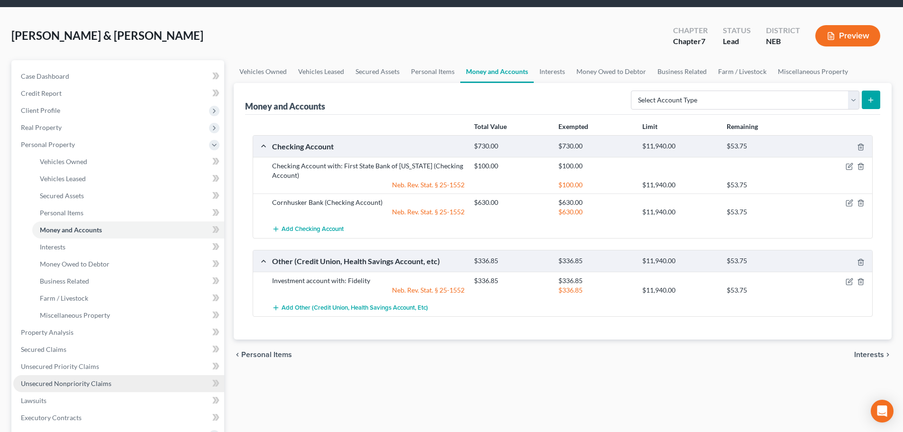
scroll to position [47, 0]
